Goal: Task Accomplishment & Management: Complete application form

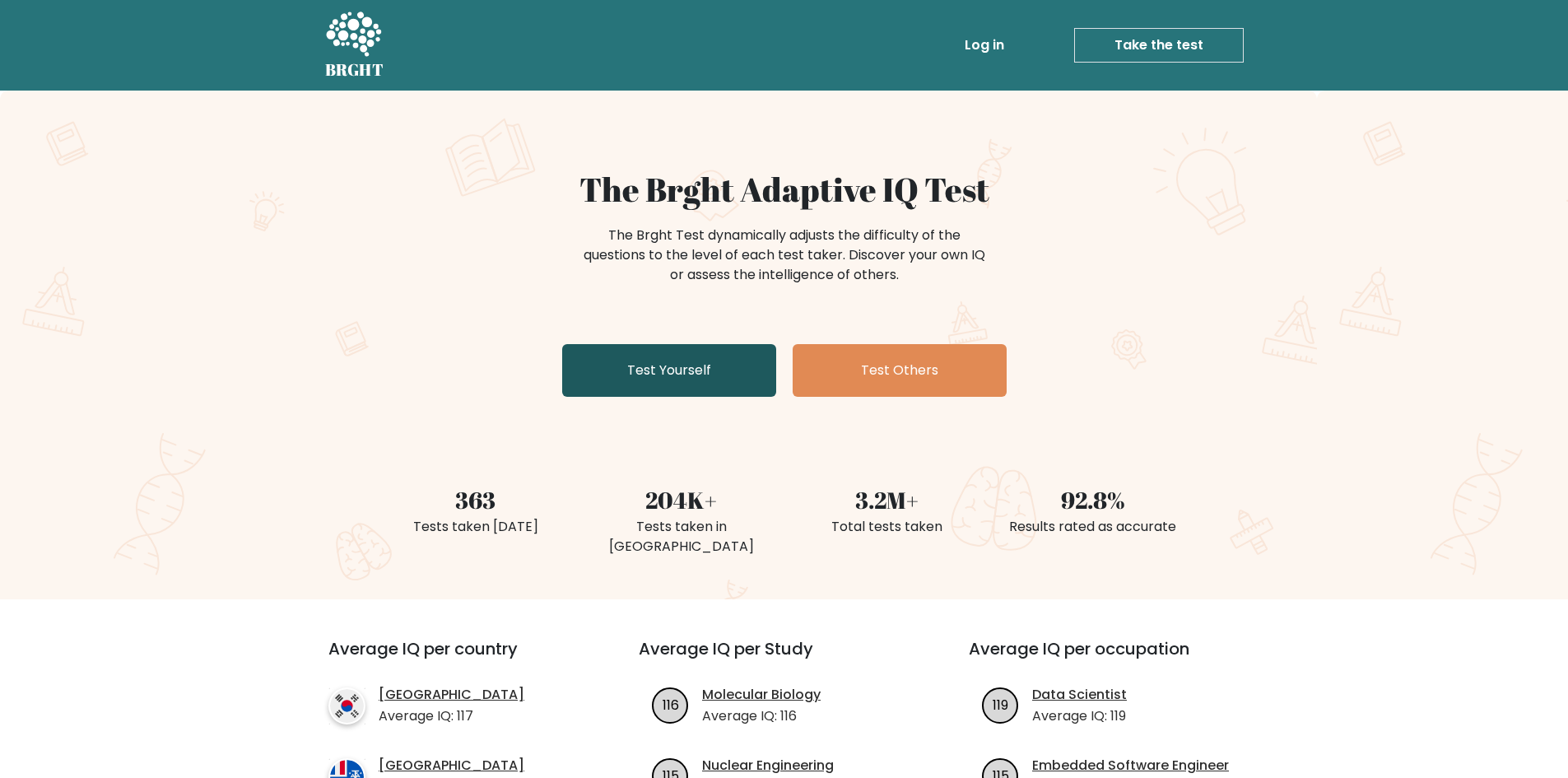
click at [631, 369] on link "Test Yourself" at bounding box center [669, 371] width 214 height 53
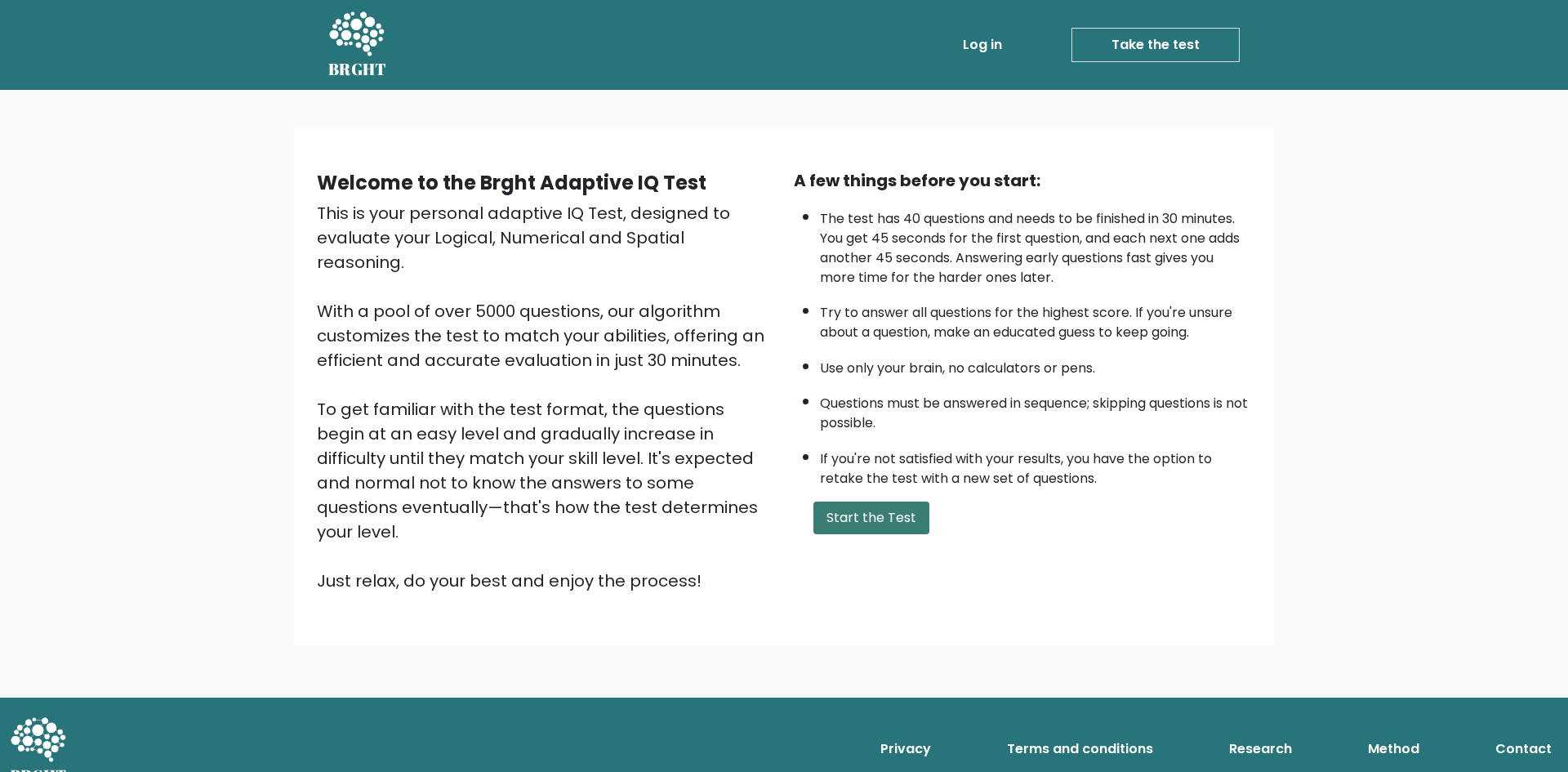
click at [862, 526] on button "Start the Test" at bounding box center [871, 518] width 116 height 33
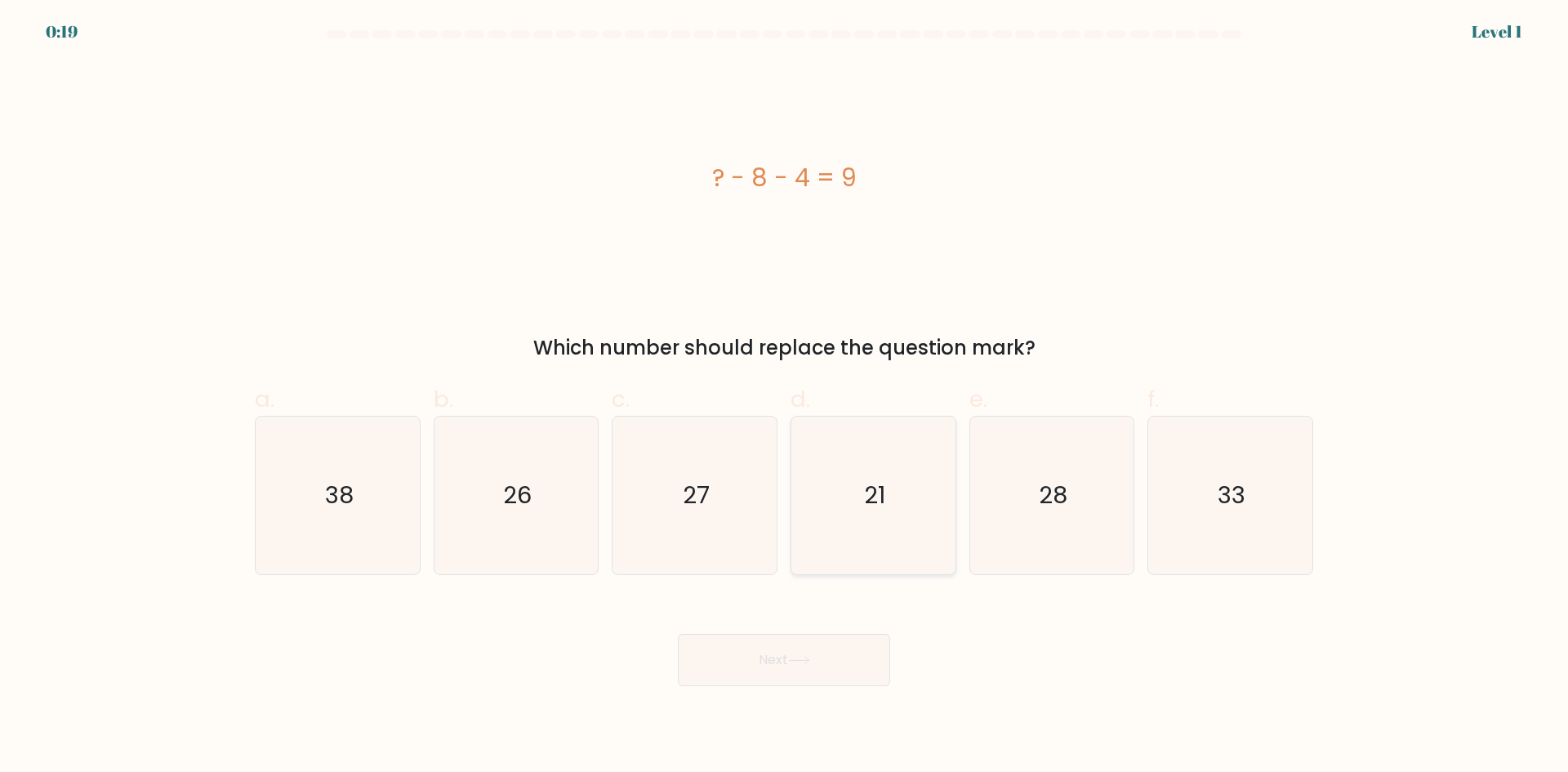
click at [904, 452] on icon "21" at bounding box center [873, 495] width 158 height 158
click at [785, 397] on input "d. 21" at bounding box center [784, 392] width 1 height 11
radio input "true"
click at [810, 664] on icon at bounding box center [799, 660] width 22 height 9
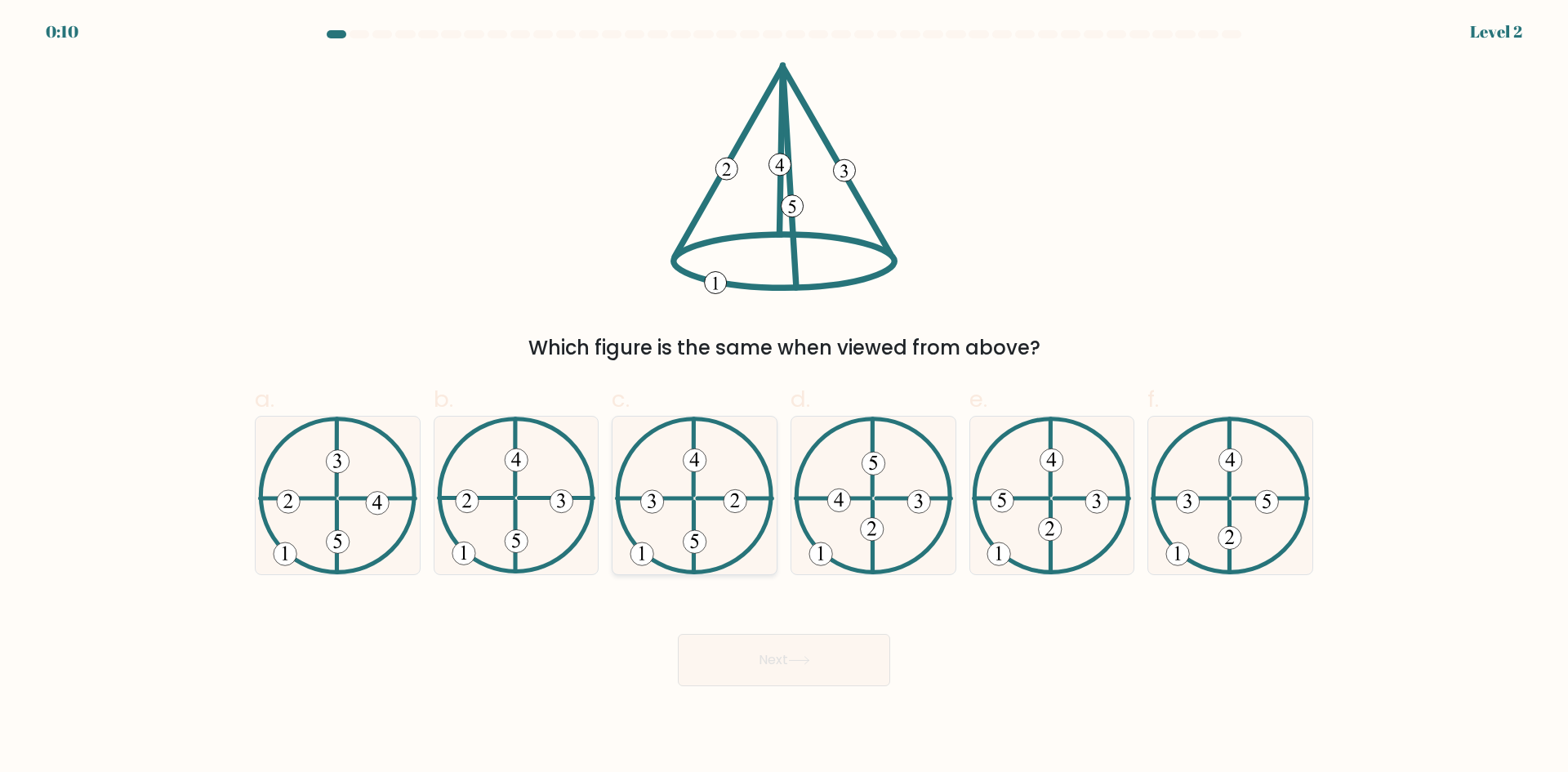
click at [713, 531] on icon at bounding box center [695, 495] width 160 height 158
click at [784, 397] on input "c." at bounding box center [784, 392] width 1 height 11
radio input "true"
click at [823, 668] on button "Next" at bounding box center [784, 660] width 212 height 53
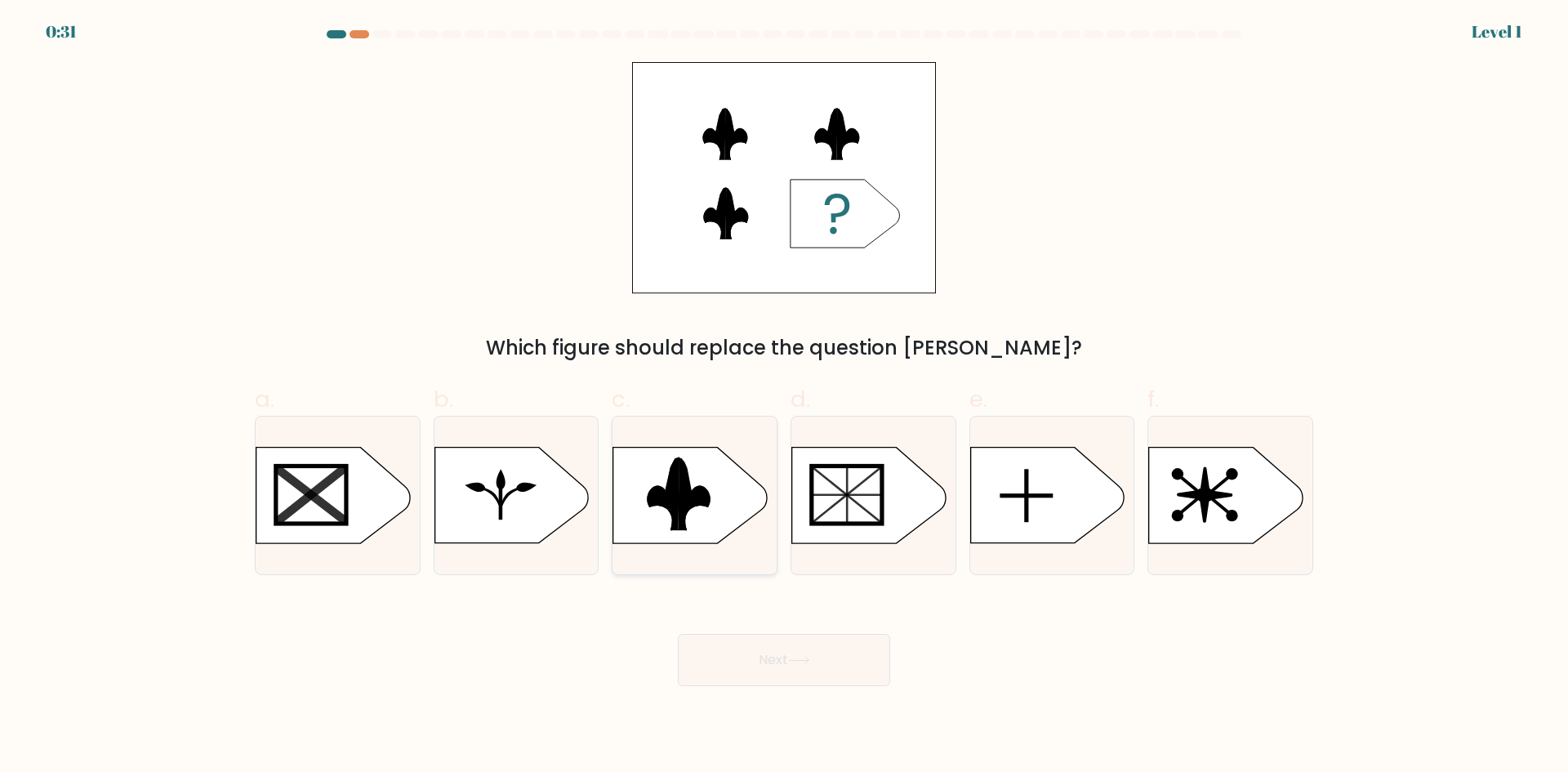
click at [730, 504] on rect at bounding box center [605, 445] width 426 height 325
click at [784, 397] on input "c." at bounding box center [784, 392] width 1 height 11
radio input "true"
click at [779, 671] on button "Next" at bounding box center [784, 660] width 212 height 53
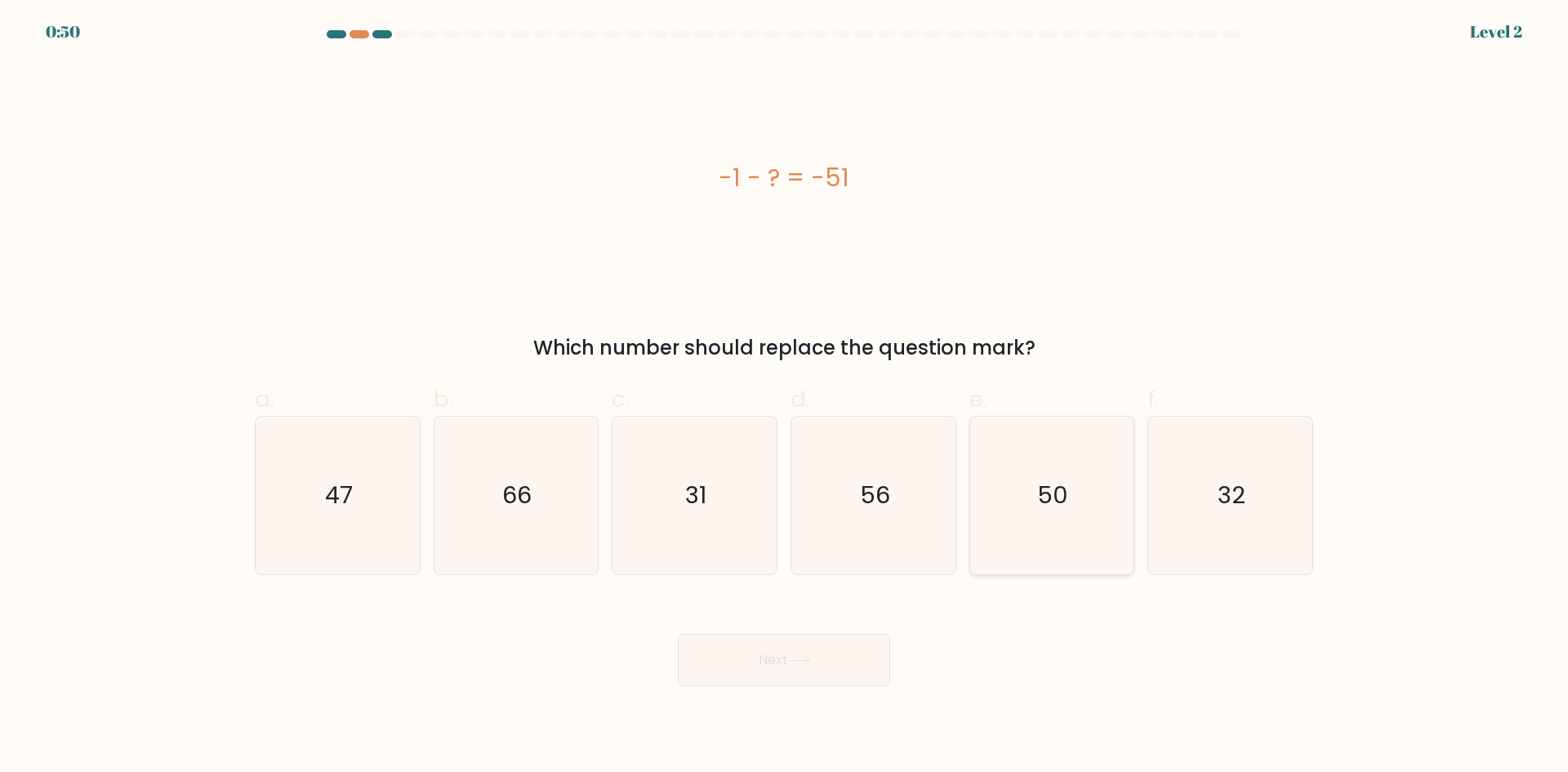
click at [1009, 497] on icon "50" at bounding box center [1052, 495] width 158 height 158
click at [785, 397] on input "e. 50" at bounding box center [784, 392] width 1 height 11
radio input "true"
click at [804, 661] on icon at bounding box center [799, 660] width 22 height 9
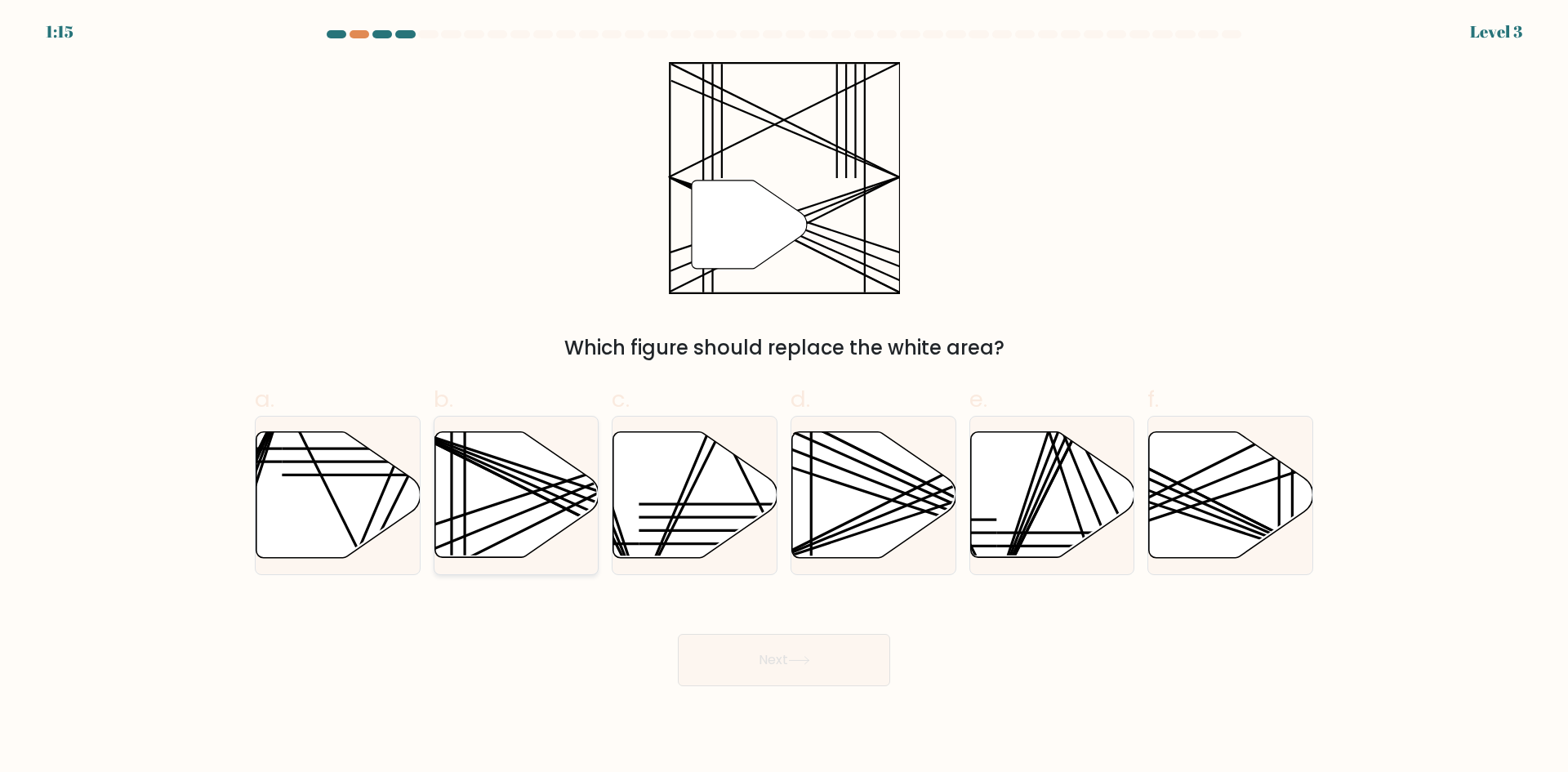
click at [516, 497] on line at bounding box center [567, 481] width 325 height 107
click at [784, 397] on input "b." at bounding box center [784, 392] width 1 height 11
radio input "true"
click at [796, 684] on button "Next" at bounding box center [784, 660] width 212 height 53
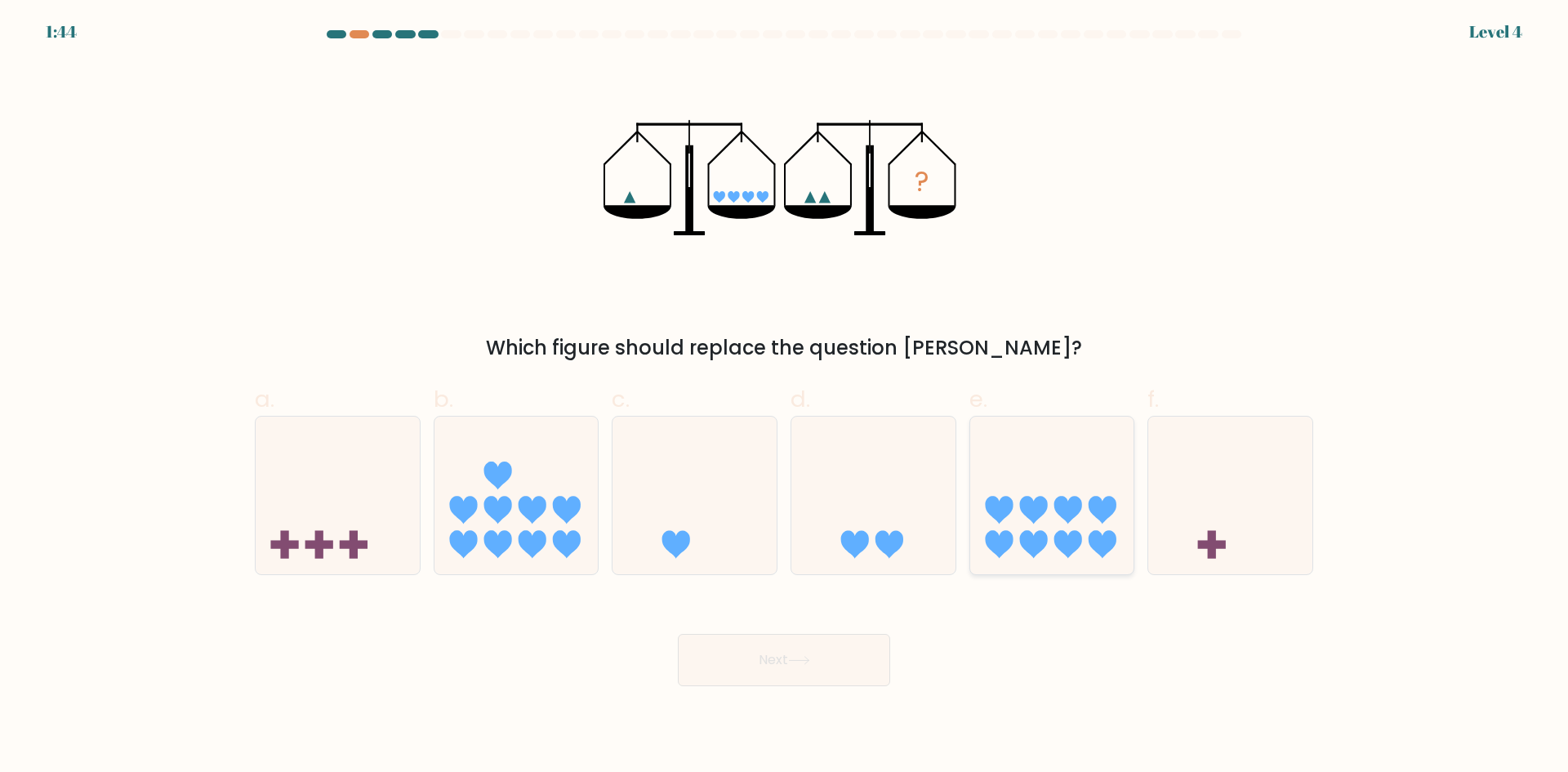
click at [1075, 551] on icon at bounding box center [1068, 544] width 28 height 28
click at [785, 397] on input "e." at bounding box center [784, 392] width 1 height 11
radio input "true"
click at [797, 648] on button "Next" at bounding box center [784, 660] width 212 height 53
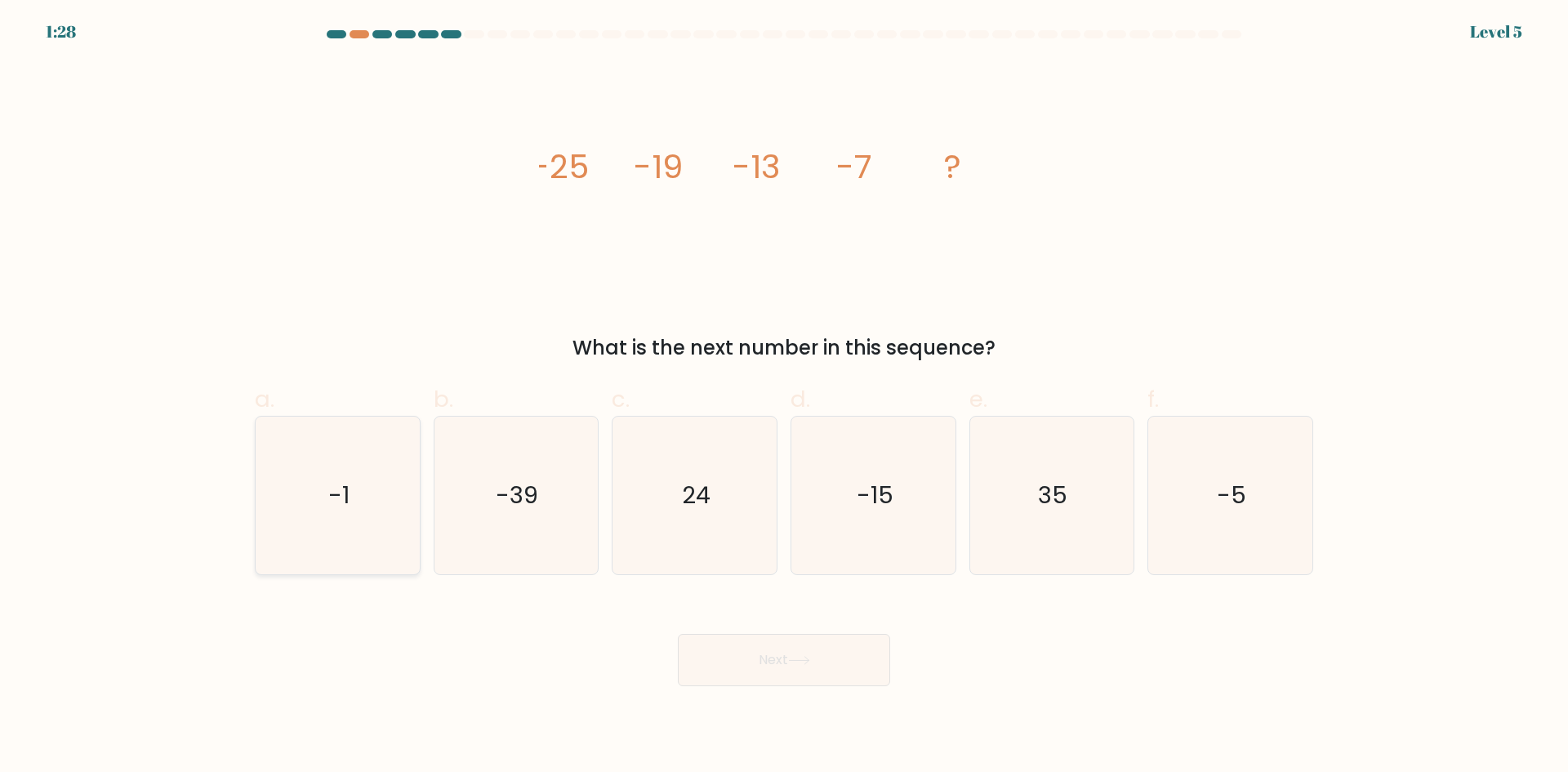
click at [305, 531] on icon "-1" at bounding box center [337, 495] width 158 height 158
click at [784, 397] on input "a. -1" at bounding box center [784, 392] width 1 height 11
radio input "true"
click at [807, 660] on icon at bounding box center [799, 660] width 20 height 7
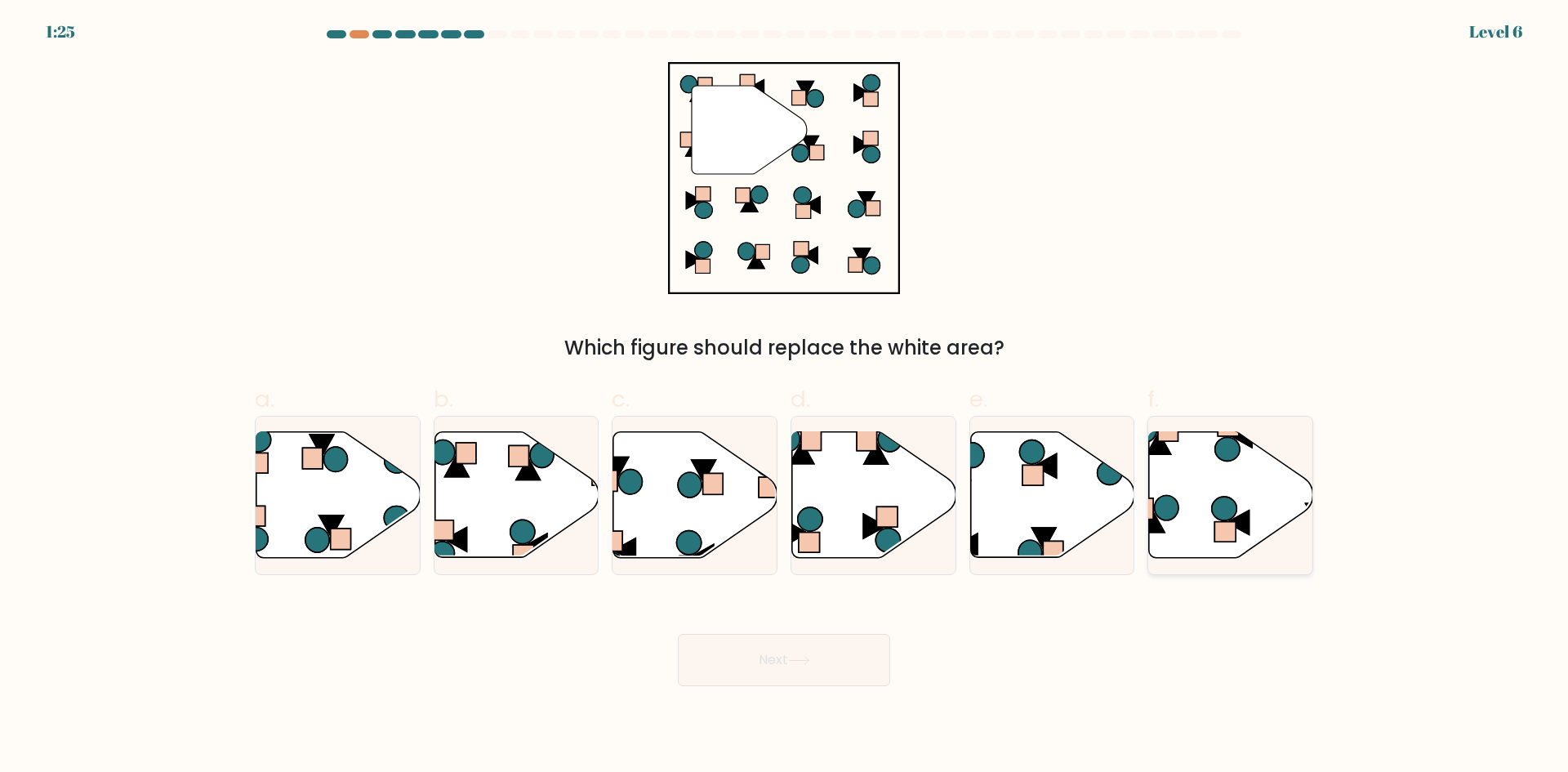
click at [1271, 498] on icon at bounding box center [1231, 494] width 164 height 126
click at [785, 397] on input "f." at bounding box center [784, 392] width 1 height 11
radio input "true"
click at [825, 646] on button "Next" at bounding box center [784, 660] width 212 height 53
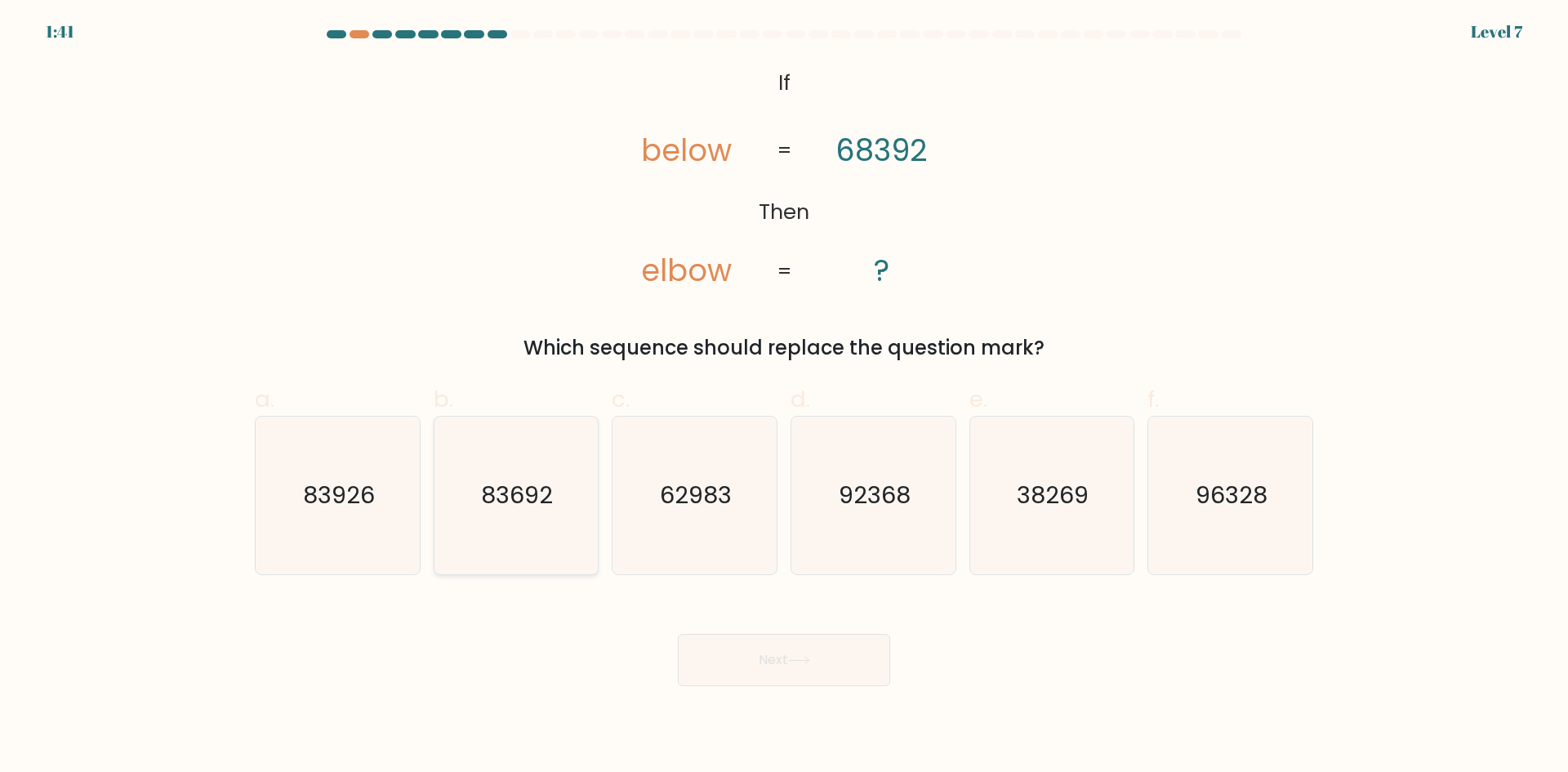
click at [555, 502] on icon "83692" at bounding box center [516, 495] width 158 height 158
click at [784, 397] on input "b. 83692" at bounding box center [784, 392] width 1 height 11
radio input "true"
click at [771, 655] on button "Next" at bounding box center [784, 660] width 212 height 53
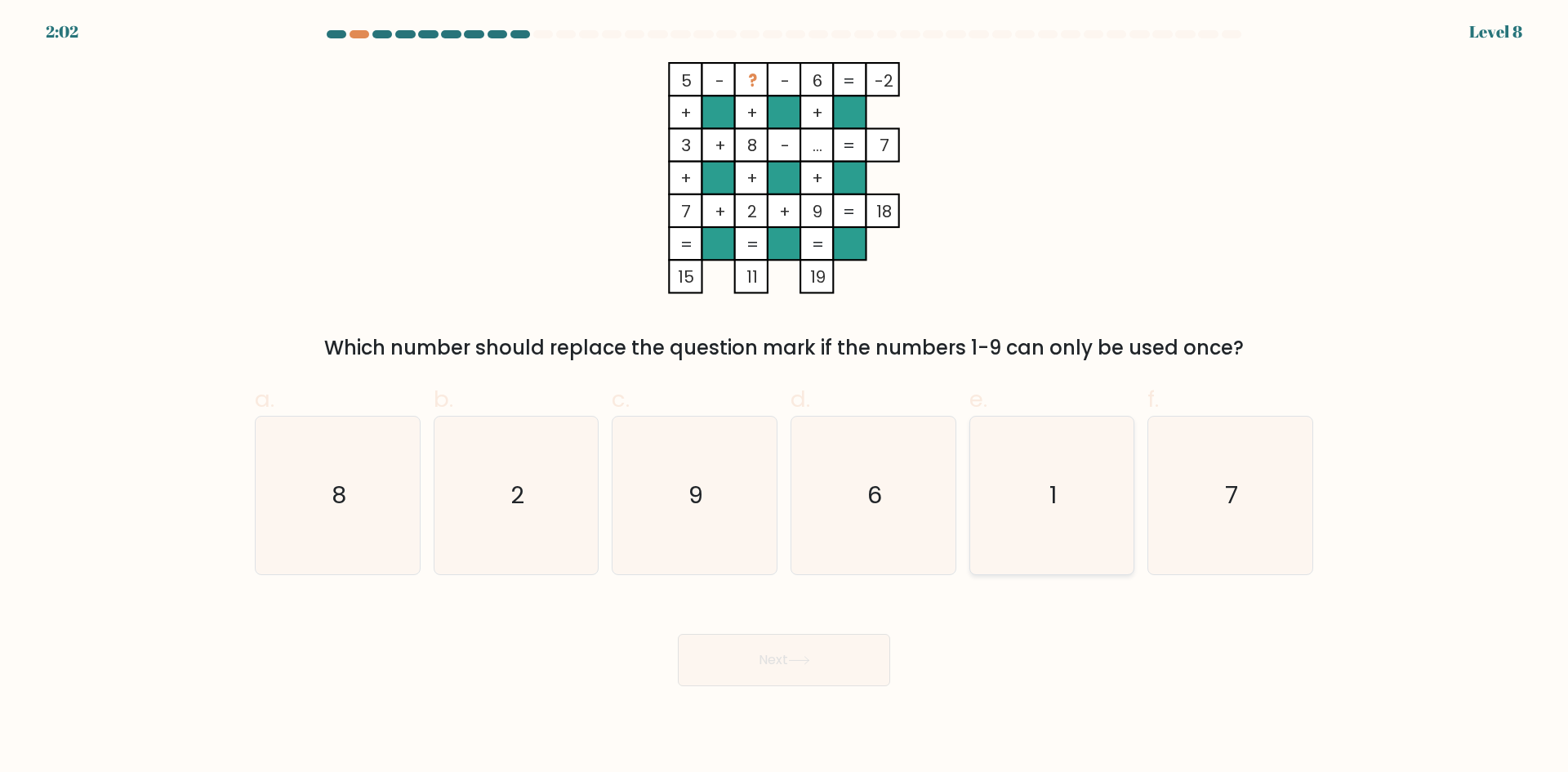
click at [1095, 461] on icon "1" at bounding box center [1052, 495] width 158 height 158
click at [785, 397] on input "e. 1" at bounding box center [784, 392] width 1 height 11
radio input "true"
click at [830, 664] on button "Next" at bounding box center [784, 660] width 212 height 53
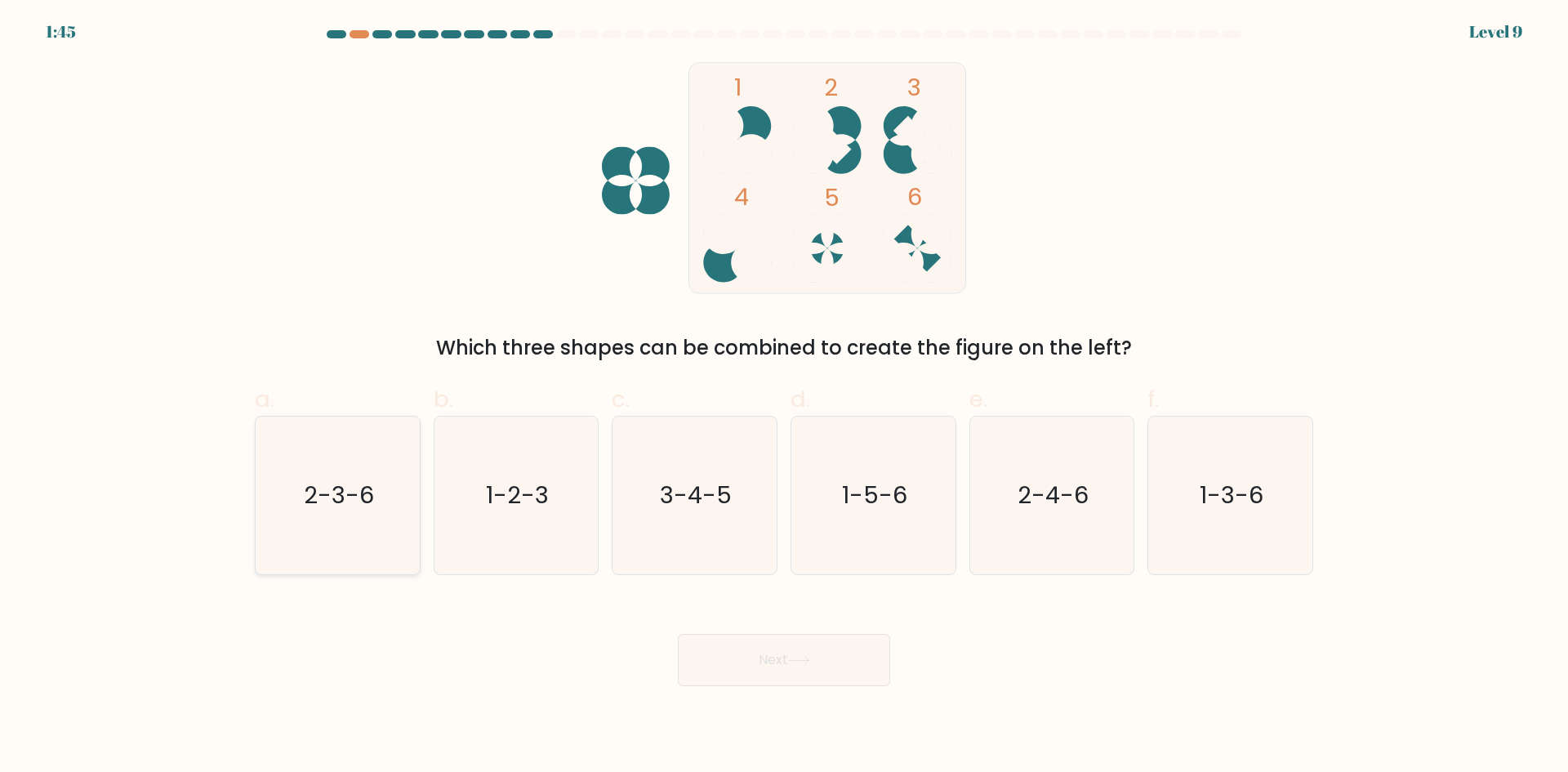
click at [321, 492] on text "2-3-6" at bounding box center [339, 495] width 70 height 33
click at [784, 397] on input "a. 2-3-6" at bounding box center [784, 392] width 1 height 11
radio input "true"
click at [730, 665] on button "Next" at bounding box center [784, 660] width 212 height 53
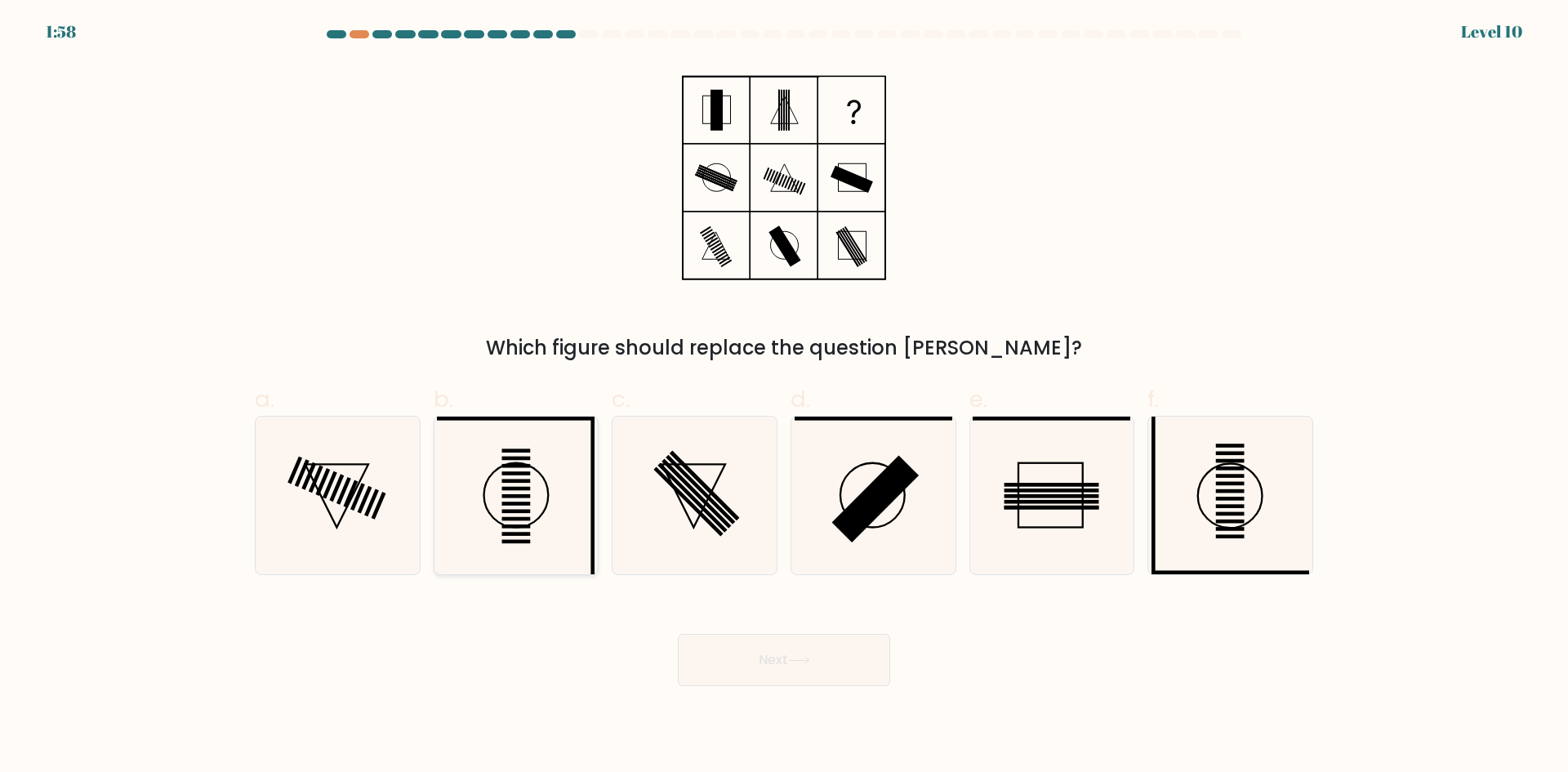
click at [537, 486] on icon at bounding box center [516, 495] width 158 height 158
click at [784, 397] on input "b." at bounding box center [784, 392] width 1 height 11
radio input "true"
click at [800, 646] on button "Next" at bounding box center [784, 660] width 212 height 53
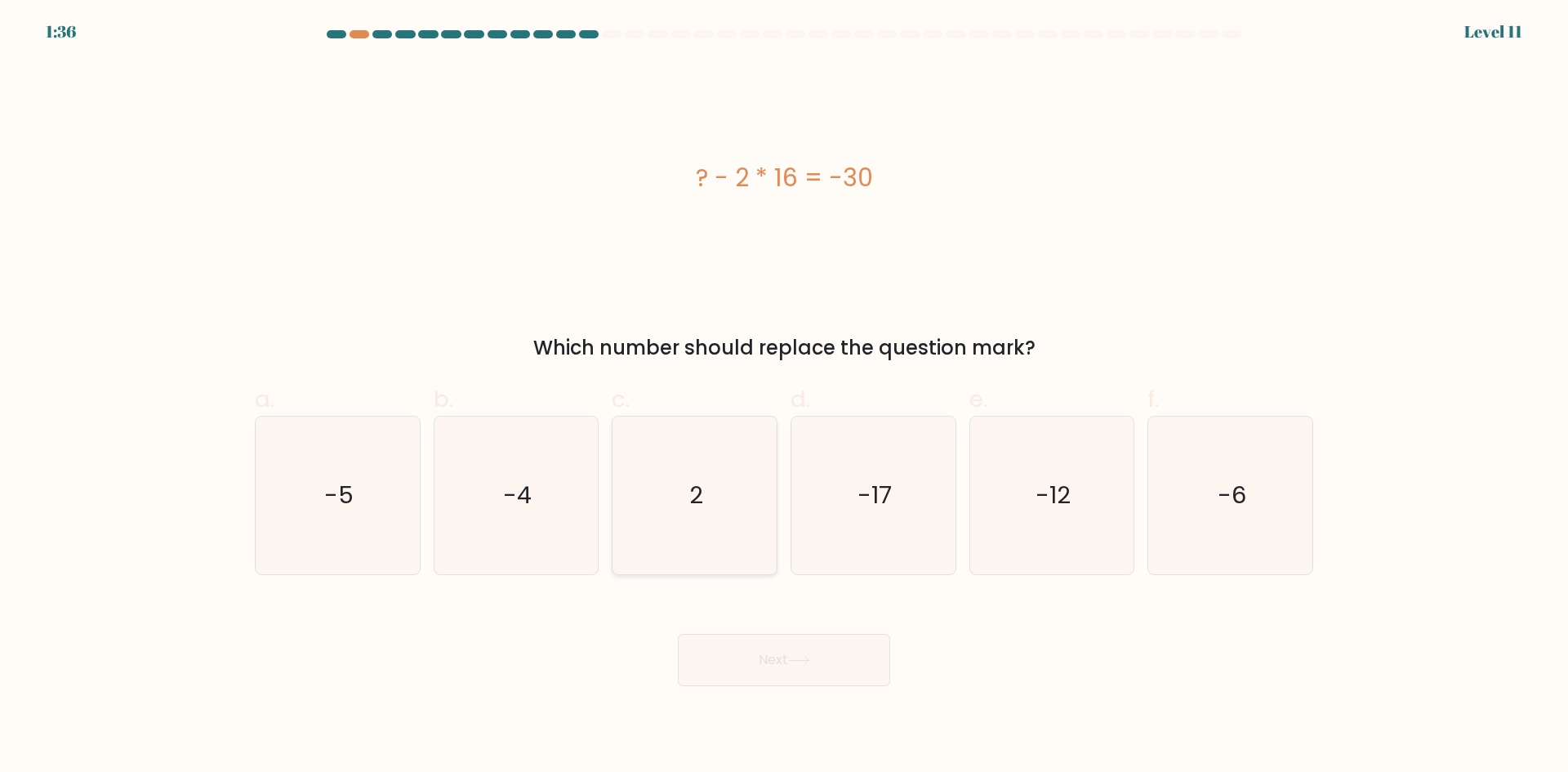
click at [672, 498] on icon "2" at bounding box center [694, 495] width 158 height 158
click at [784, 397] on input "c. 2" at bounding box center [784, 392] width 1 height 11
radio input "true"
click at [799, 658] on icon at bounding box center [799, 660] width 22 height 9
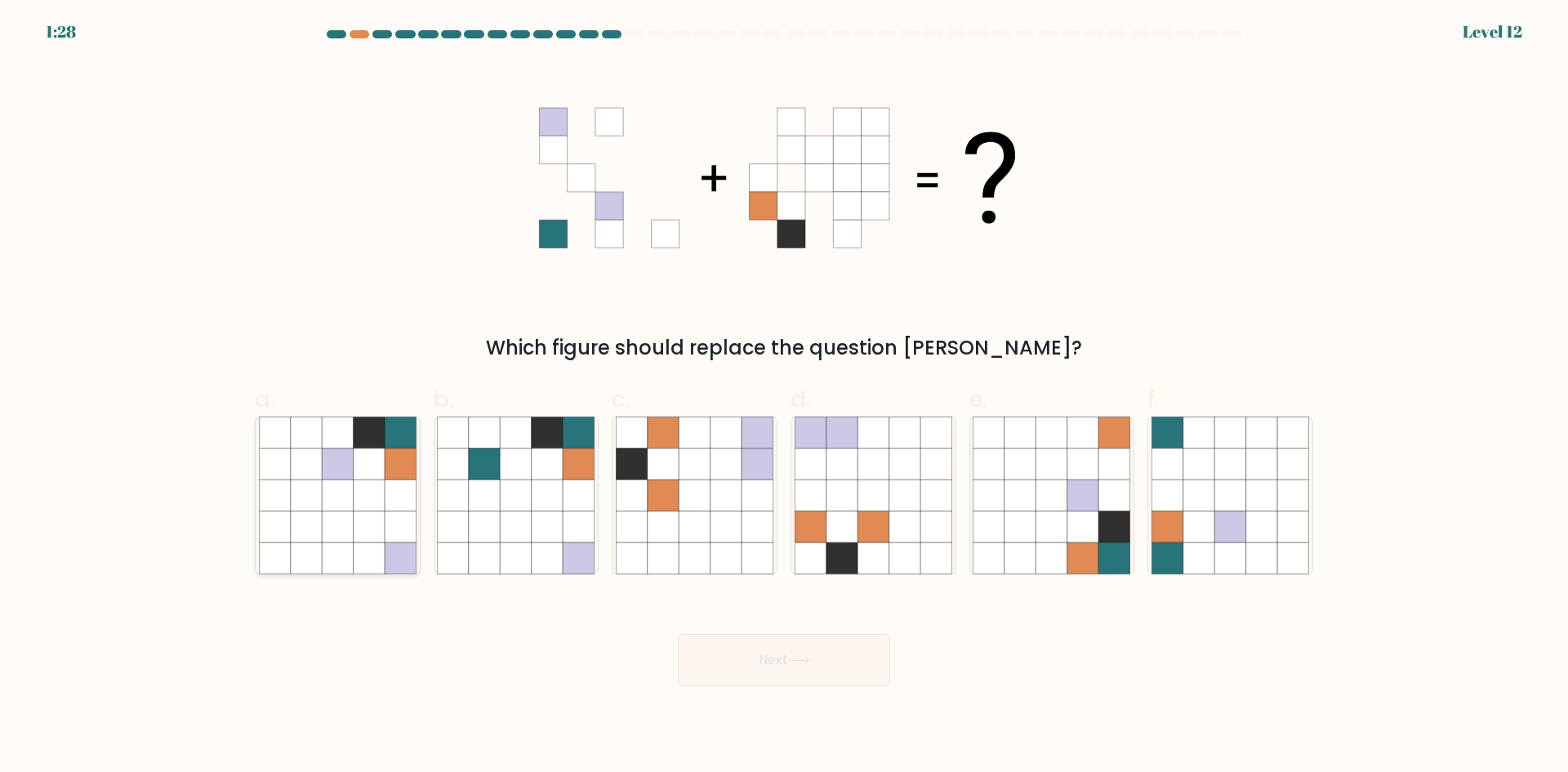
click at [367, 470] on icon at bounding box center [369, 464] width 31 height 31
click at [784, 397] on input "a." at bounding box center [784, 392] width 1 height 11
radio input "true"
click at [774, 646] on button "Next" at bounding box center [784, 660] width 212 height 53
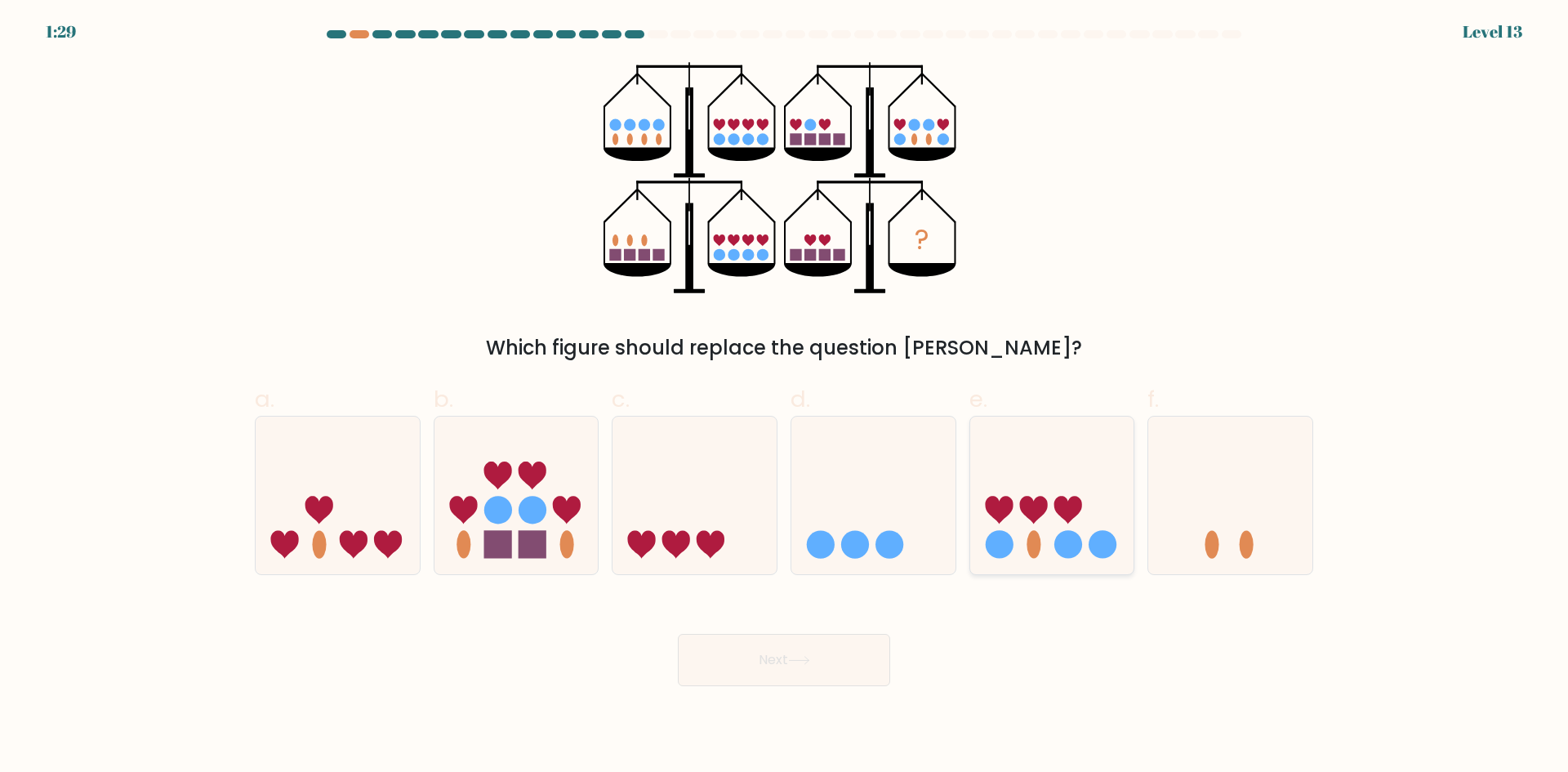
click at [1031, 513] on icon at bounding box center [1033, 511] width 28 height 28
click at [785, 397] on input "e." at bounding box center [784, 392] width 1 height 11
radio input "true"
click at [793, 667] on button "Next" at bounding box center [784, 660] width 212 height 53
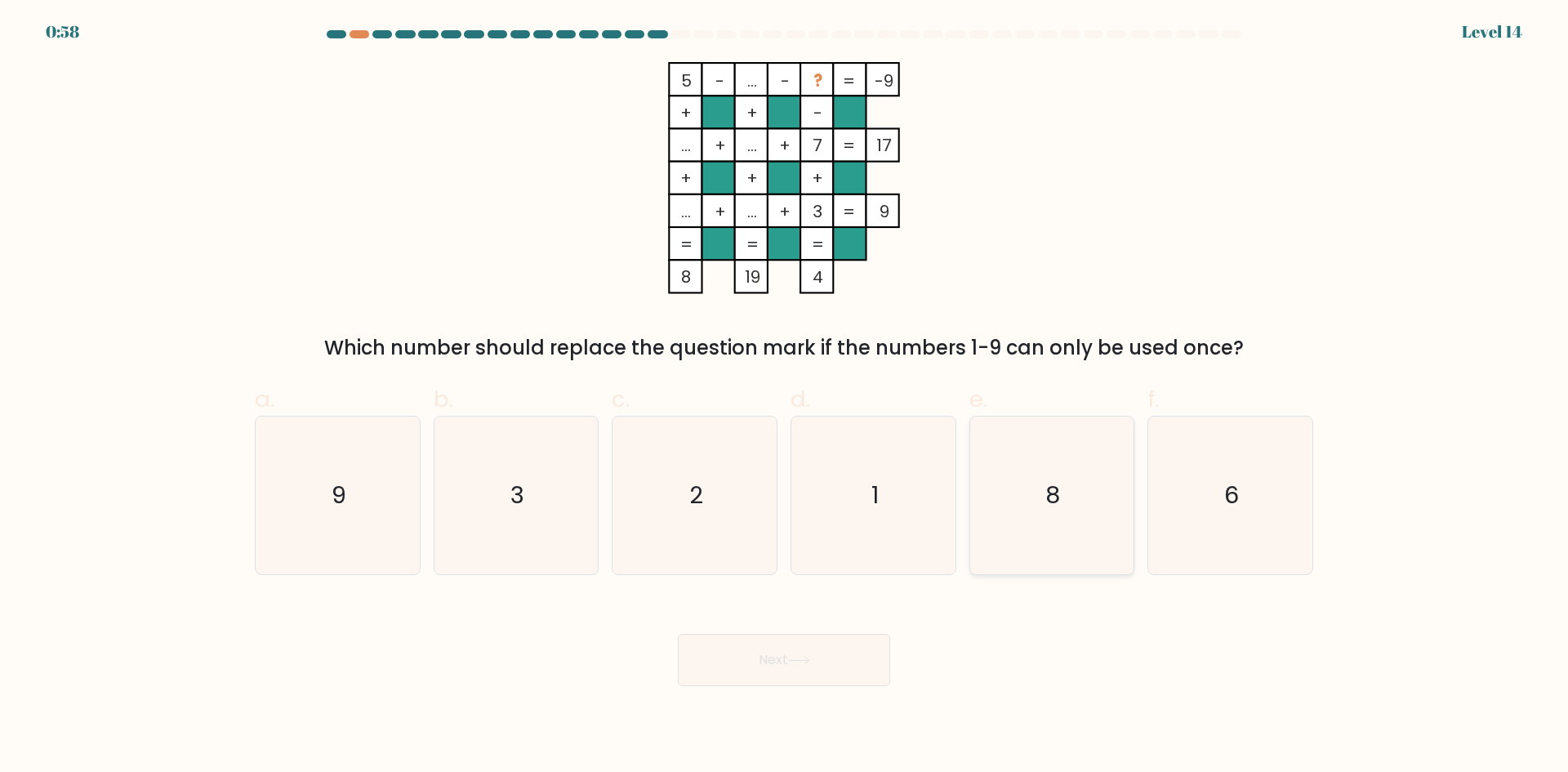
click at [1042, 479] on icon "8" at bounding box center [1052, 495] width 158 height 158
click at [785, 397] on input "e. 8" at bounding box center [784, 392] width 1 height 11
radio input "true"
click at [771, 664] on button "Next" at bounding box center [784, 660] width 212 height 53
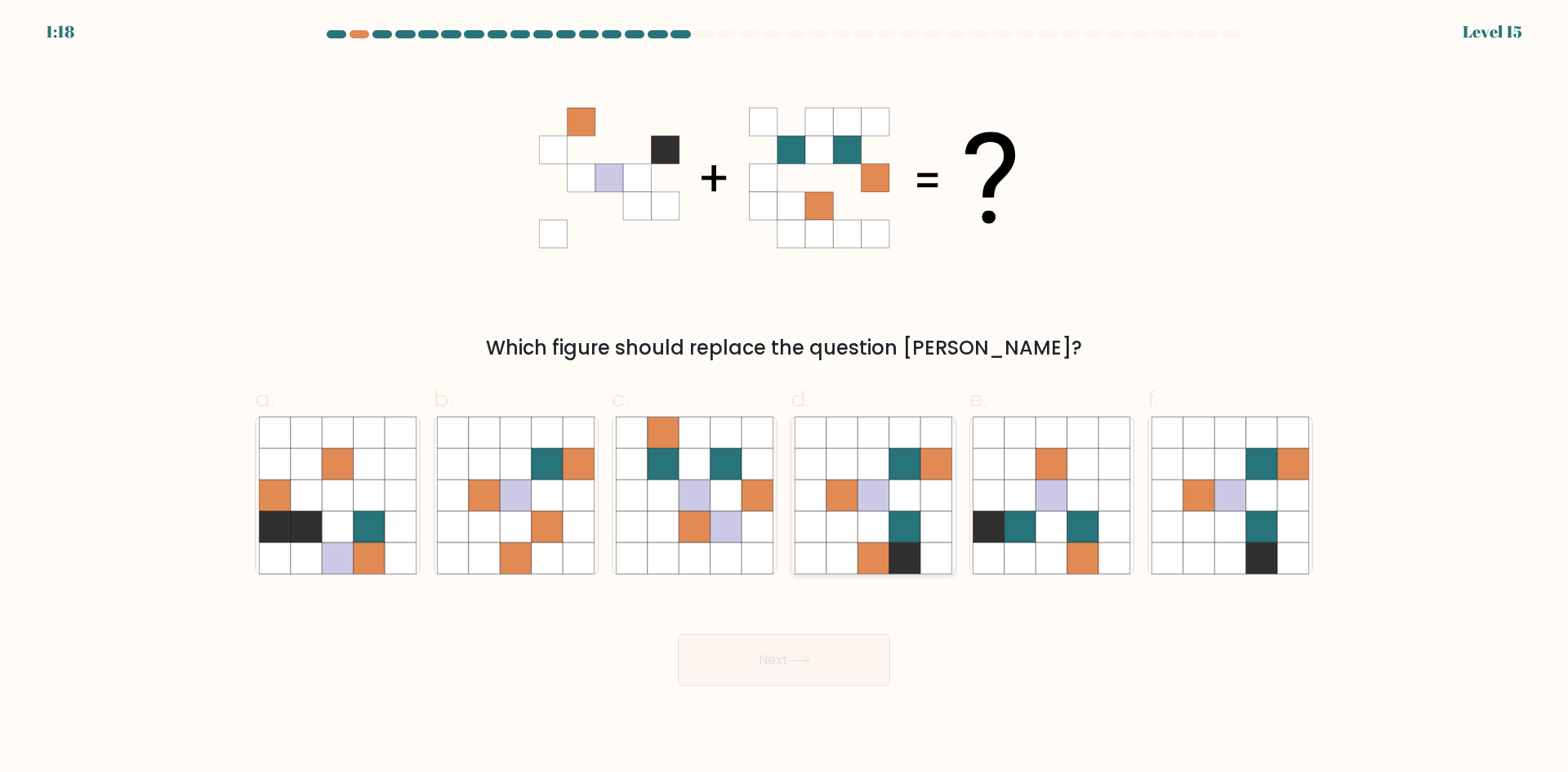
drag, startPoint x: 890, startPoint y: 479, endPoint x: 876, endPoint y: 513, distance: 36.8
click at [889, 478] on icon at bounding box center [904, 464] width 31 height 31
click at [785, 397] on input "d." at bounding box center [784, 392] width 1 height 11
radio input "true"
click at [838, 674] on button "Next" at bounding box center [784, 660] width 212 height 53
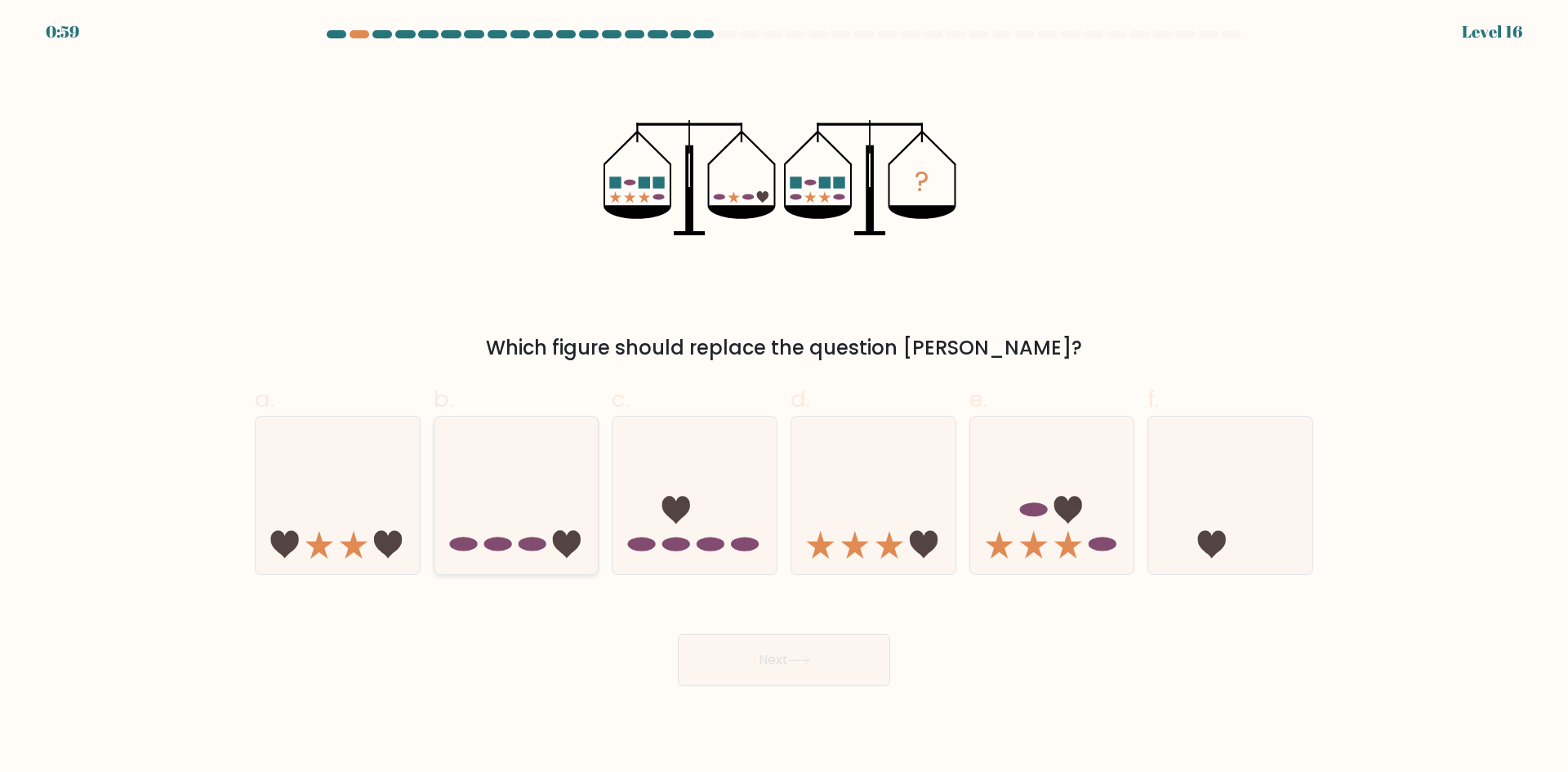
click at [556, 499] on icon at bounding box center [516, 495] width 164 height 136
click at [784, 397] on input "b." at bounding box center [784, 392] width 1 height 11
radio input "true"
click at [736, 658] on button "Next" at bounding box center [784, 660] width 212 height 53
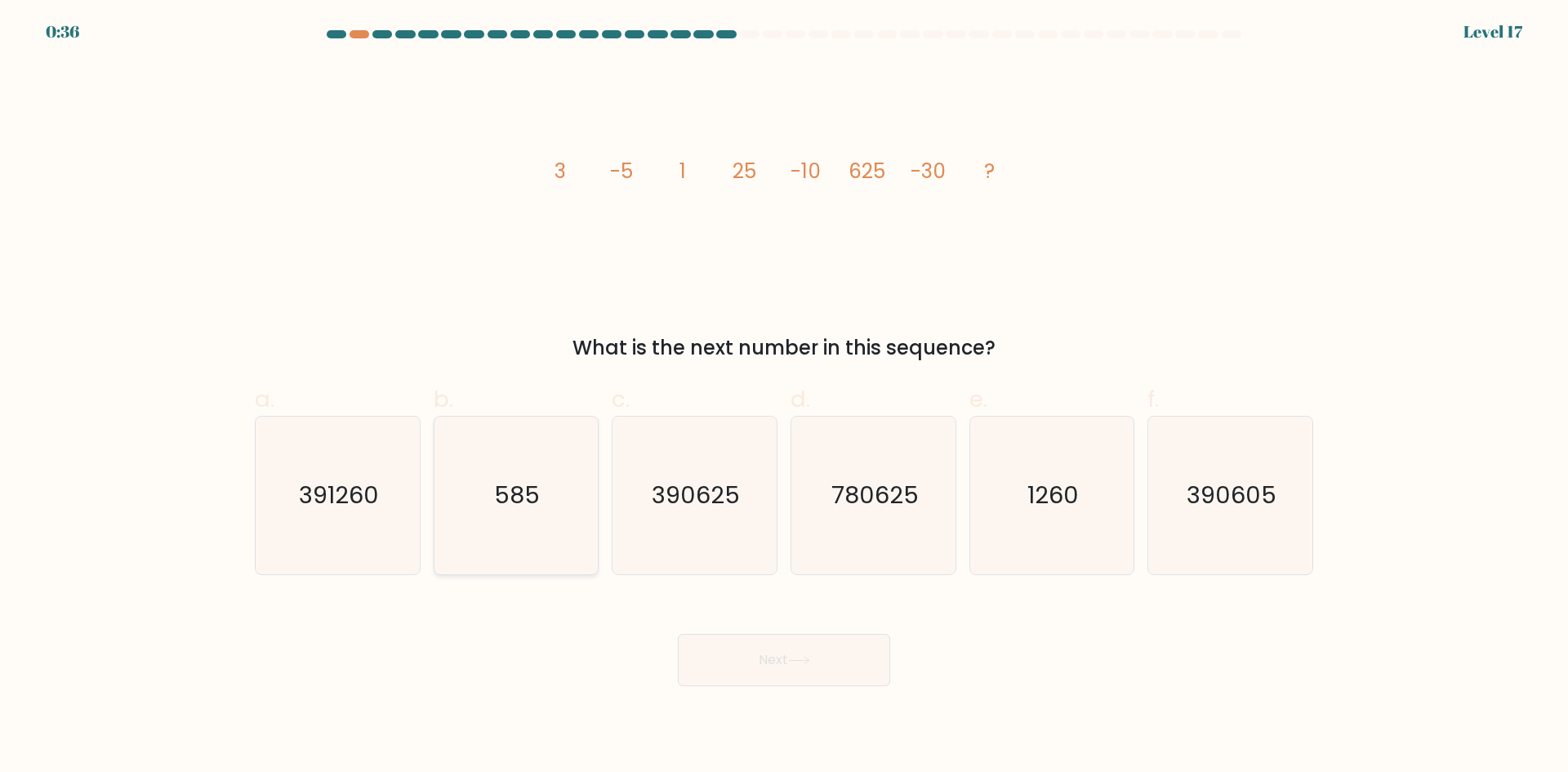
click at [511, 492] on text "585" at bounding box center [517, 495] width 45 height 33
click at [784, 397] on input "b. 585" at bounding box center [784, 392] width 1 height 11
radio input "true"
click at [813, 687] on body "0:35 Level 17" at bounding box center [784, 386] width 1568 height 772
click at [814, 653] on button "Next" at bounding box center [784, 660] width 212 height 53
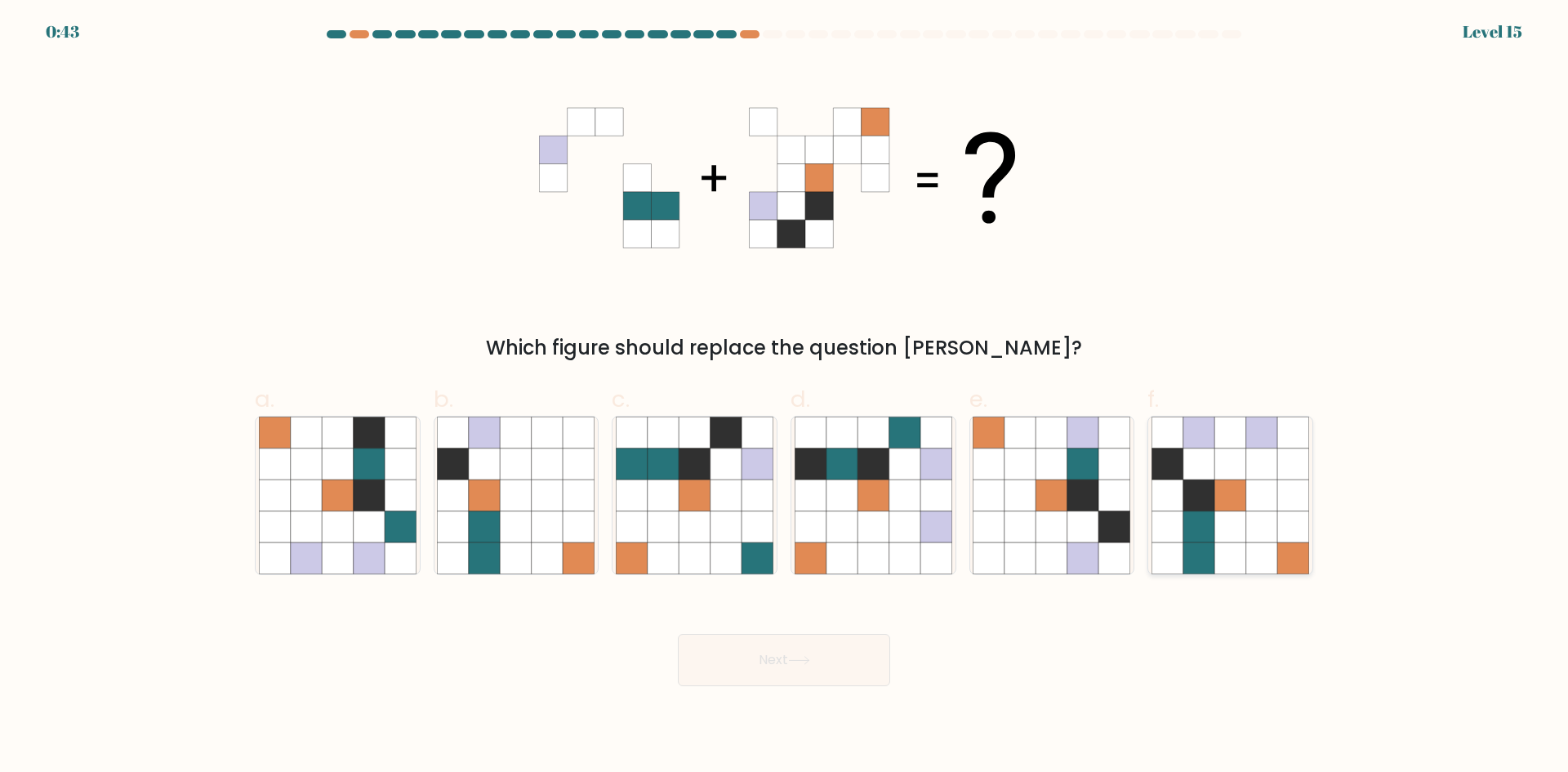
click at [1253, 453] on icon at bounding box center [1261, 464] width 31 height 31
click at [785, 397] on input "f." at bounding box center [784, 392] width 1 height 11
radio input "true"
click at [856, 645] on button "Next" at bounding box center [784, 660] width 212 height 53
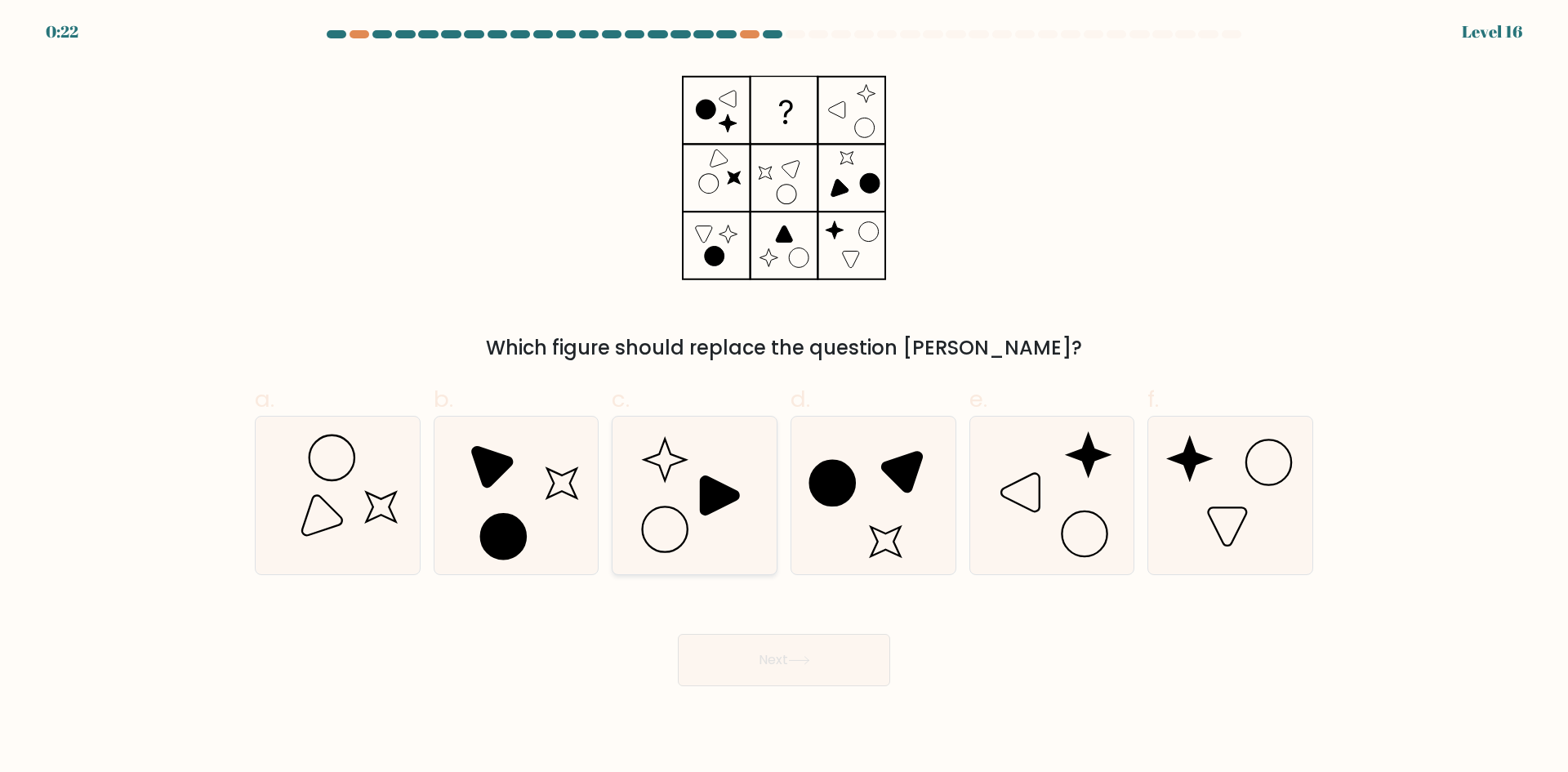
click at [715, 469] on icon at bounding box center [694, 495] width 158 height 158
click at [784, 397] on input "c." at bounding box center [784, 392] width 1 height 11
radio input "true"
click at [799, 674] on button "Next" at bounding box center [784, 660] width 212 height 53
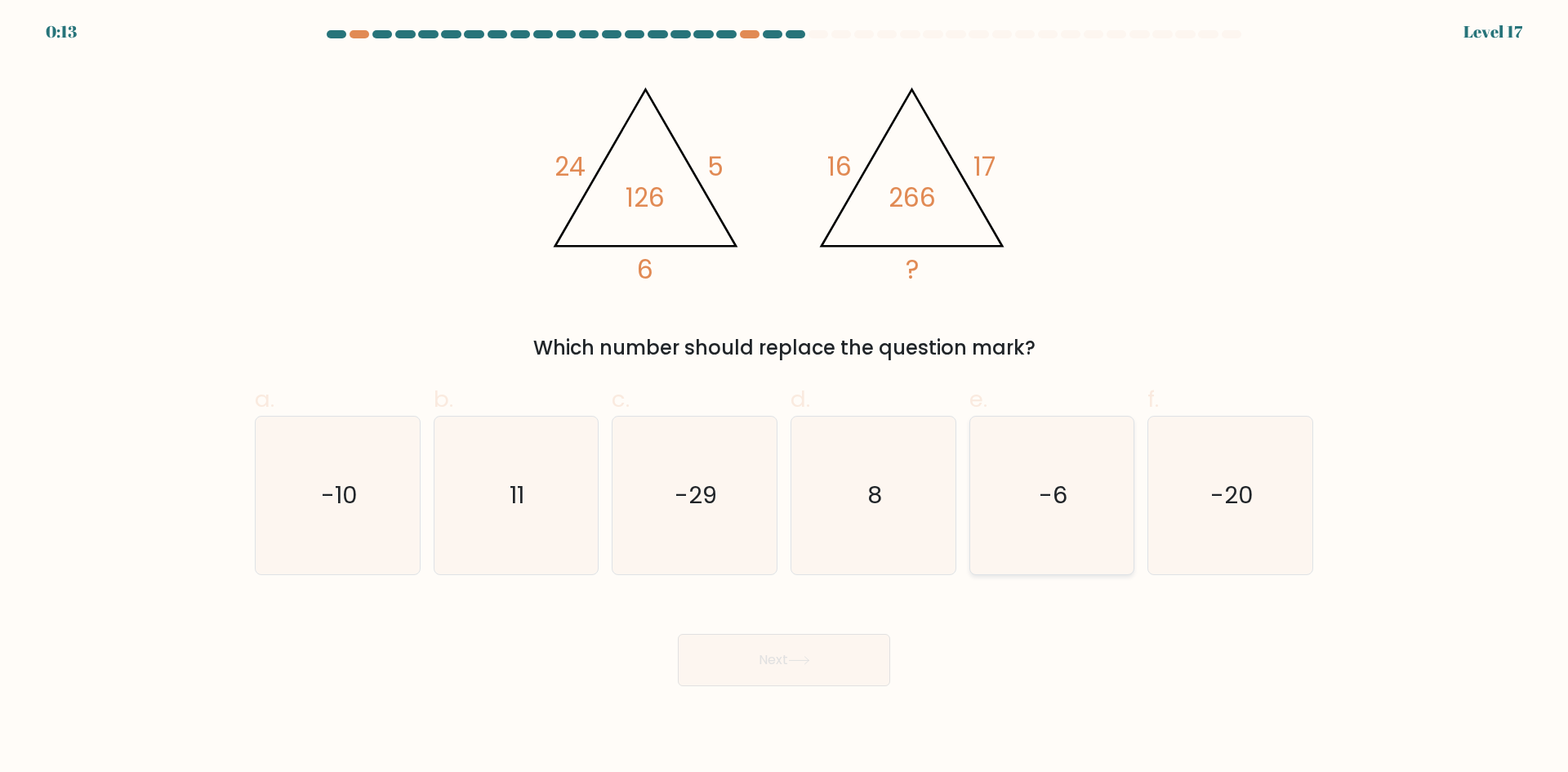
click at [1077, 509] on icon "-6" at bounding box center [1052, 495] width 158 height 158
click at [785, 397] on input "e. -6" at bounding box center [784, 392] width 1 height 11
radio input "true"
click at [783, 672] on button "Next" at bounding box center [784, 660] width 212 height 53
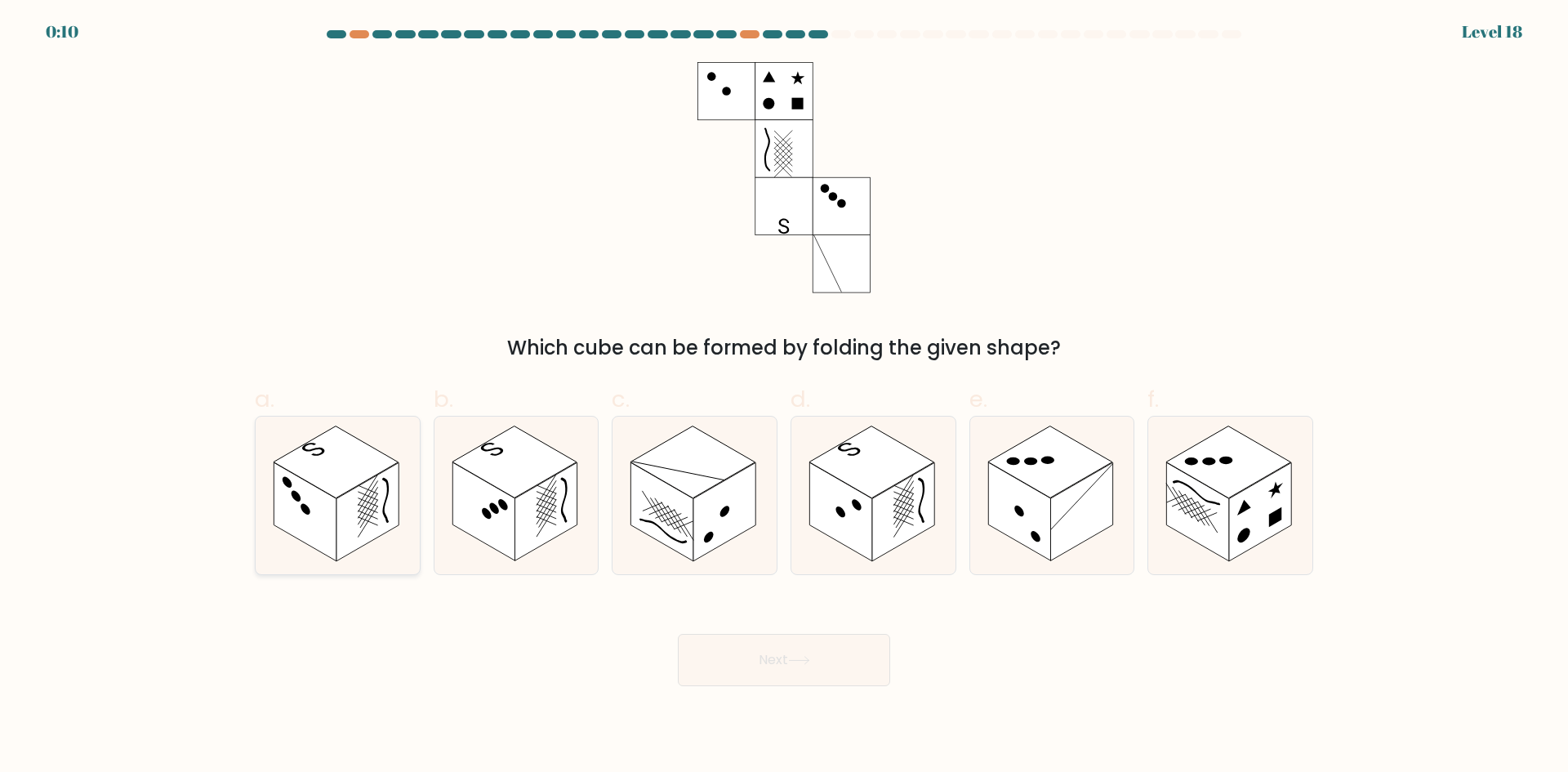
click at [329, 496] on rect at bounding box center [305, 511] width 62 height 99
click at [784, 397] on input "a." at bounding box center [784, 392] width 1 height 11
radio input "true"
click at [824, 664] on button "Next" at bounding box center [784, 660] width 212 height 53
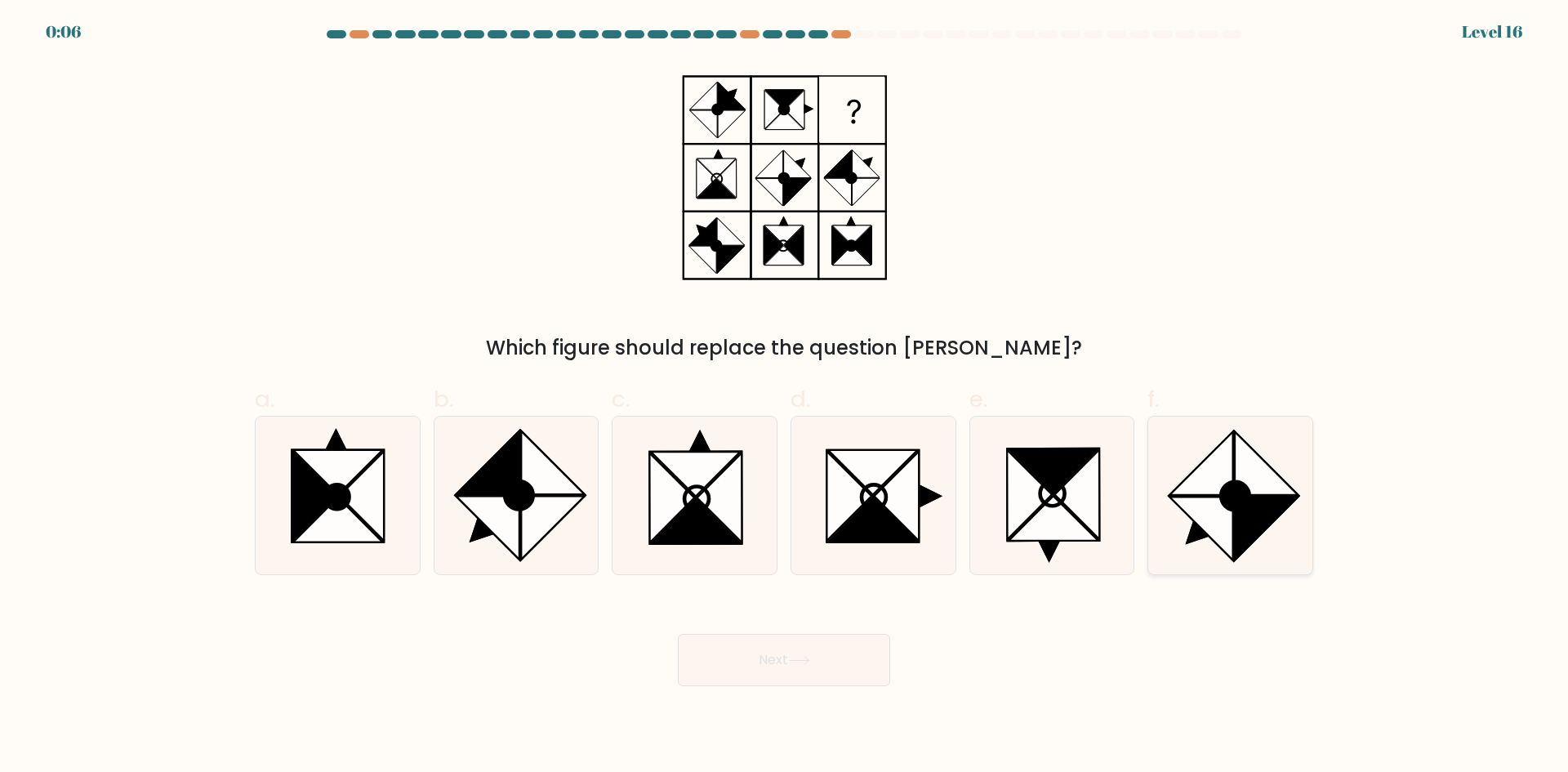
click at [1214, 514] on icon at bounding box center [1201, 528] width 63 height 63
click at [785, 397] on input "f." at bounding box center [784, 392] width 1 height 11
radio input "true"
click at [379, 506] on icon at bounding box center [361, 495] width 45 height 90
click at [784, 397] on input "a." at bounding box center [784, 392] width 1 height 11
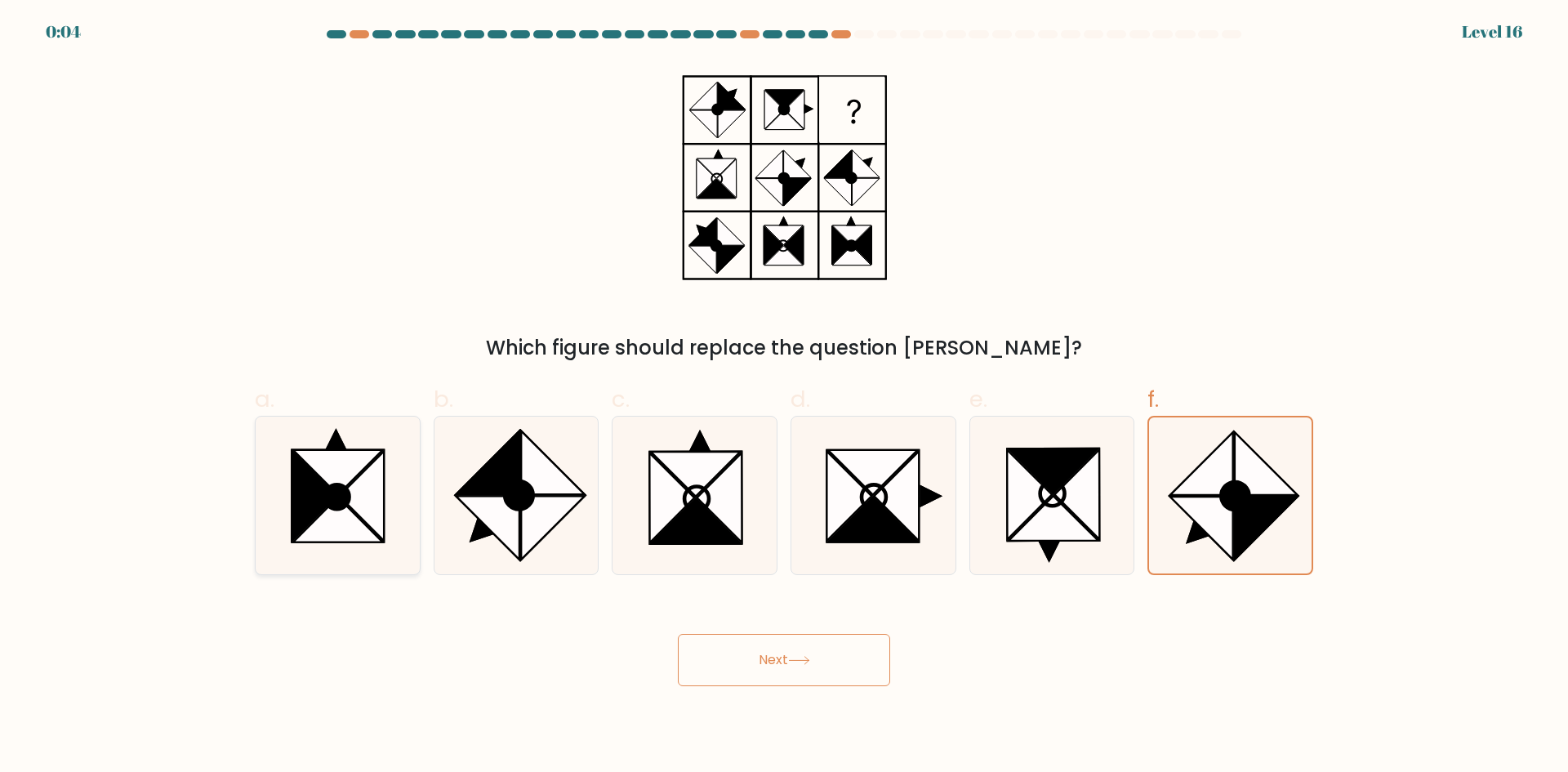
radio input "true"
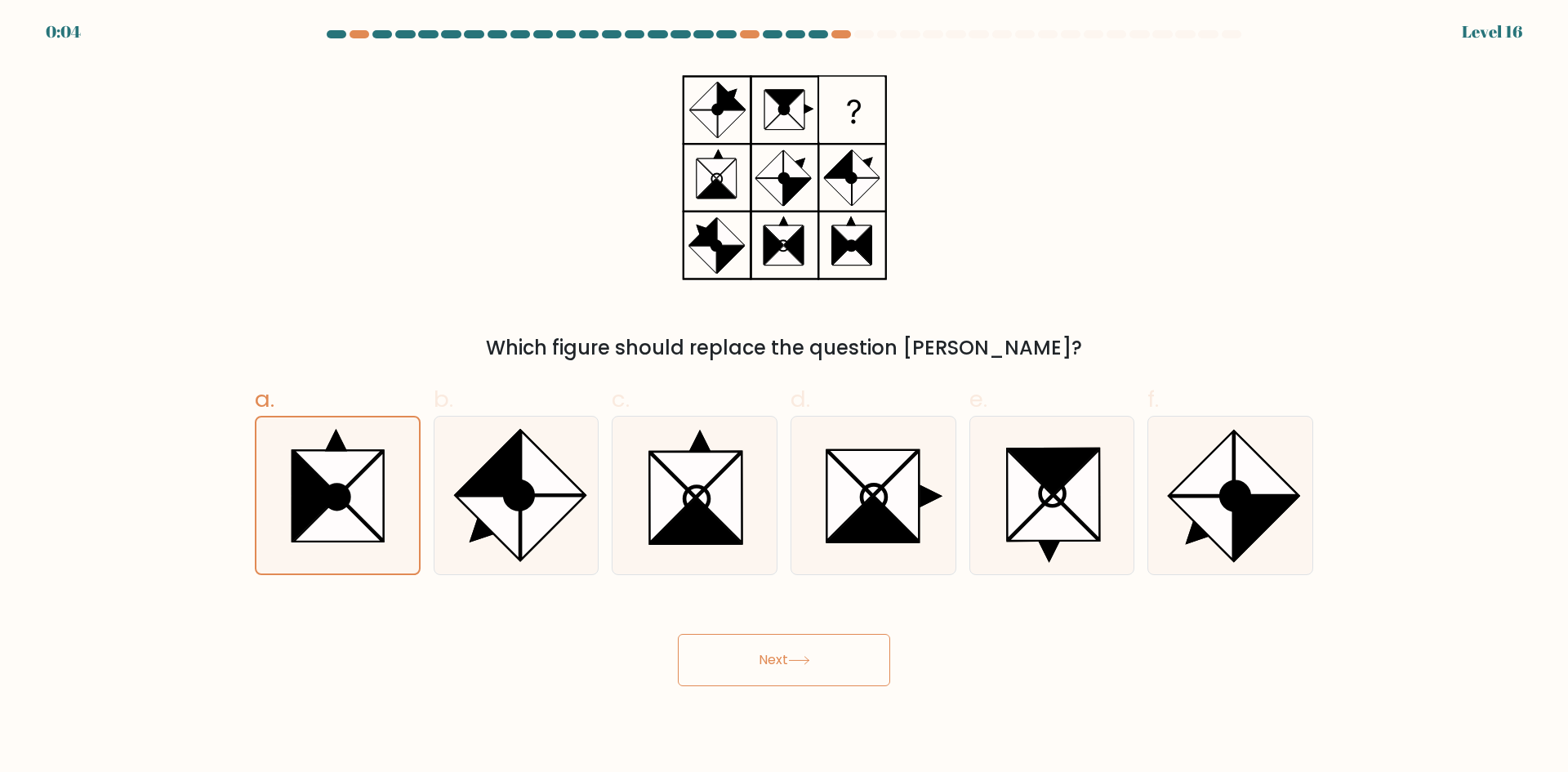
click at [807, 645] on button "Next" at bounding box center [784, 660] width 212 height 53
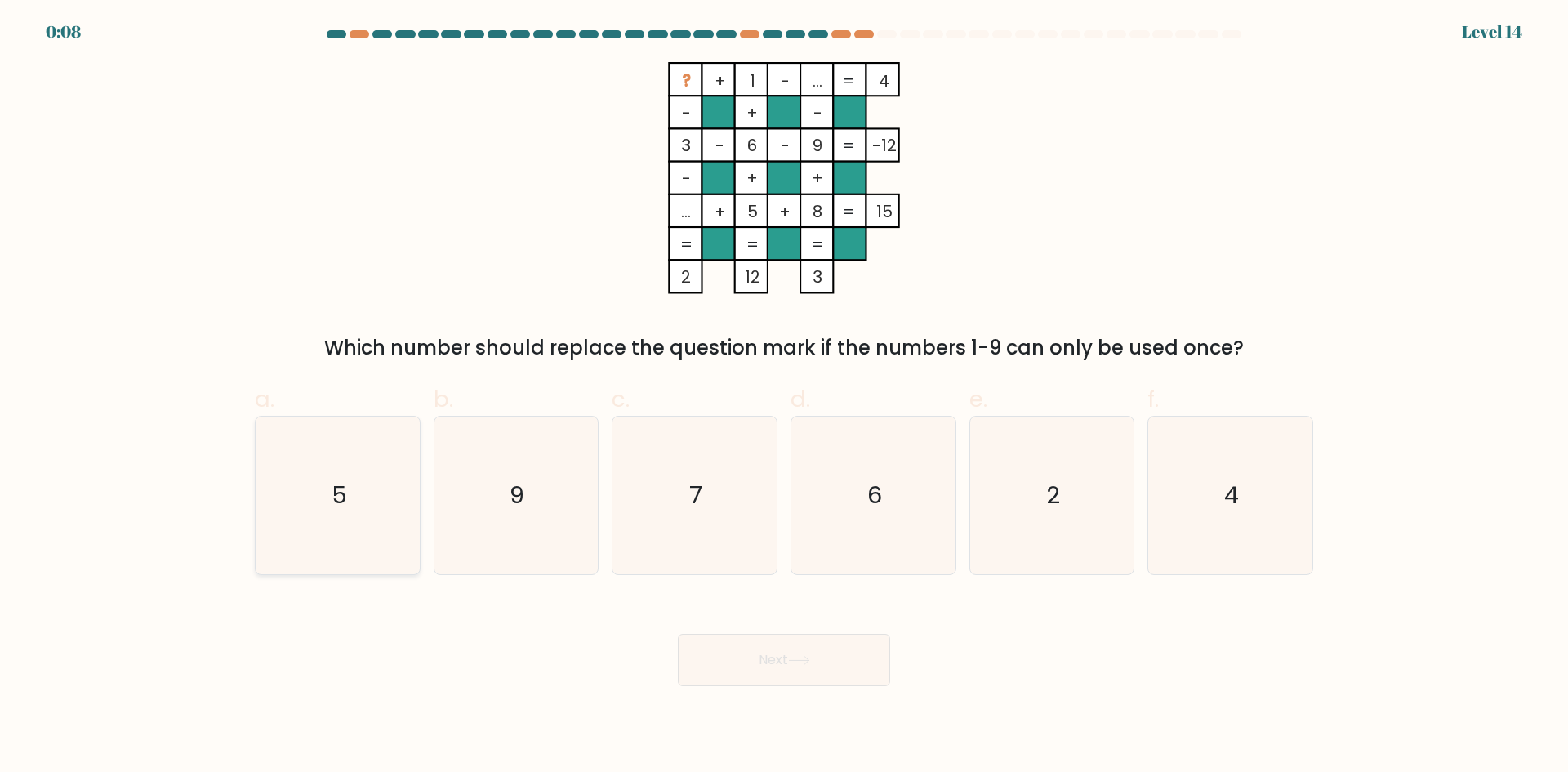
click at [336, 459] on icon "5" at bounding box center [337, 495] width 158 height 158
click at [784, 397] on input "a. 5" at bounding box center [784, 392] width 1 height 11
radio input "true"
click at [842, 637] on button "Next" at bounding box center [784, 660] width 212 height 53
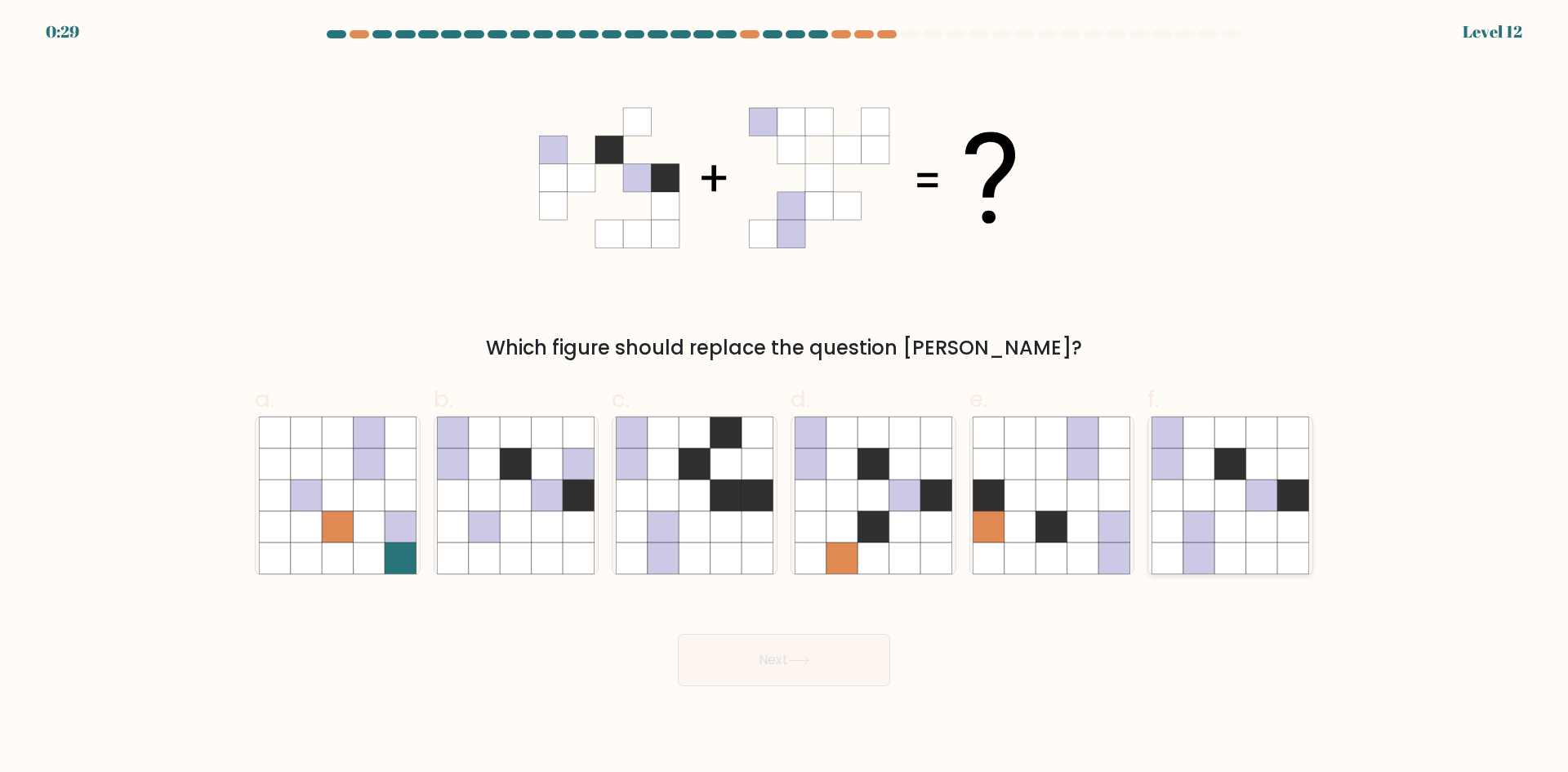
click at [1209, 486] on icon at bounding box center [1199, 495] width 31 height 31
click at [785, 397] on input "f." at bounding box center [784, 392] width 1 height 11
radio input "true"
click at [754, 659] on button "Next" at bounding box center [784, 660] width 212 height 53
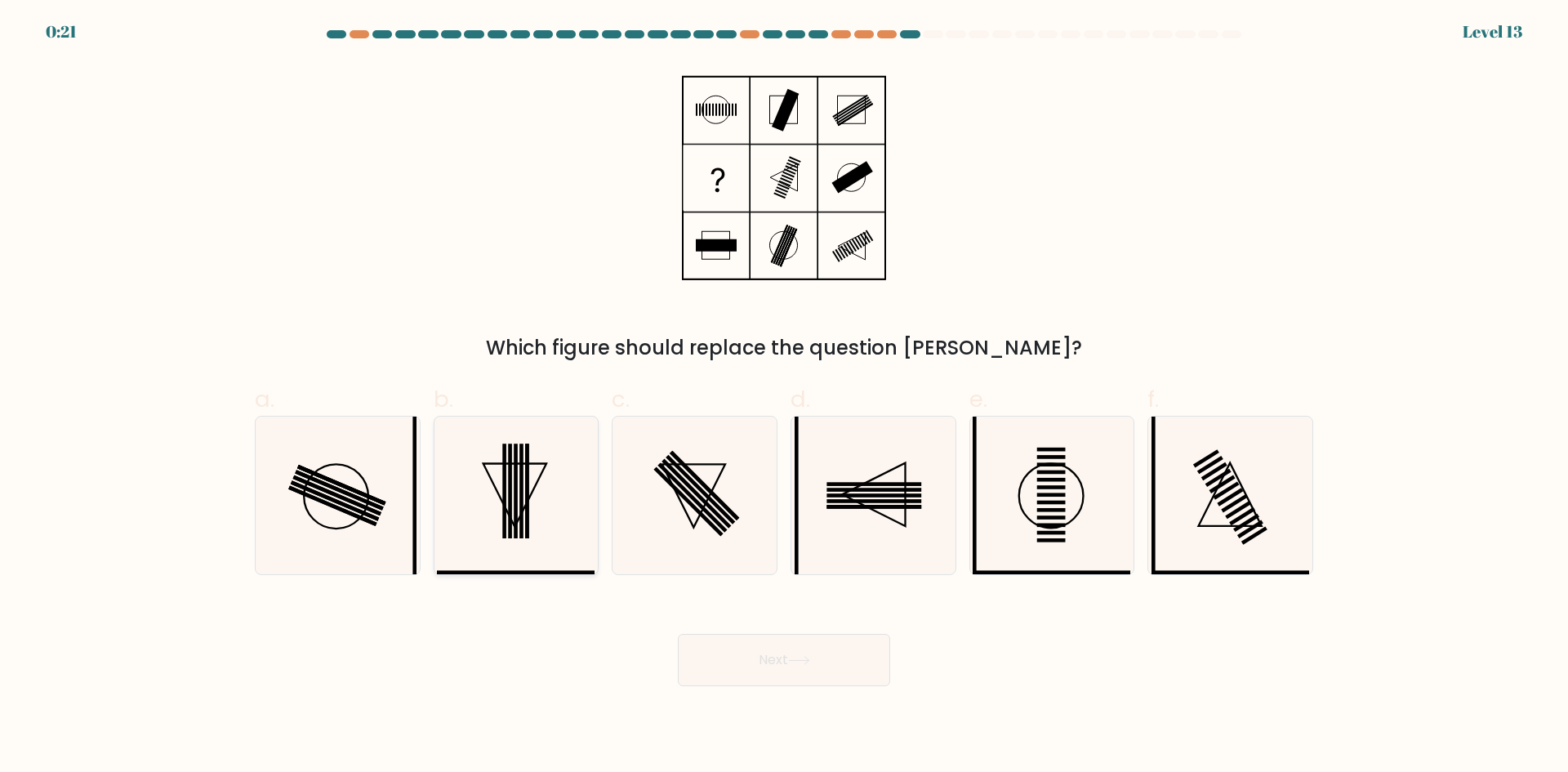
click at [511, 481] on rect at bounding box center [510, 491] width 4 height 95
click at [784, 397] on input "b." at bounding box center [784, 392] width 1 height 11
radio input "true"
click at [780, 651] on button "Next" at bounding box center [784, 660] width 212 height 53
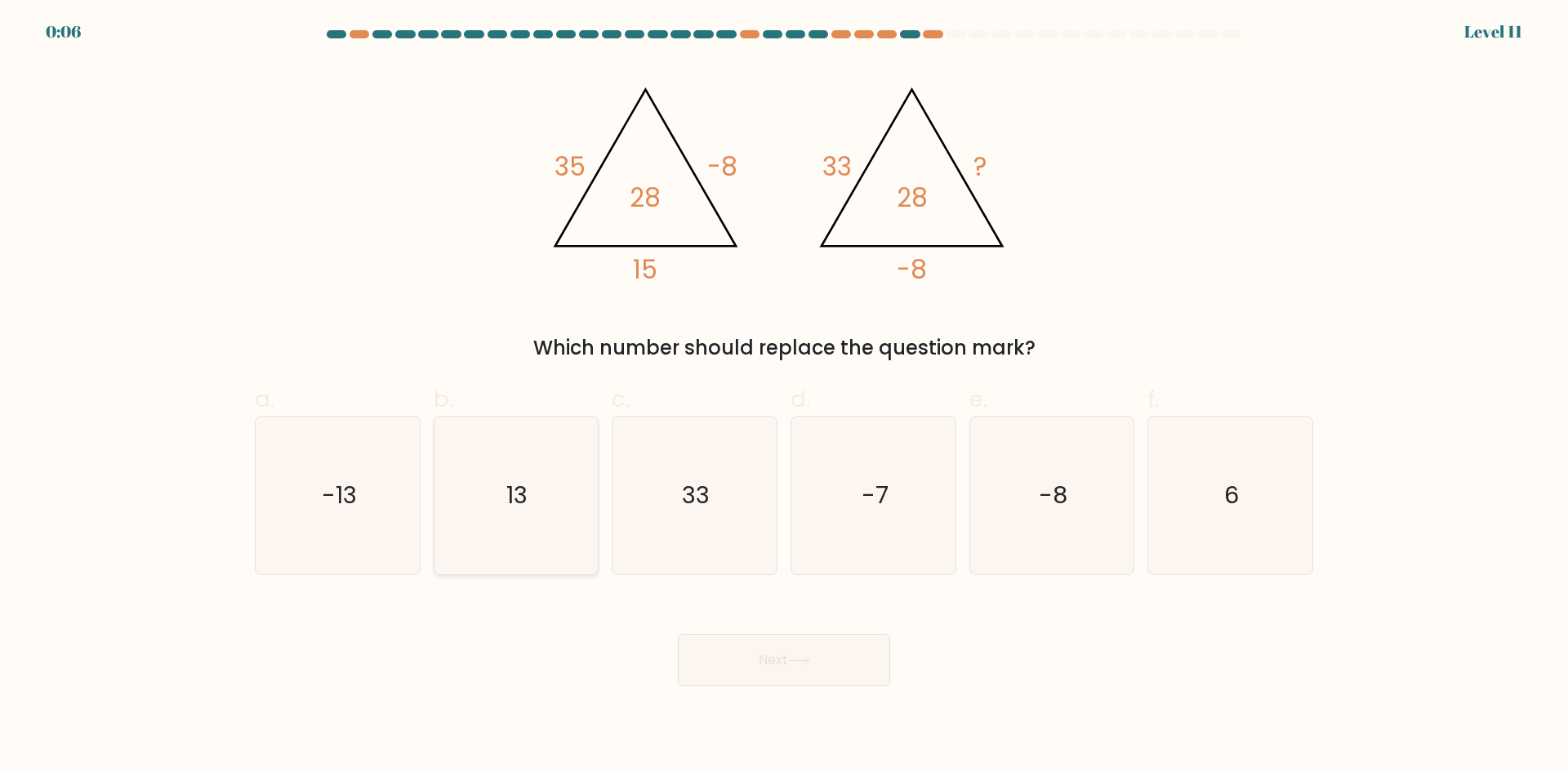
click at [489, 473] on icon "13" at bounding box center [516, 495] width 158 height 158
click at [784, 397] on input "b. 13" at bounding box center [784, 392] width 1 height 11
radio input "true"
click at [810, 656] on icon at bounding box center [799, 660] width 22 height 9
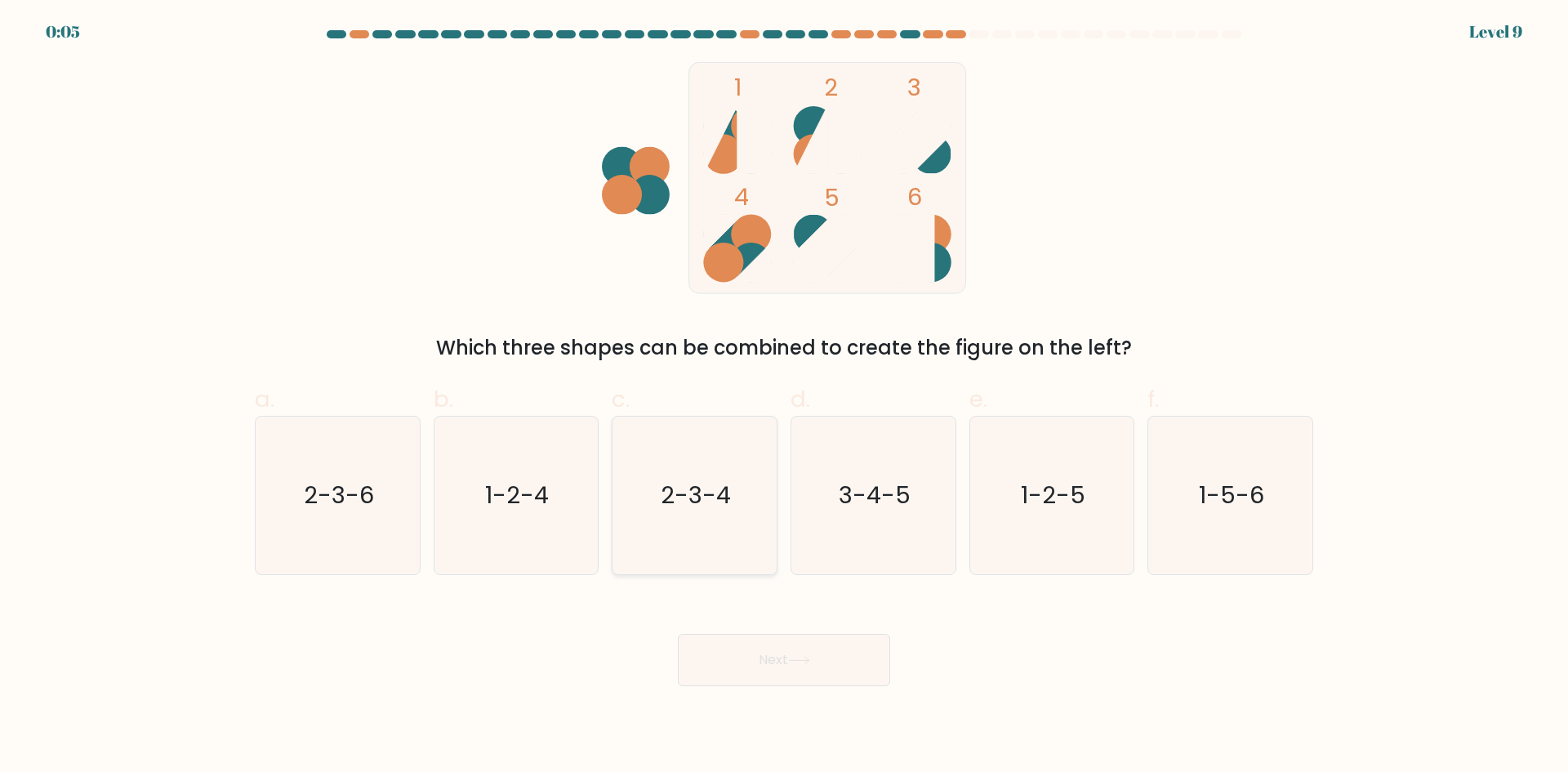
click at [681, 479] on text "2-3-4" at bounding box center [697, 495] width 70 height 33
click at [784, 397] on input "c. 2-3-4" at bounding box center [784, 392] width 1 height 11
radio input "true"
click at [777, 661] on button "Next" at bounding box center [784, 660] width 212 height 53
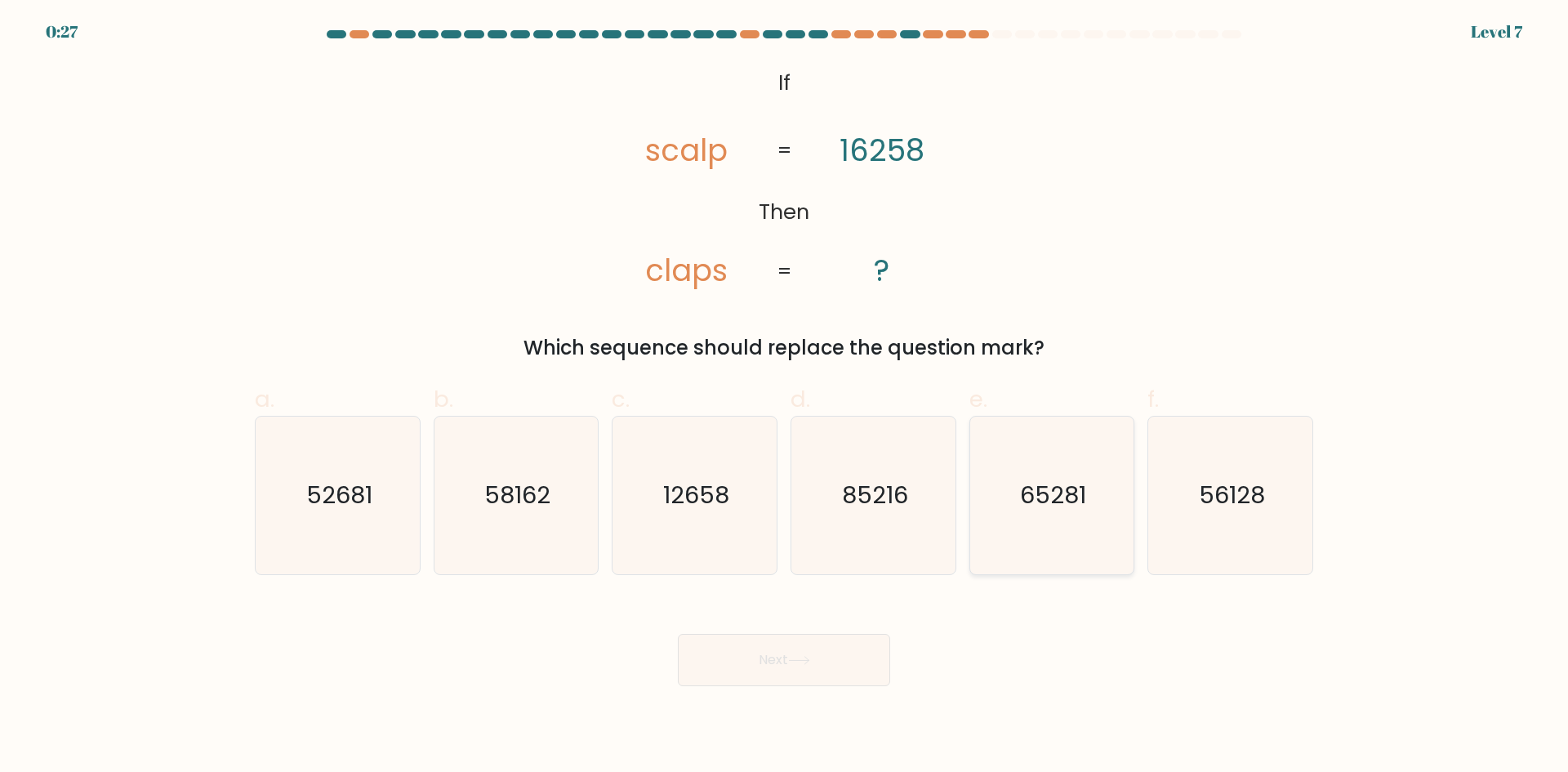
click at [1048, 527] on icon "65281" at bounding box center [1052, 495] width 158 height 158
click at [785, 397] on input "e. 65281" at bounding box center [784, 392] width 1 height 11
radio input "true"
click at [831, 646] on button "Next" at bounding box center [784, 660] width 212 height 53
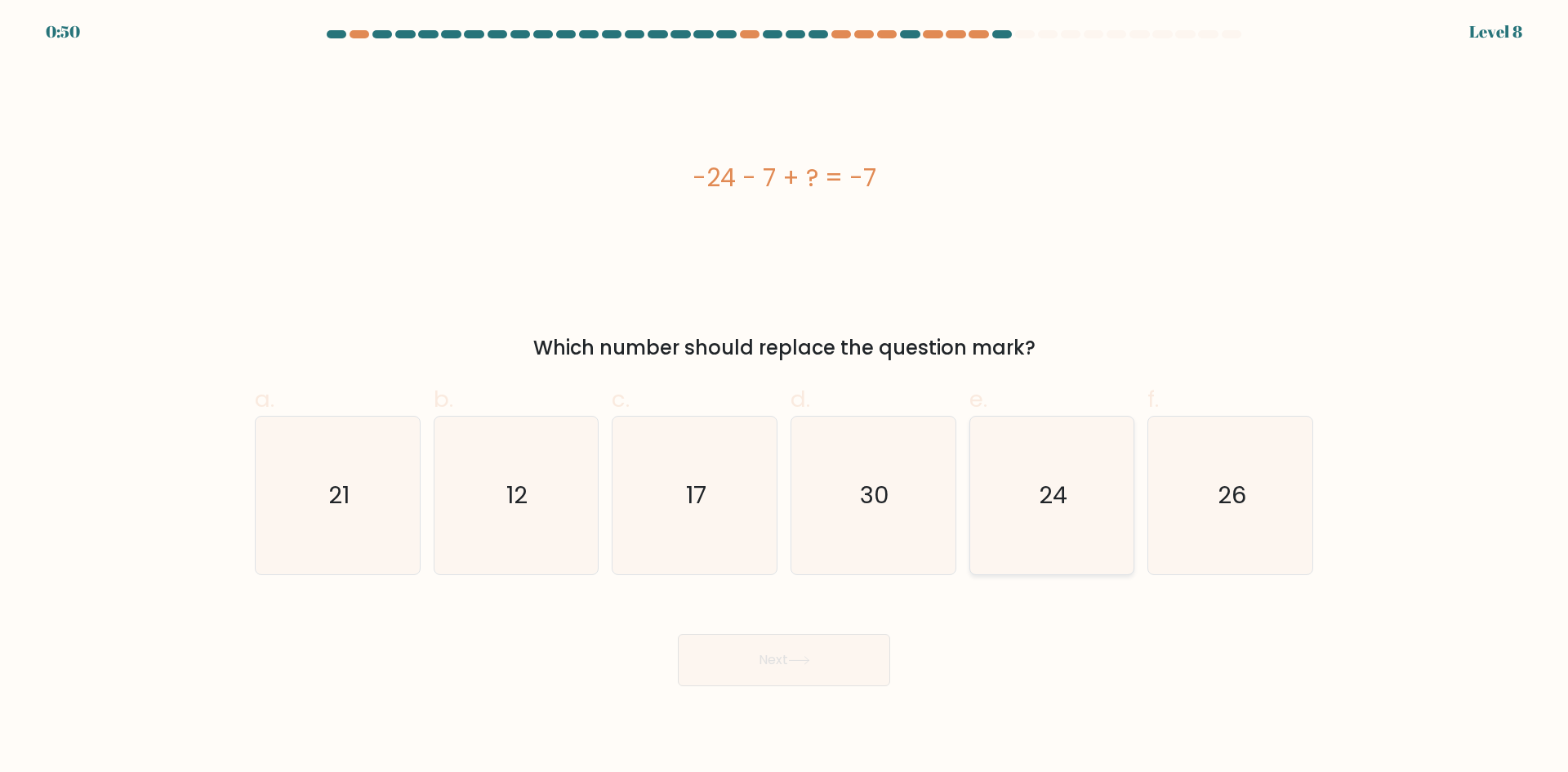
click at [1062, 499] on text "24" at bounding box center [1053, 495] width 29 height 33
click at [785, 397] on input "e. 24" at bounding box center [784, 392] width 1 height 11
radio input "true"
click at [795, 669] on button "Next" at bounding box center [784, 660] width 212 height 53
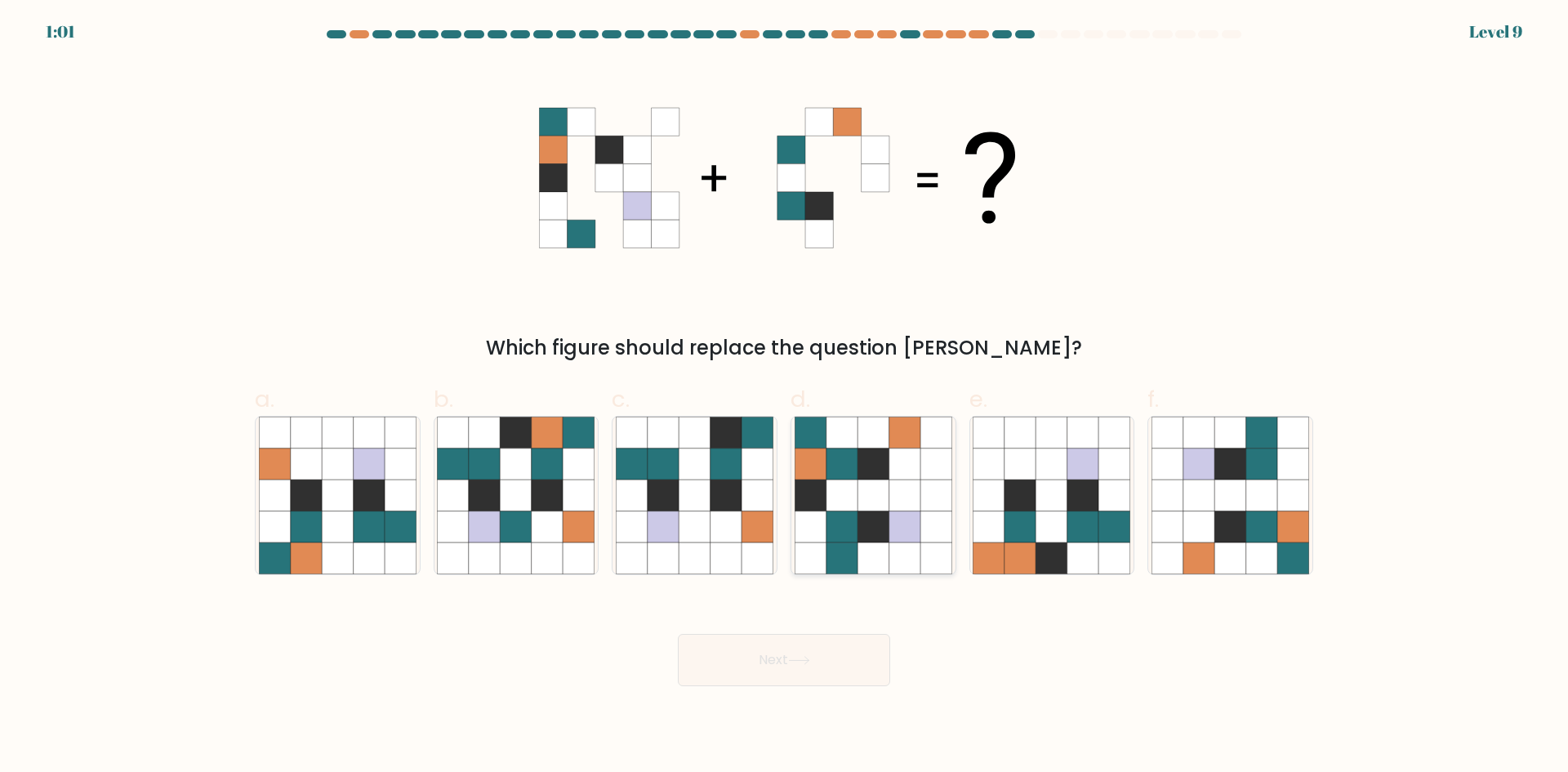
click at [912, 509] on icon at bounding box center [904, 495] width 31 height 31
click at [785, 397] on input "d." at bounding box center [784, 392] width 1 height 11
radio input "true"
click at [796, 663] on icon at bounding box center [799, 660] width 22 height 9
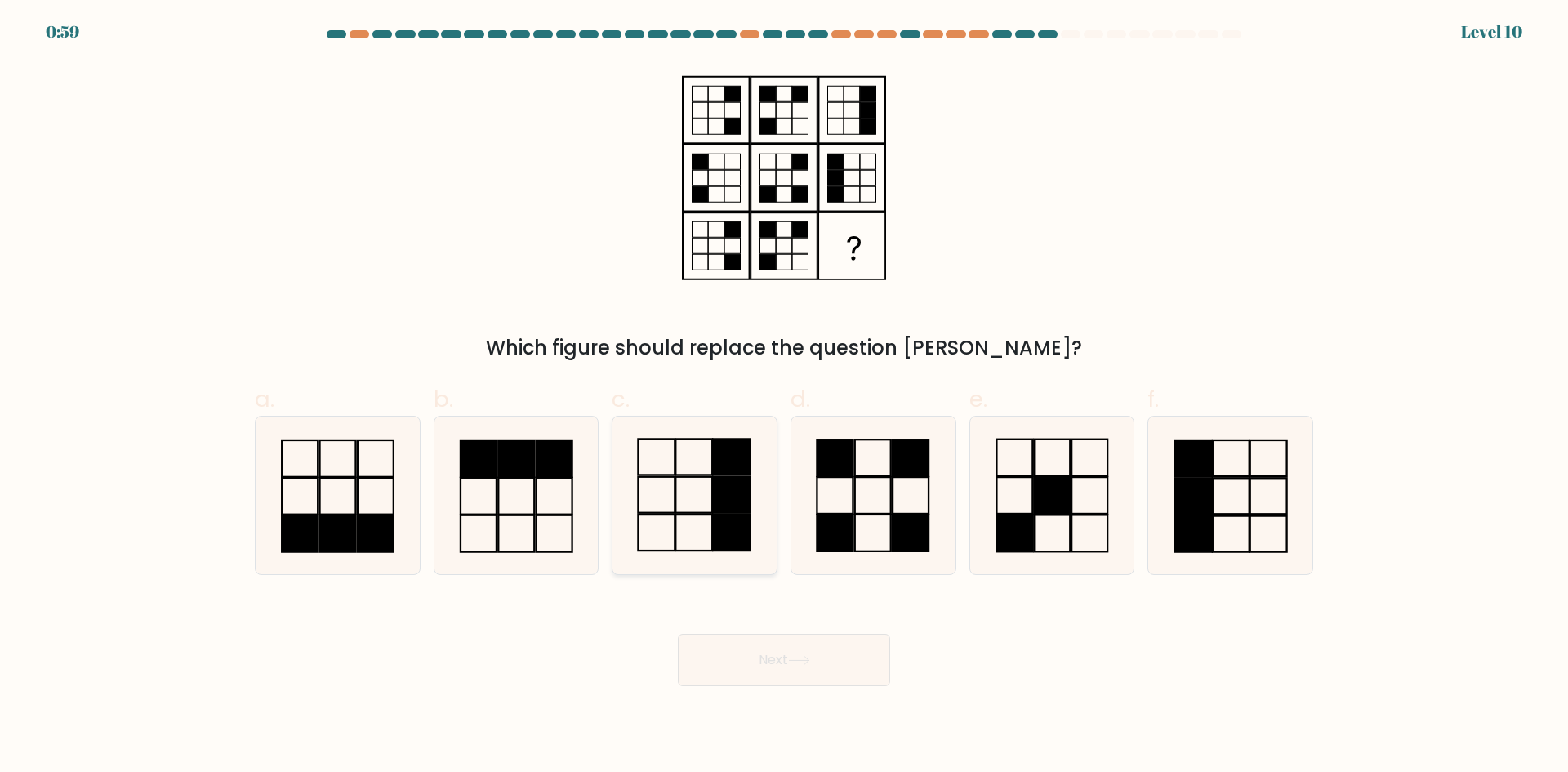
click at [712, 526] on icon at bounding box center [694, 495] width 158 height 158
click at [784, 397] on input "c." at bounding box center [784, 392] width 1 height 11
radio input "true"
click at [789, 661] on button "Next" at bounding box center [784, 660] width 212 height 53
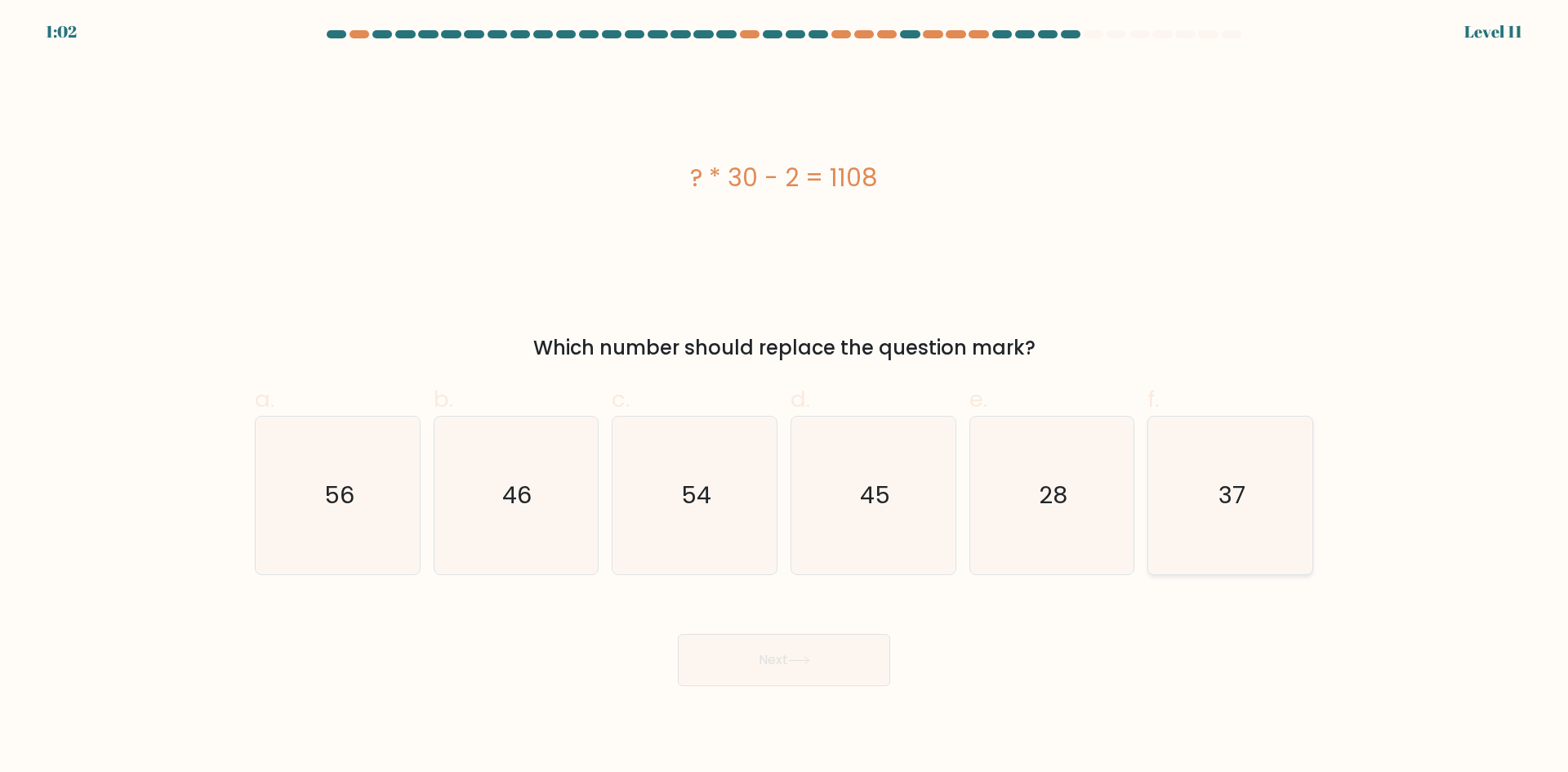
click at [1229, 491] on text "37" at bounding box center [1232, 495] width 27 height 33
click at [785, 397] on input "f. 37" at bounding box center [784, 392] width 1 height 11
radio input "true"
click at [802, 660] on icon at bounding box center [799, 660] width 22 height 9
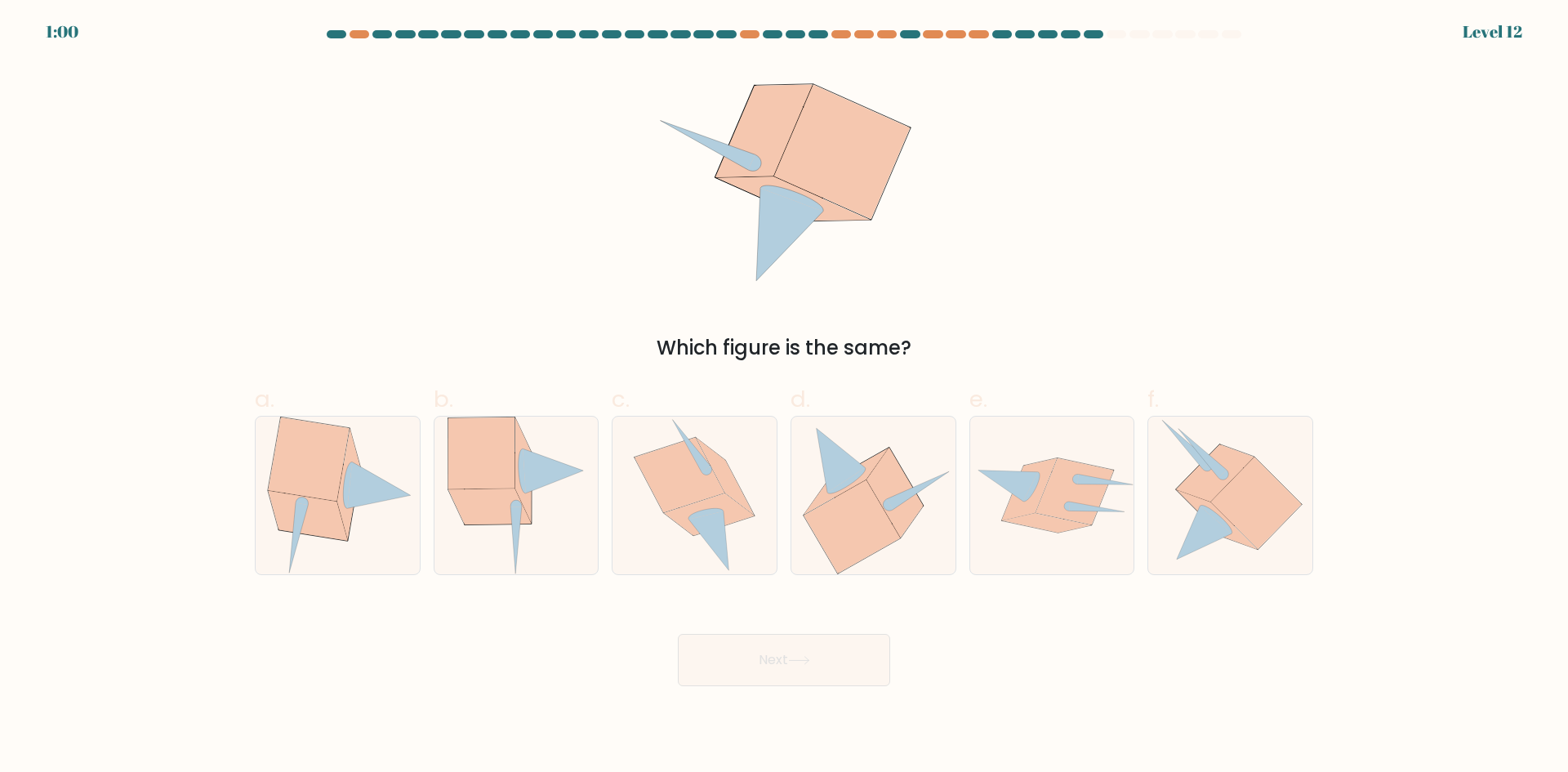
click at [733, 370] on div "a. b. c." at bounding box center [783, 472] width 1071 height 206
click at [714, 448] on icon at bounding box center [695, 495] width 121 height 158
click at [784, 397] on input "c." at bounding box center [784, 392] width 1 height 11
radio input "true"
click at [813, 665] on button "Next" at bounding box center [784, 660] width 212 height 53
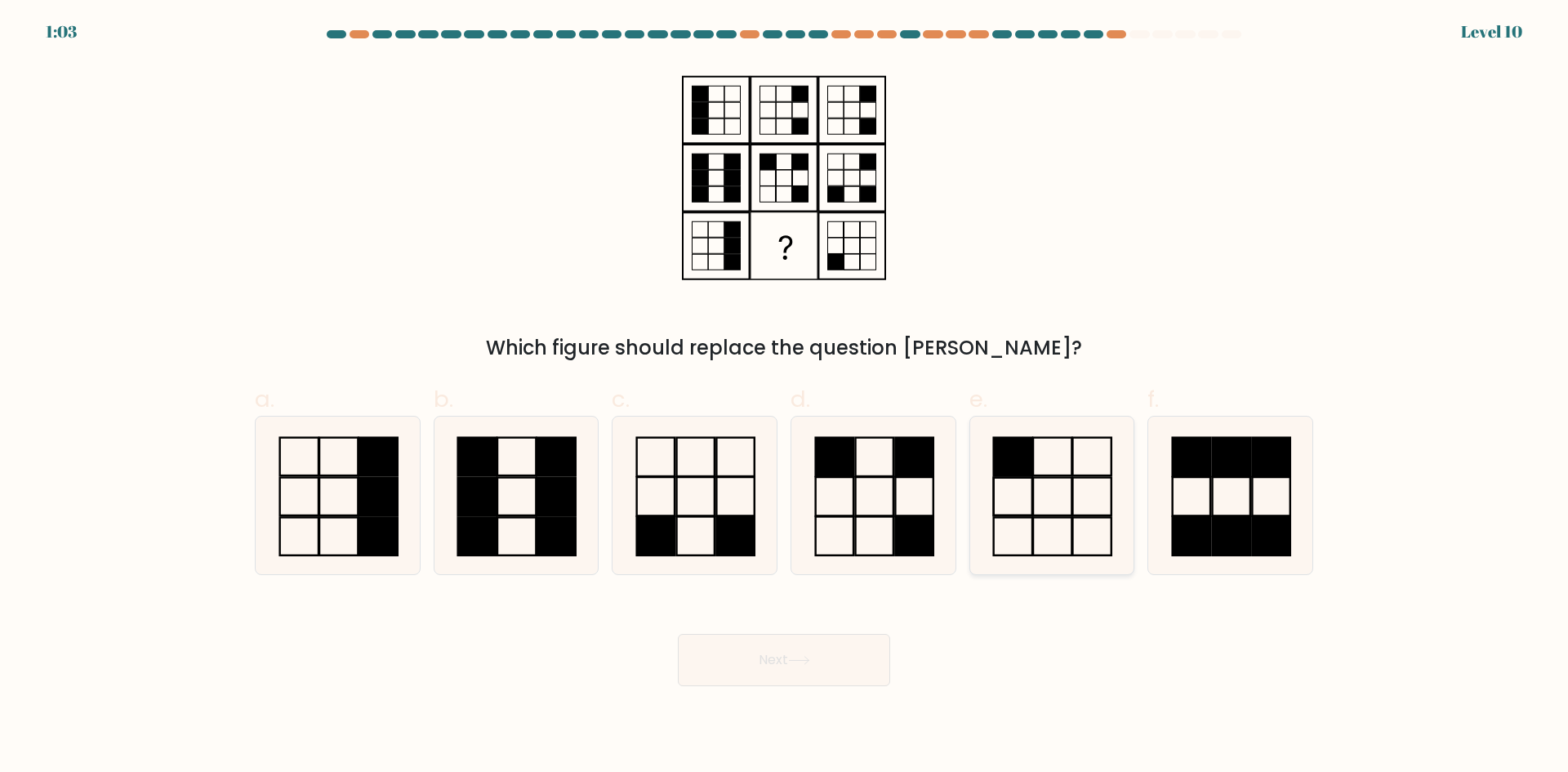
click at [1019, 490] on icon at bounding box center [1052, 495] width 158 height 158
click at [785, 397] on input "e." at bounding box center [784, 392] width 1 height 11
radio input "true"
click at [807, 666] on button "Next" at bounding box center [784, 660] width 212 height 53
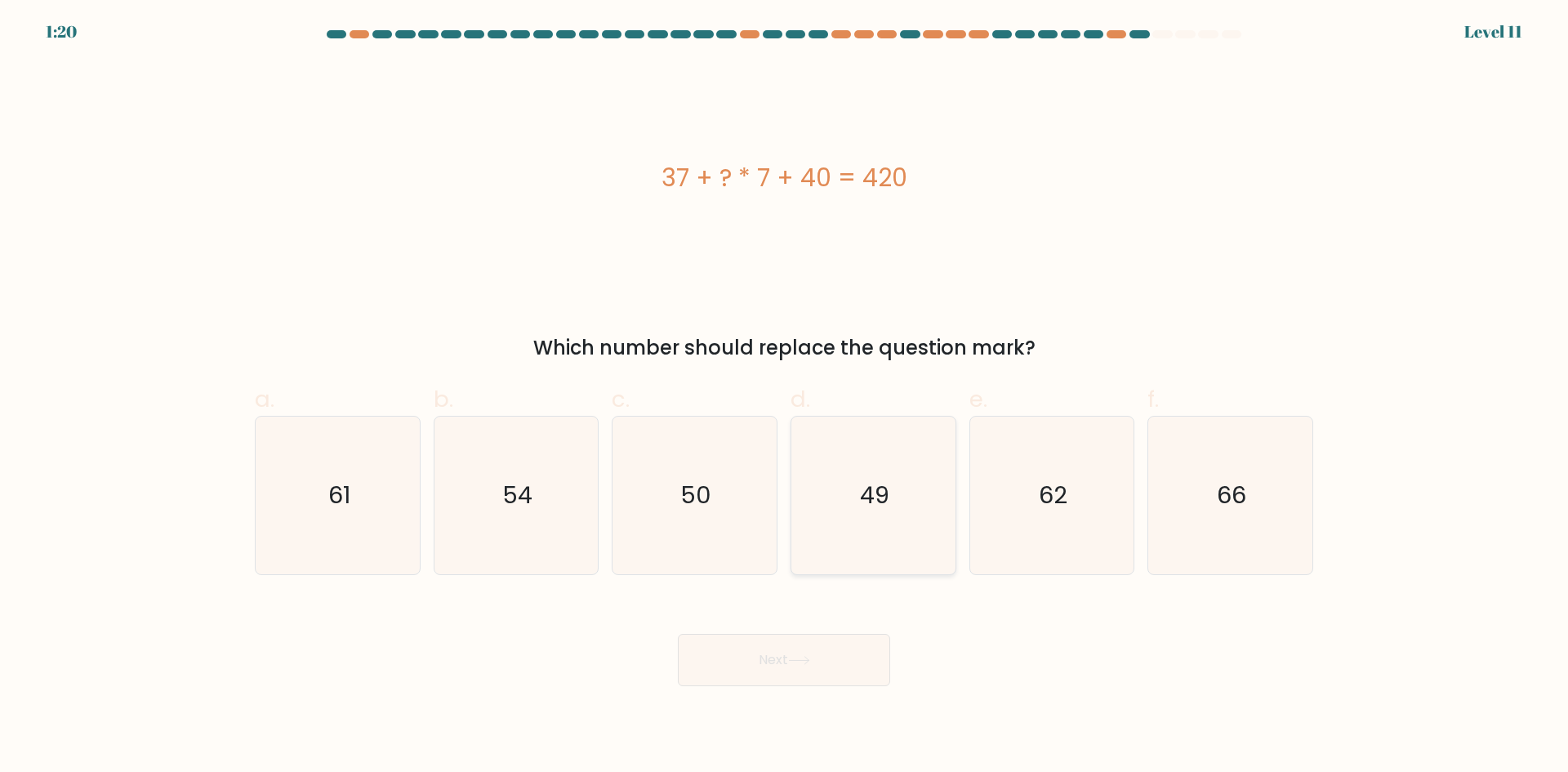
click at [886, 531] on icon "49" at bounding box center [873, 495] width 158 height 158
click at [785, 397] on input "d. 49" at bounding box center [784, 392] width 1 height 11
radio input "true"
click at [769, 673] on button "Next" at bounding box center [784, 660] width 212 height 53
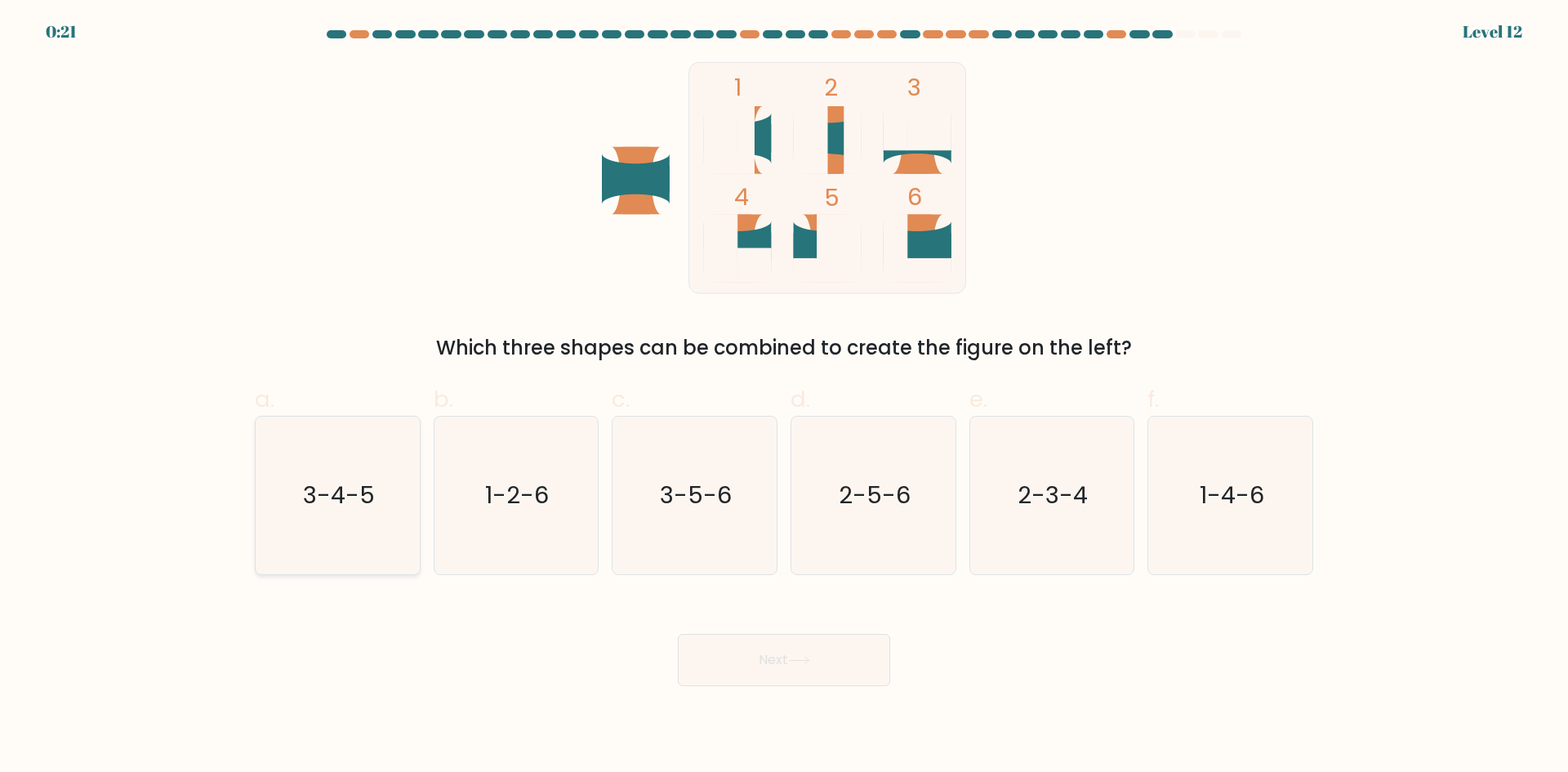
click at [402, 484] on icon "3-4-5" at bounding box center [337, 495] width 158 height 158
click at [784, 397] on input "a. 3-4-5" at bounding box center [784, 392] width 1 height 11
radio input "true"
click at [777, 664] on button "Next" at bounding box center [784, 660] width 212 height 53
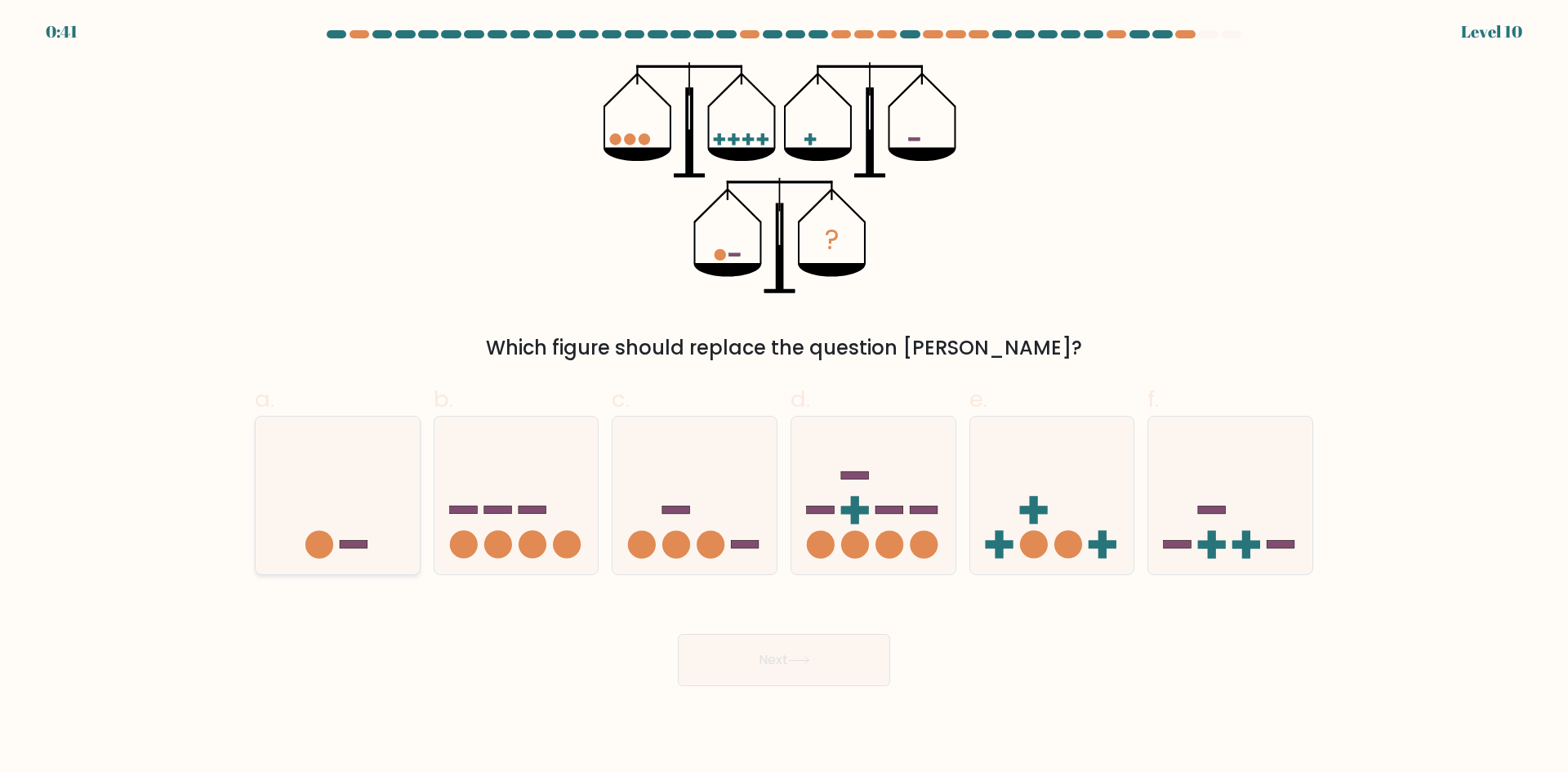
click at [373, 504] on icon at bounding box center [338, 495] width 164 height 136
click at [784, 397] on input "a." at bounding box center [784, 392] width 1 height 11
radio input "true"
click at [854, 659] on button "Next" at bounding box center [784, 660] width 212 height 53
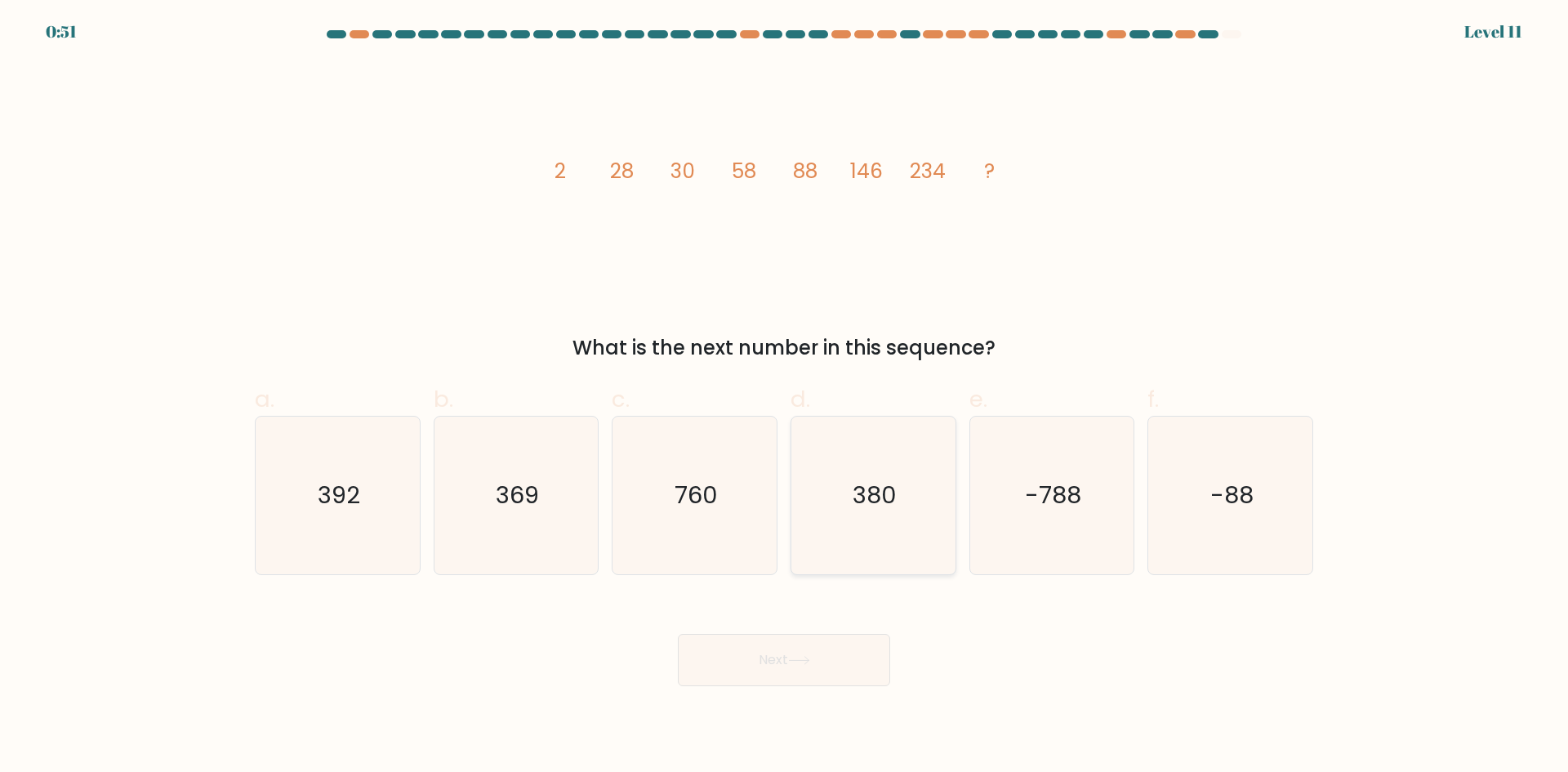
click at [862, 543] on icon "380" at bounding box center [873, 495] width 158 height 158
click at [785, 397] on input "d. 380" at bounding box center [784, 392] width 1 height 11
radio input "true"
click at [808, 664] on icon at bounding box center [799, 660] width 22 height 9
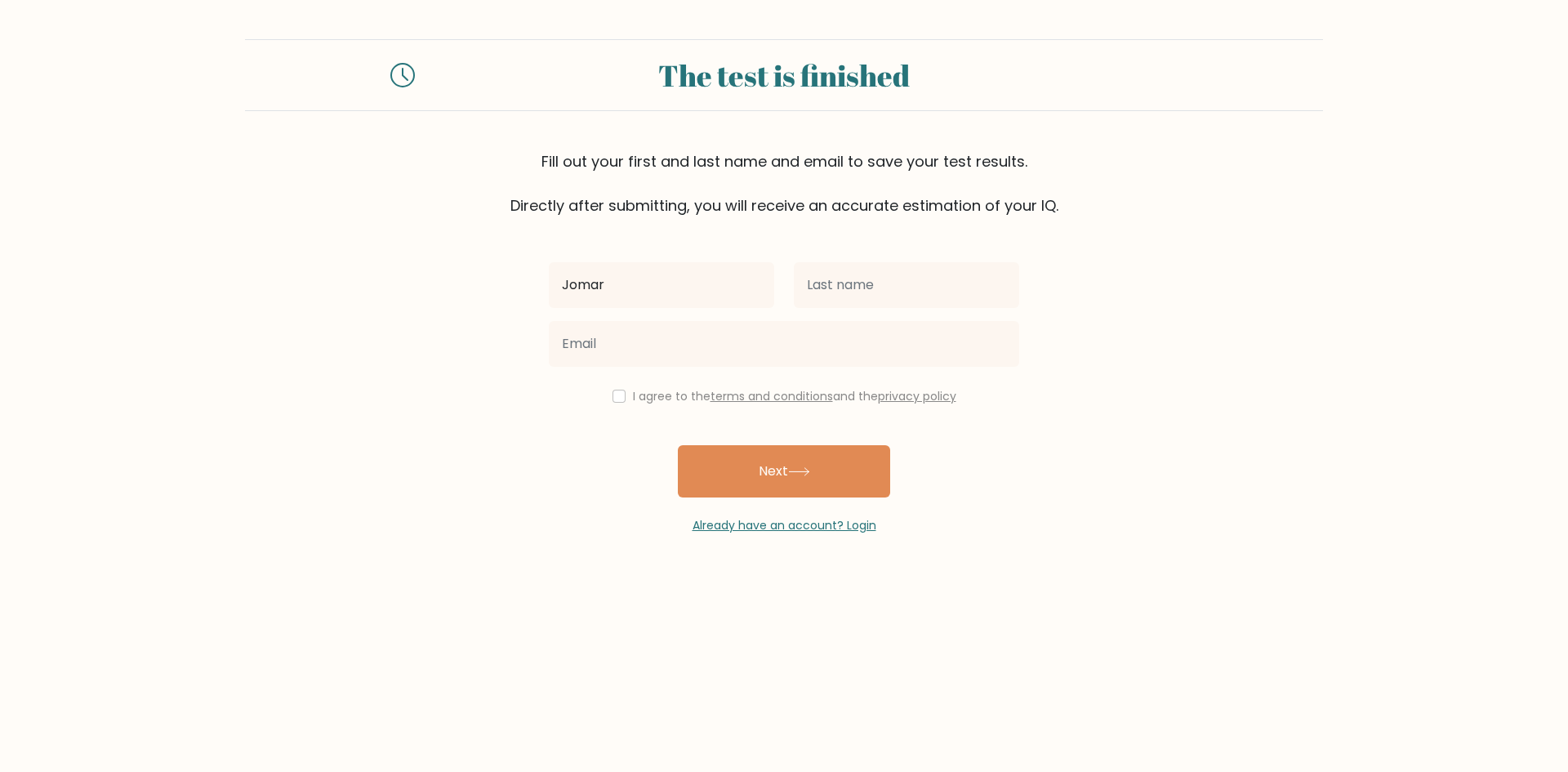
type input "Jomar"
type input "{"
type input "[PERSON_NAME]"
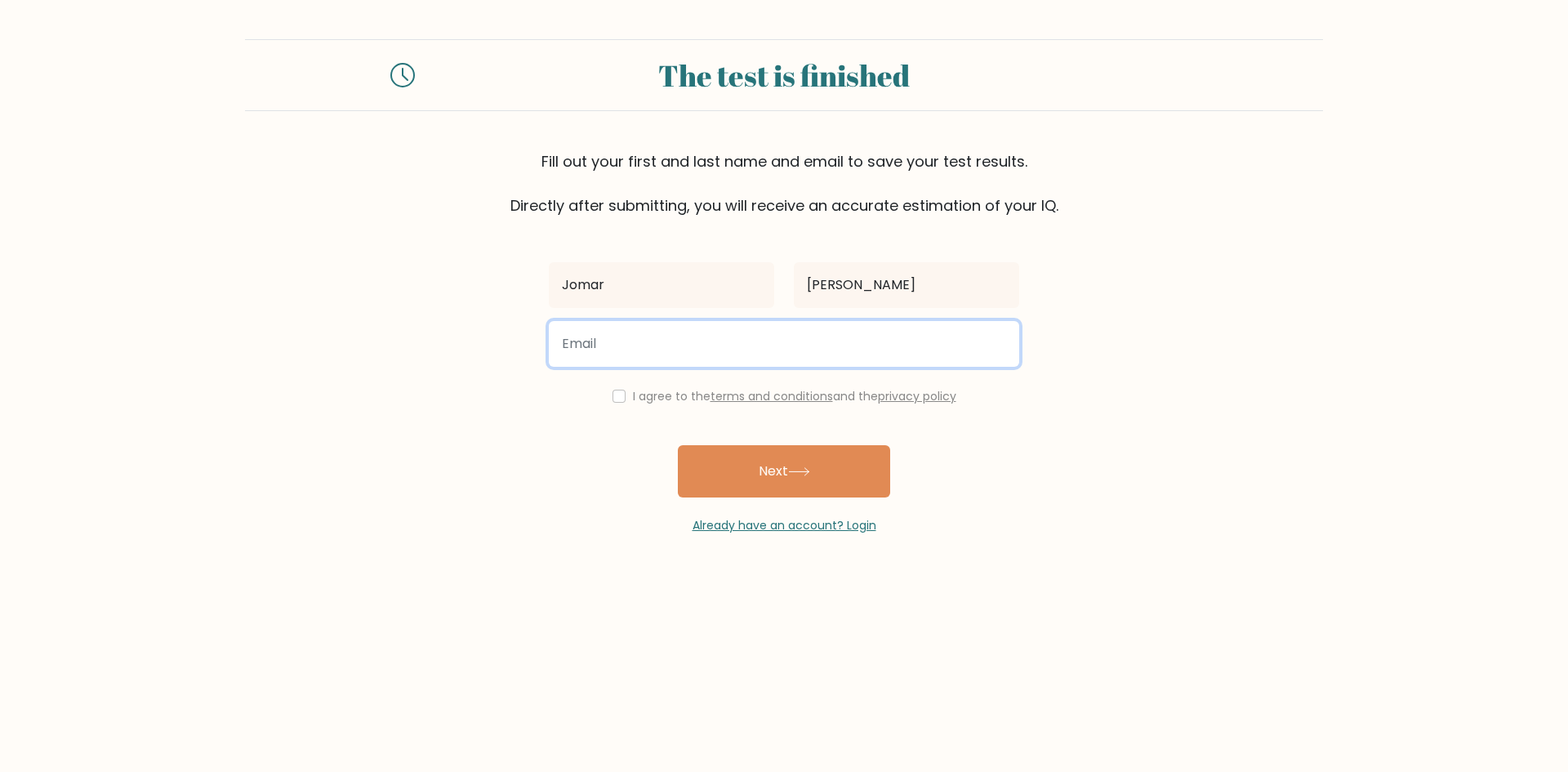
type input "J"
type input "[EMAIL_ADDRESS][DOMAIN_NAME]"
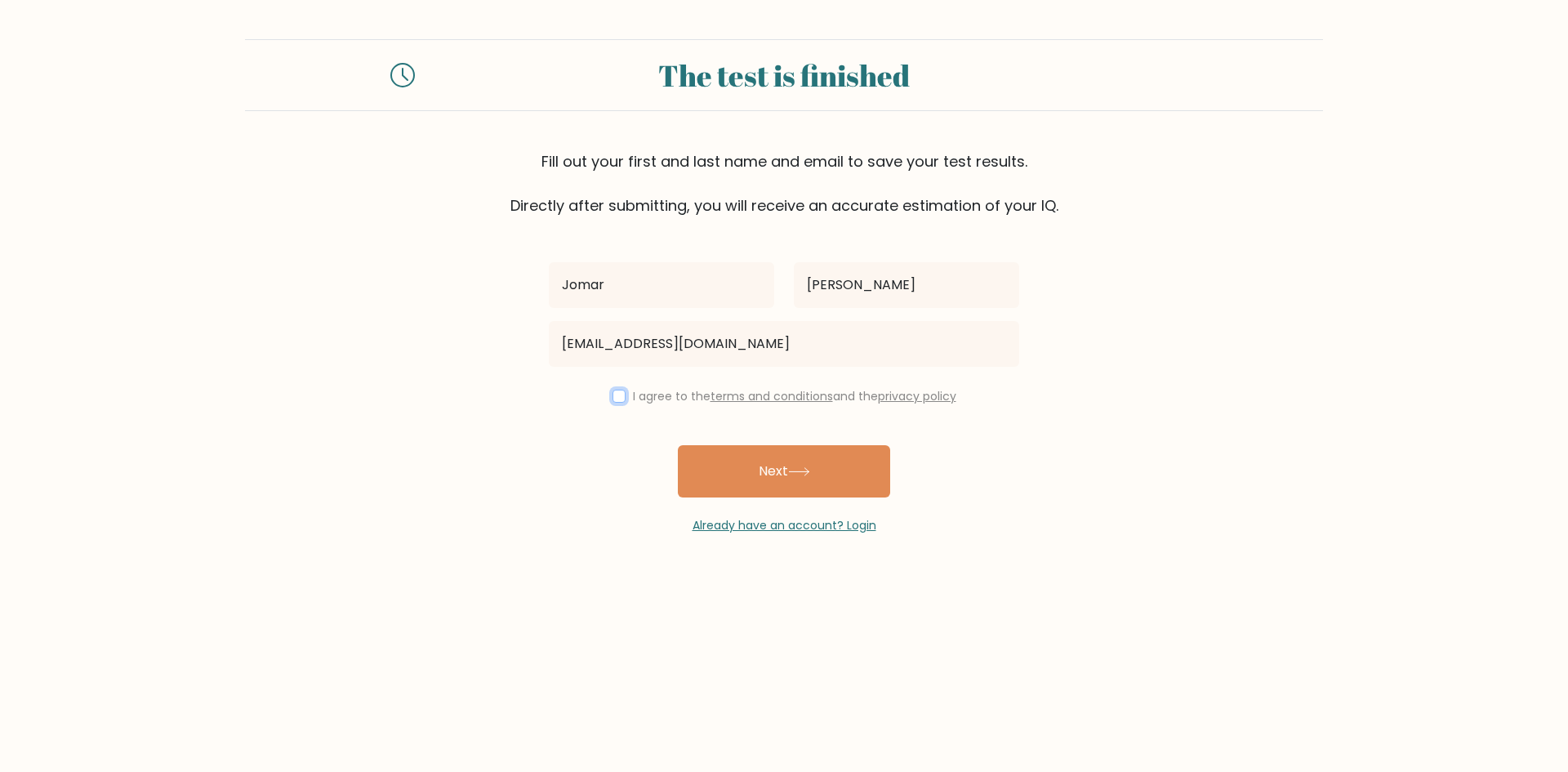
click at [615, 398] on input "checkbox" at bounding box center [619, 396] width 13 height 13
checkbox input "true"
click at [777, 460] on button "Next" at bounding box center [784, 471] width 212 height 53
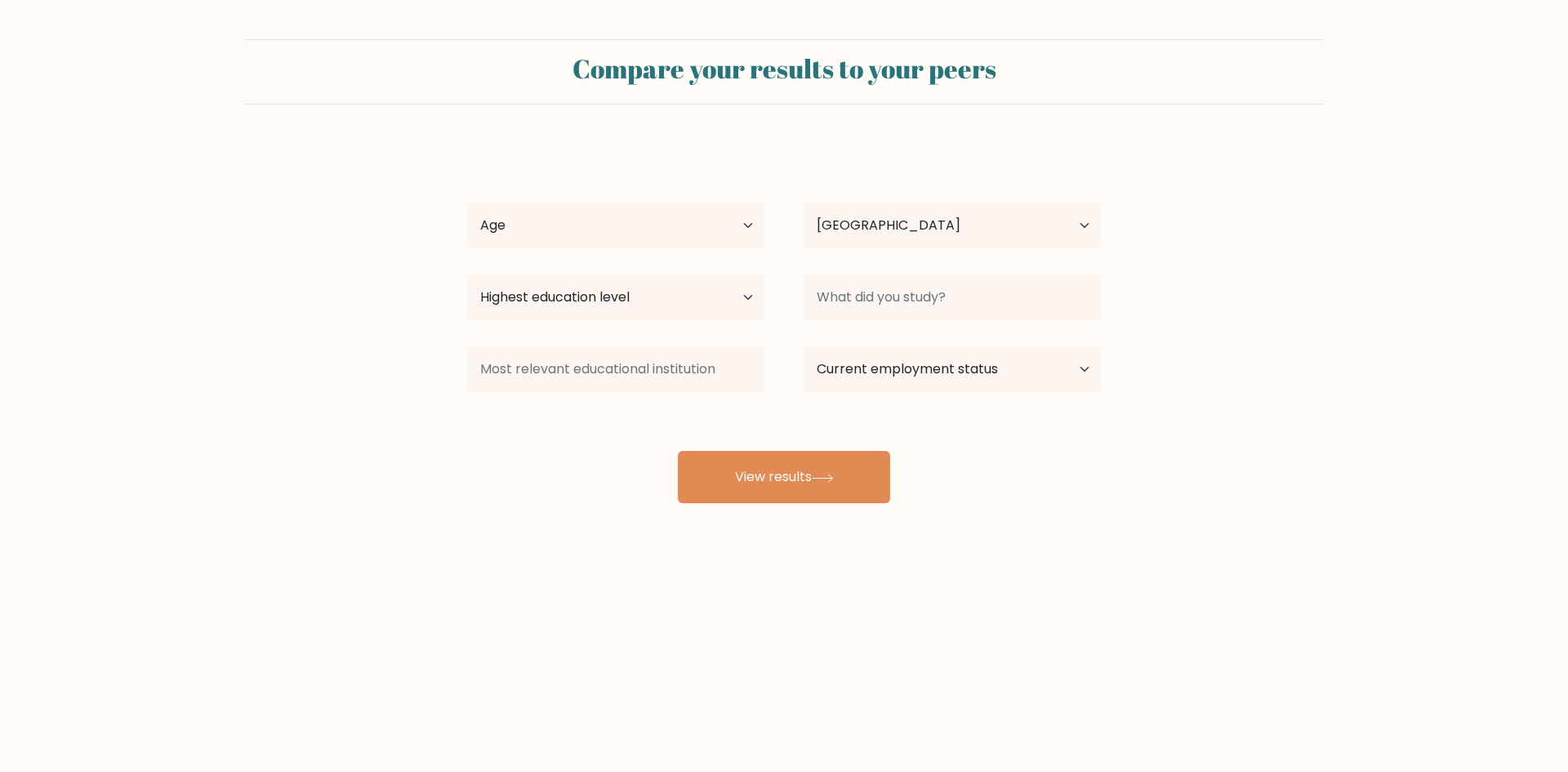
select select "PH"
click at [594, 215] on select "Age Under 18 years old 18-24 years old 25-34 years old 35-44 years old 45-54 ye…" at bounding box center [615, 225] width 297 height 46
select select "25_34"
click at [467, 203] on select "Age Under 18 years old 18-24 years old 25-34 years old 35-44 years old 45-54 ye…" at bounding box center [615, 225] width 297 height 46
click at [576, 298] on select "Highest education level No schooling Primary Lower Secondary Upper Secondary Oc…" at bounding box center [615, 297] width 297 height 46
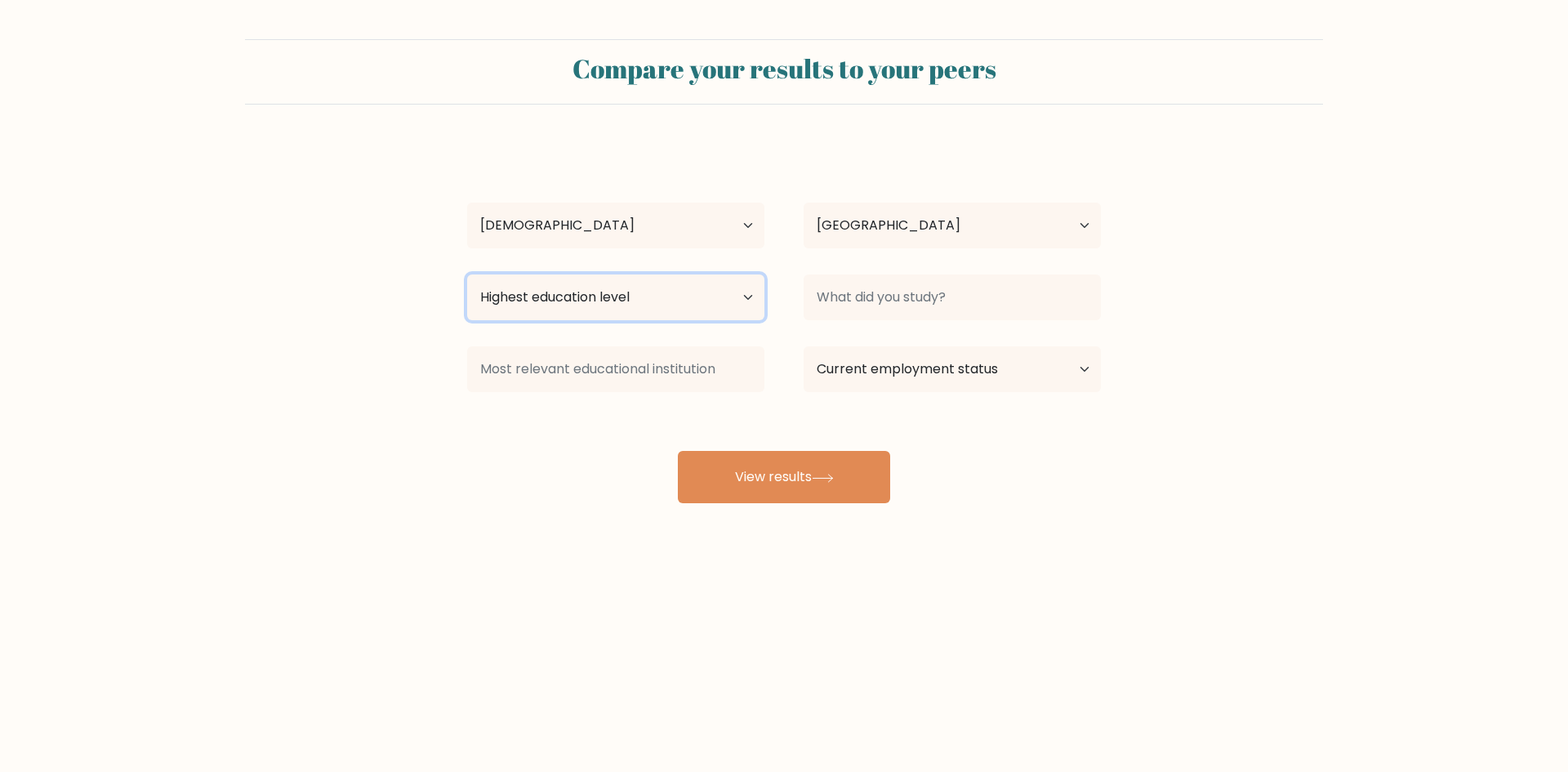
click at [467, 275] on select "Highest education level No schooling Primary Lower Secondary Upper Secondary Oc…" at bounding box center [615, 297] width 297 height 46
click at [586, 305] on select "Highest education level No schooling Primary Lower Secondary Upper Secondary Oc…" at bounding box center [615, 297] width 297 height 46
select select "upper_secondary"
click at [467, 275] on select "Highest education level No schooling Primary Lower Secondary Upper Secondary Oc…" at bounding box center [615, 297] width 297 height 46
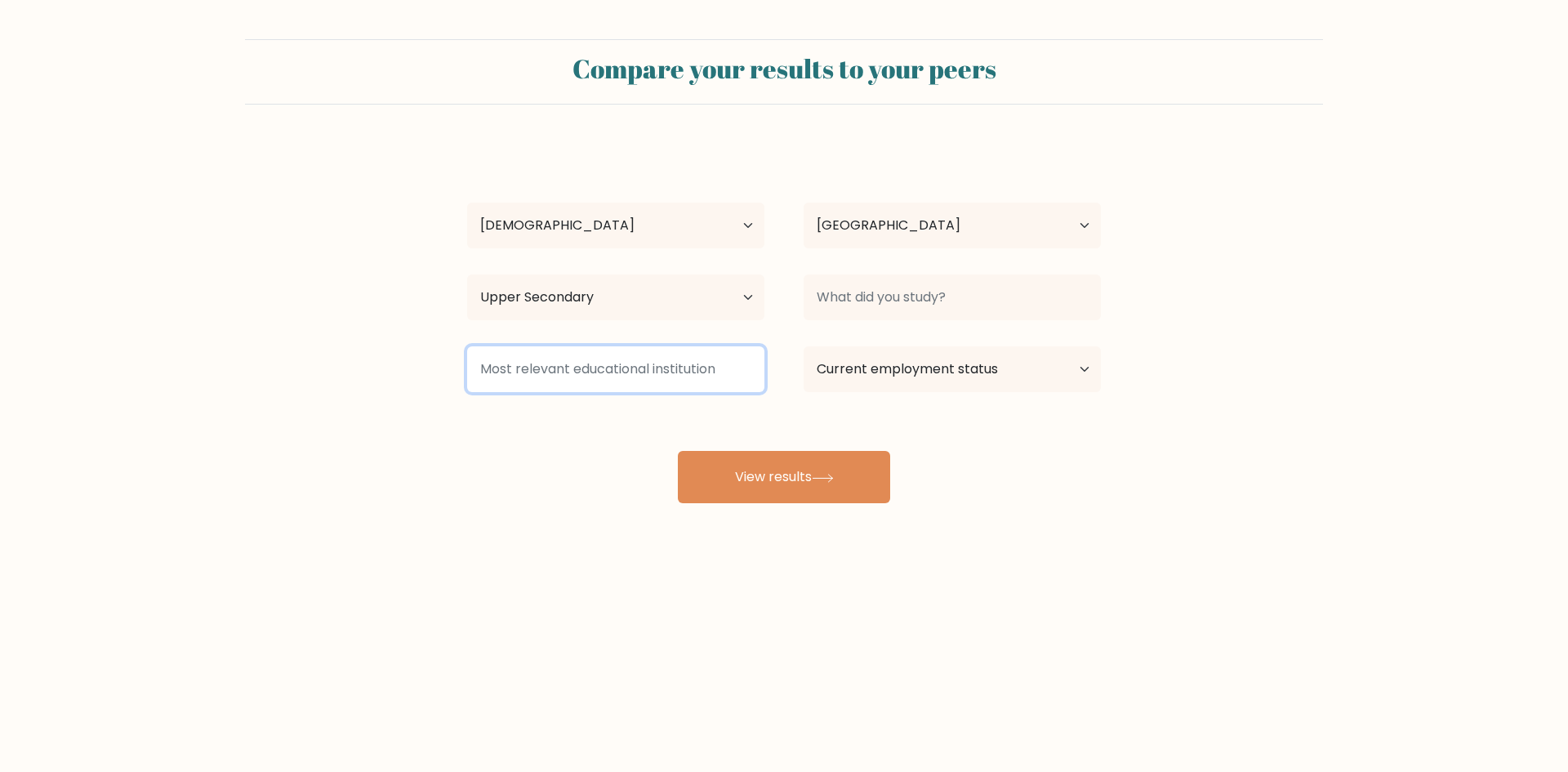
click at [549, 354] on input at bounding box center [615, 369] width 297 height 46
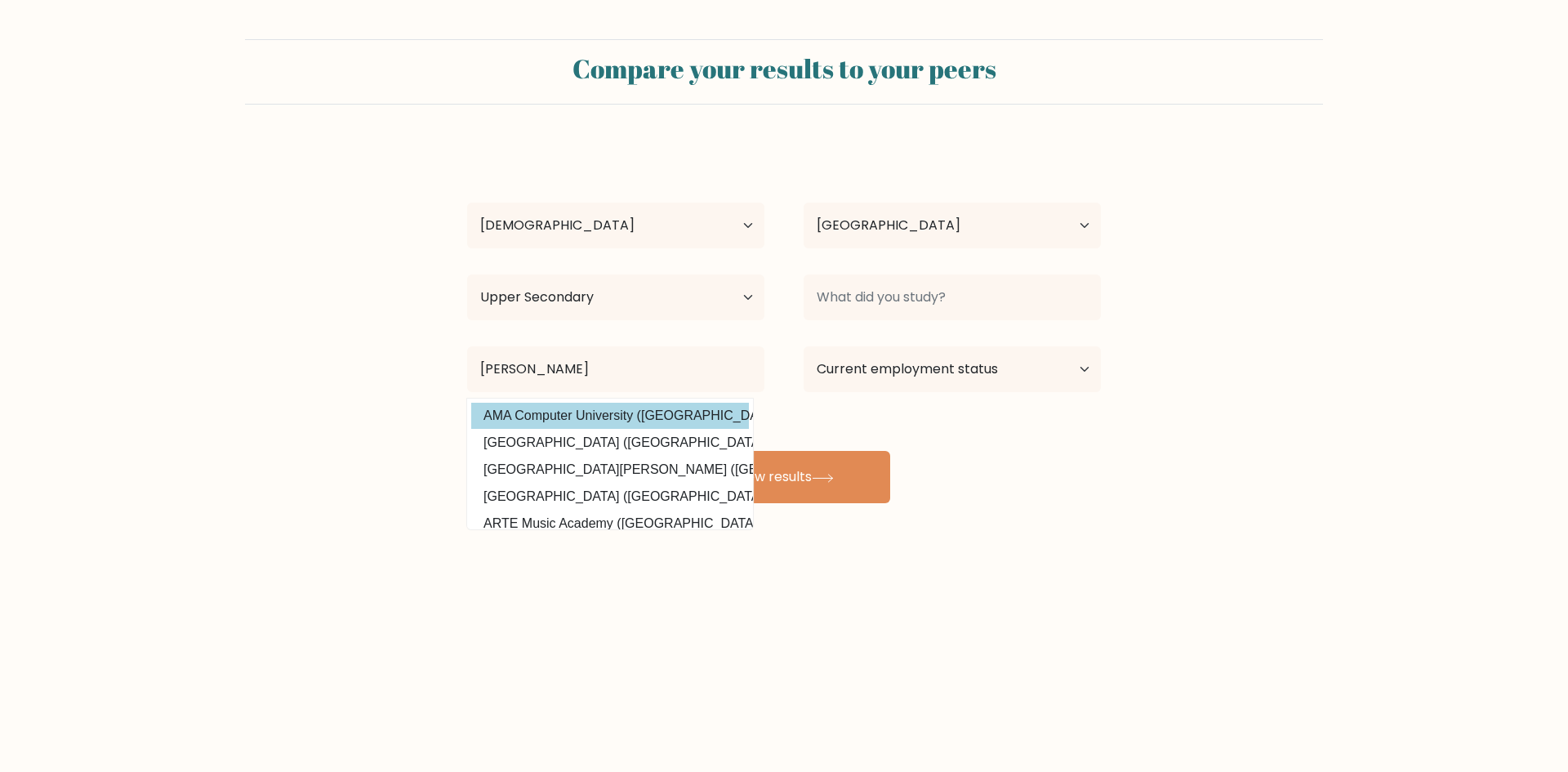
click at [562, 419] on option "AMA Computer University (Philippines)" at bounding box center [609, 415] width 277 height 26
type input "AMA Computer University"
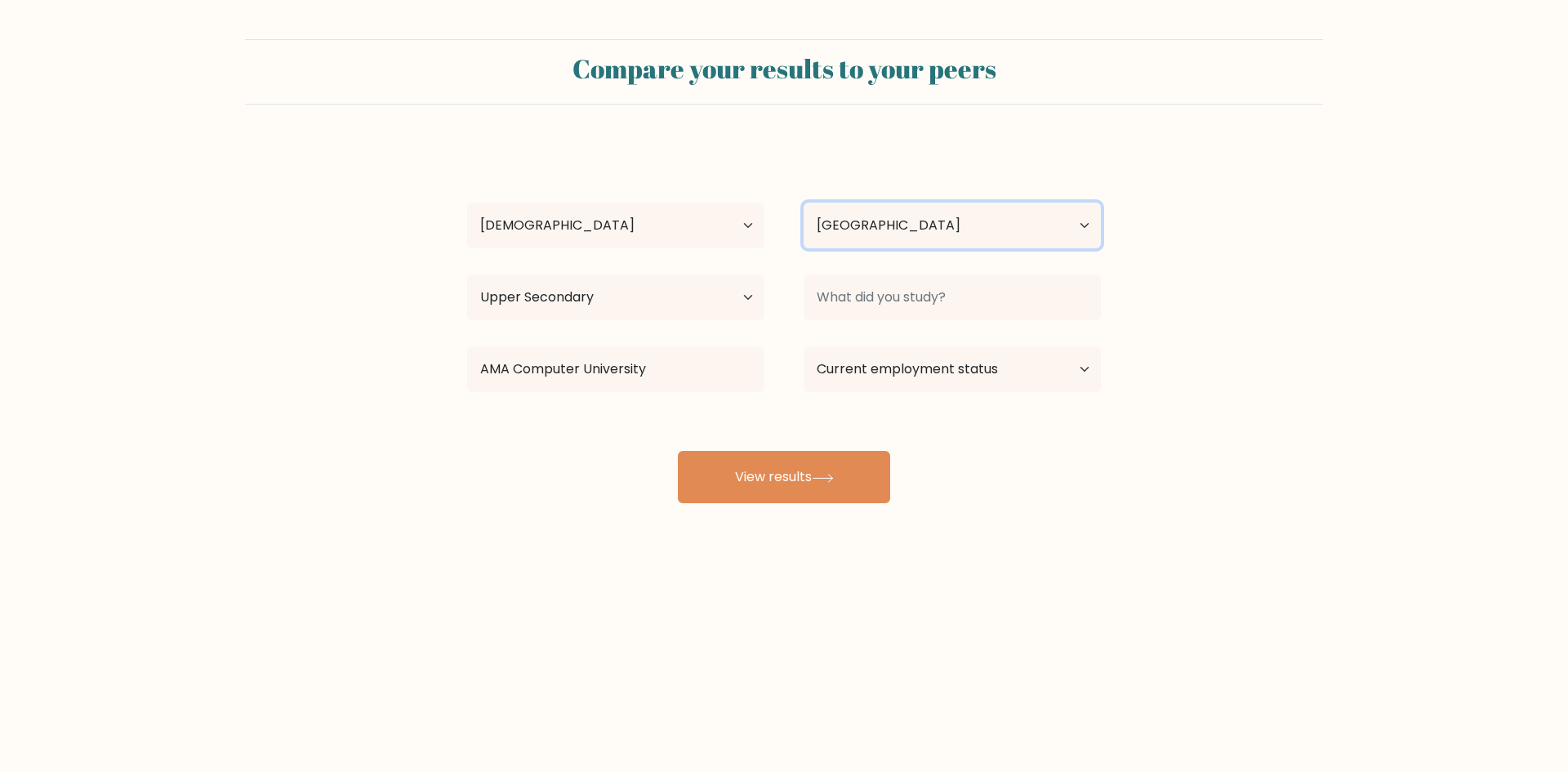
click at [887, 246] on select "Country Afghanistan Albania Algeria American Samoa Andorra Angola Anguilla Anta…" at bounding box center [952, 225] width 297 height 46
click at [875, 233] on select "Country Afghanistan Albania Algeria American Samoa Andorra Angola Anguilla Anta…" at bounding box center [952, 225] width 297 height 46
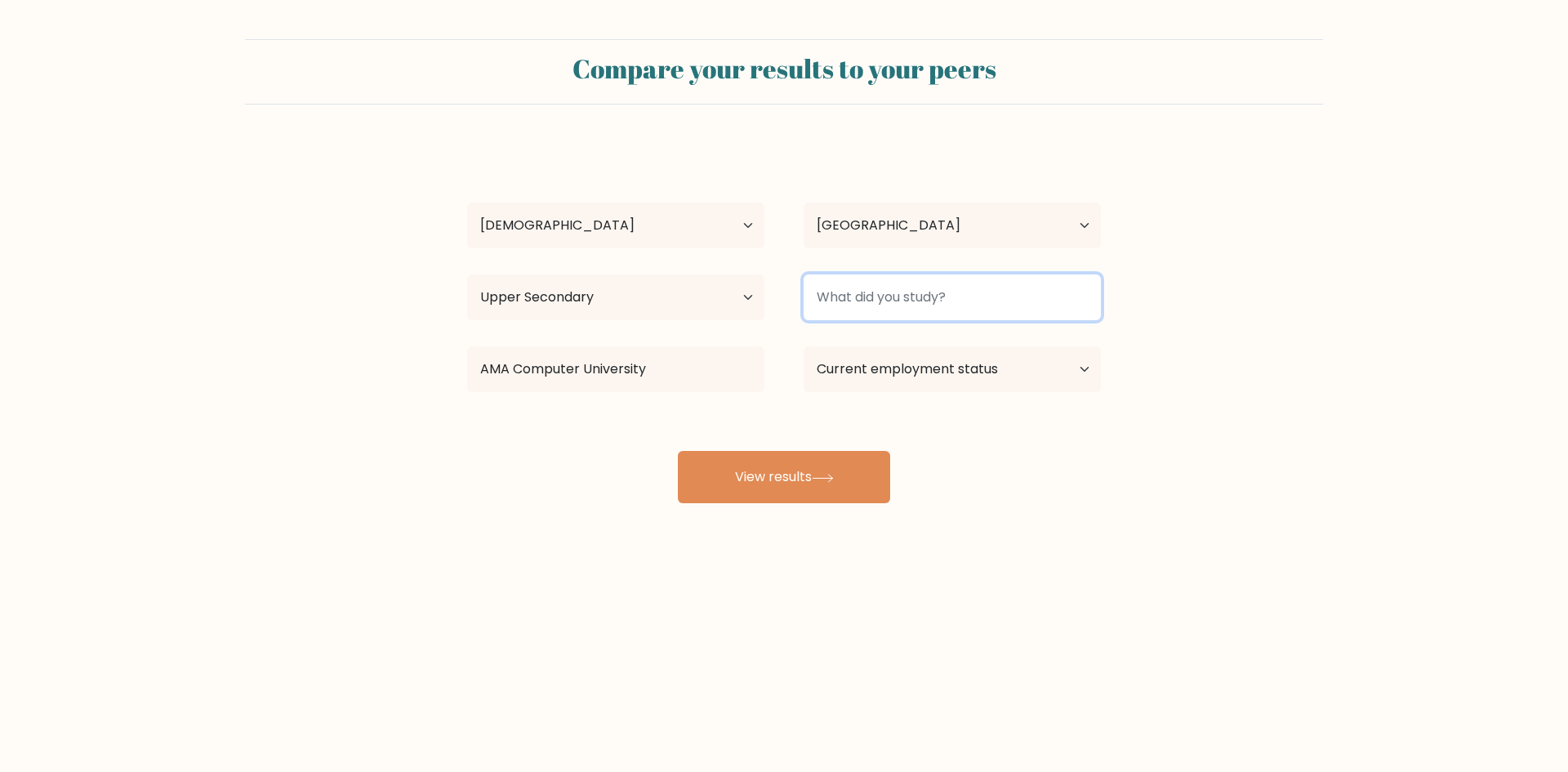
click at [905, 305] on input at bounding box center [952, 297] width 297 height 46
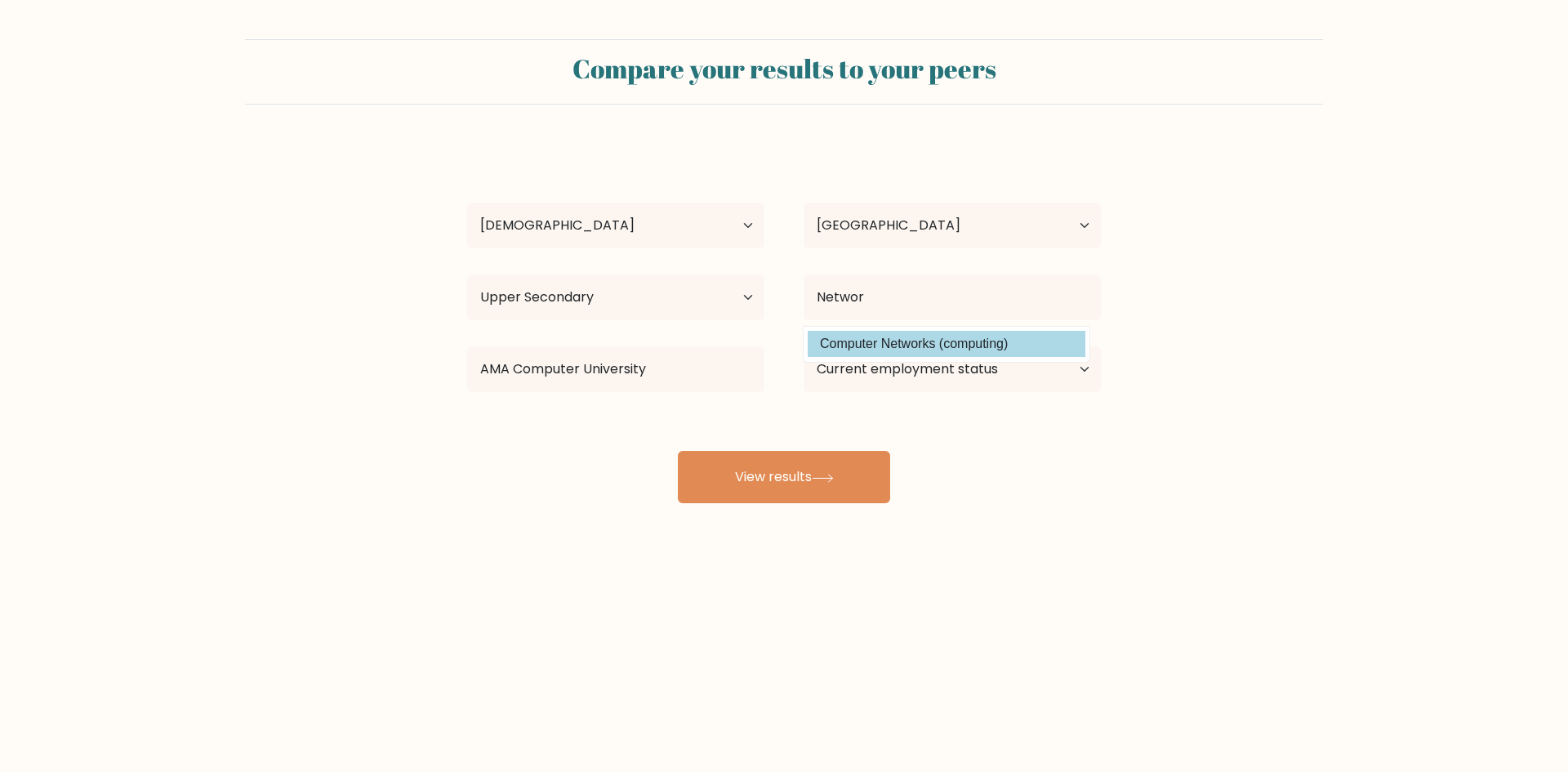
click at [896, 335] on option "Computer Networks (computing)" at bounding box center [946, 344] width 277 height 26
type input "Computer Networks"
click at [880, 373] on select "Current employment status Employed Student Retired Other / prefer not to answer" at bounding box center [952, 369] width 297 height 46
select select "other"
click at [804, 346] on select "Current employment status Employed Student Retired Other / prefer not to answer" at bounding box center [952, 369] width 297 height 46
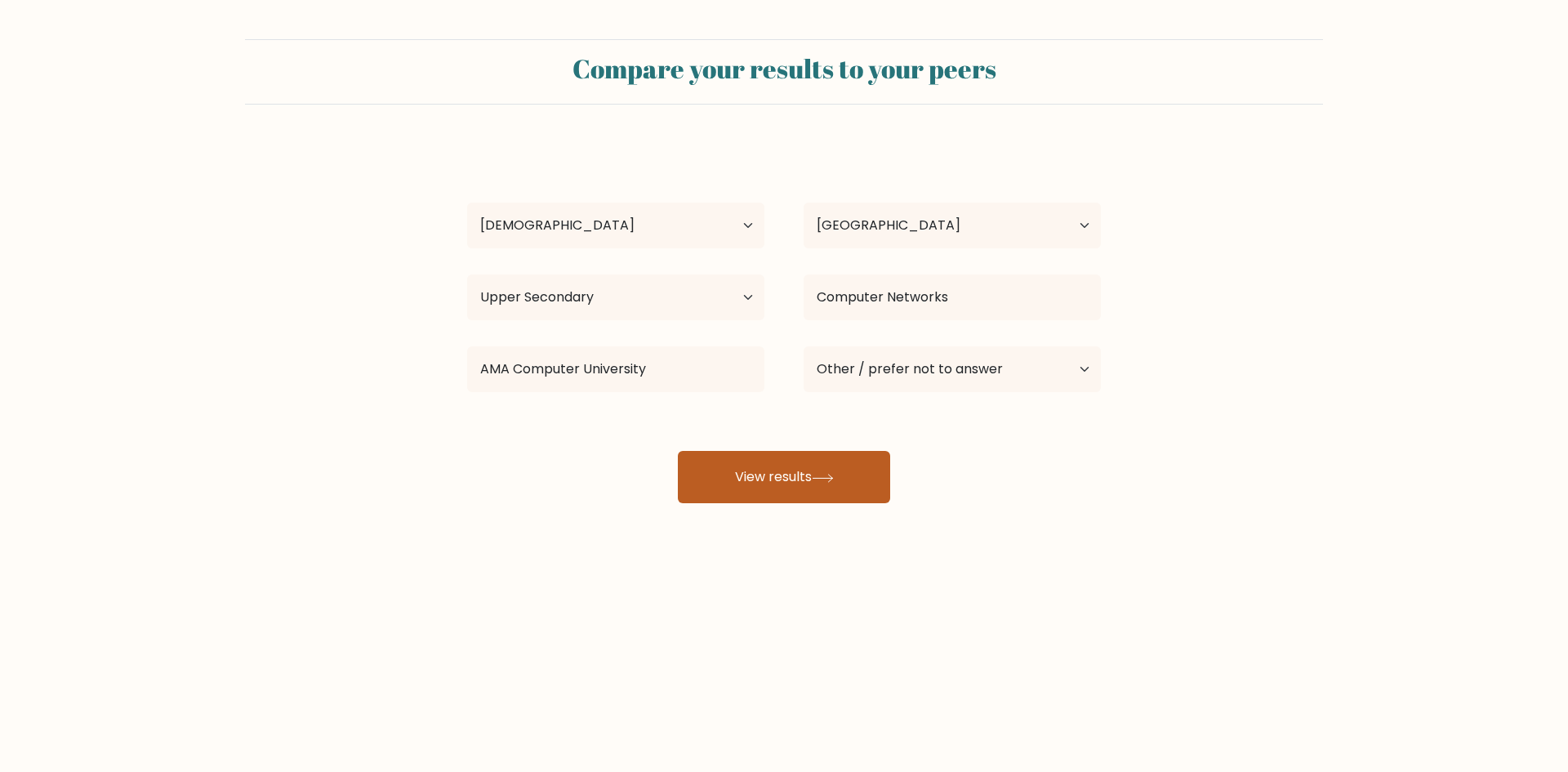
click at [853, 498] on button "View results" at bounding box center [784, 477] width 212 height 53
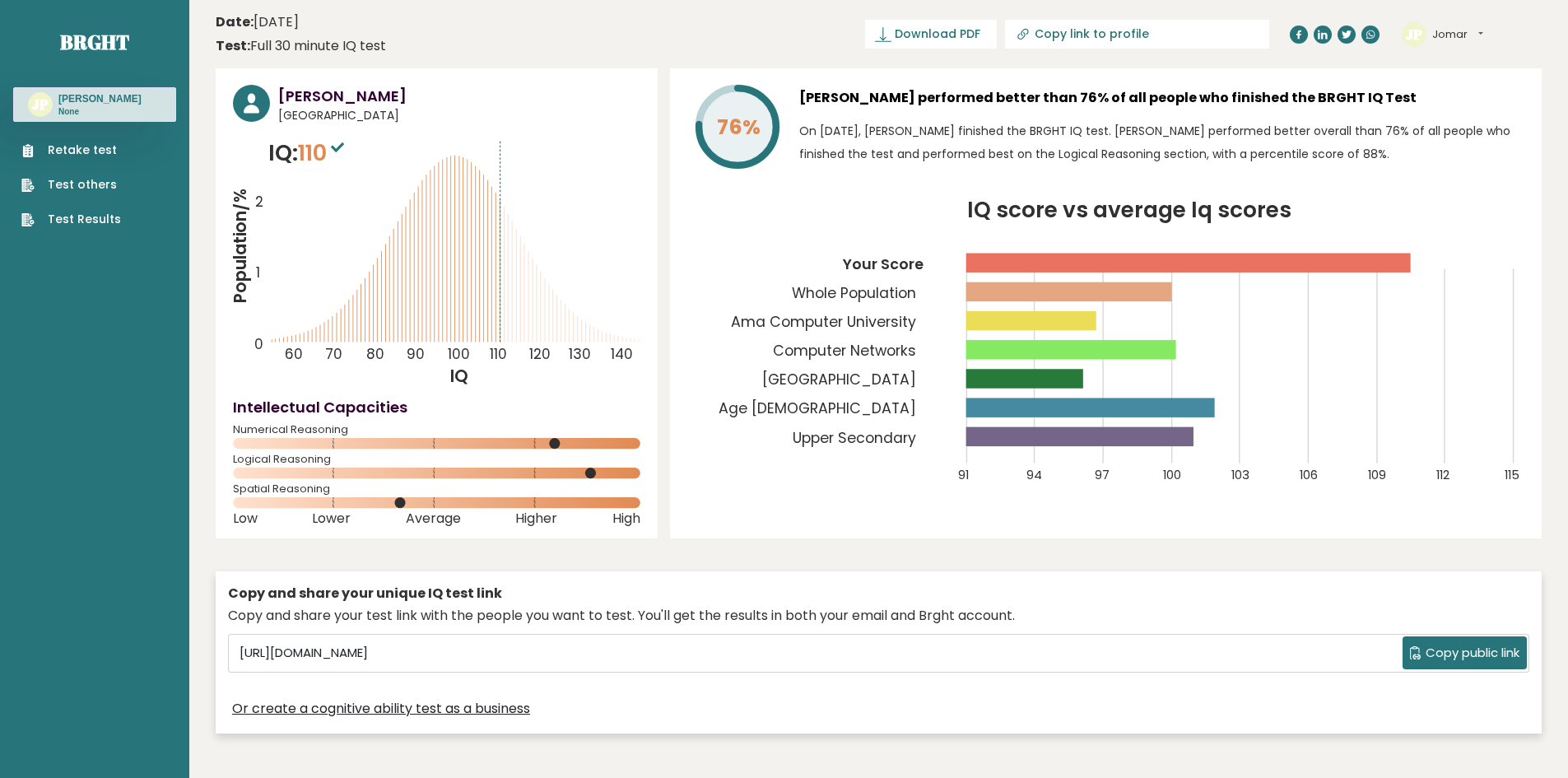
click at [1250, 581] on div "Copy and share your unique IQ test link Copy and share your test link with the …" at bounding box center [878, 653] width 1326 height 162
click at [620, 404] on h4 "Intellectual Capacities" at bounding box center [436, 407] width 407 height 22
click at [981, 35] on span "Download PDF" at bounding box center [937, 33] width 85 height 17
